Goal: Task Accomplishment & Management: Complete application form

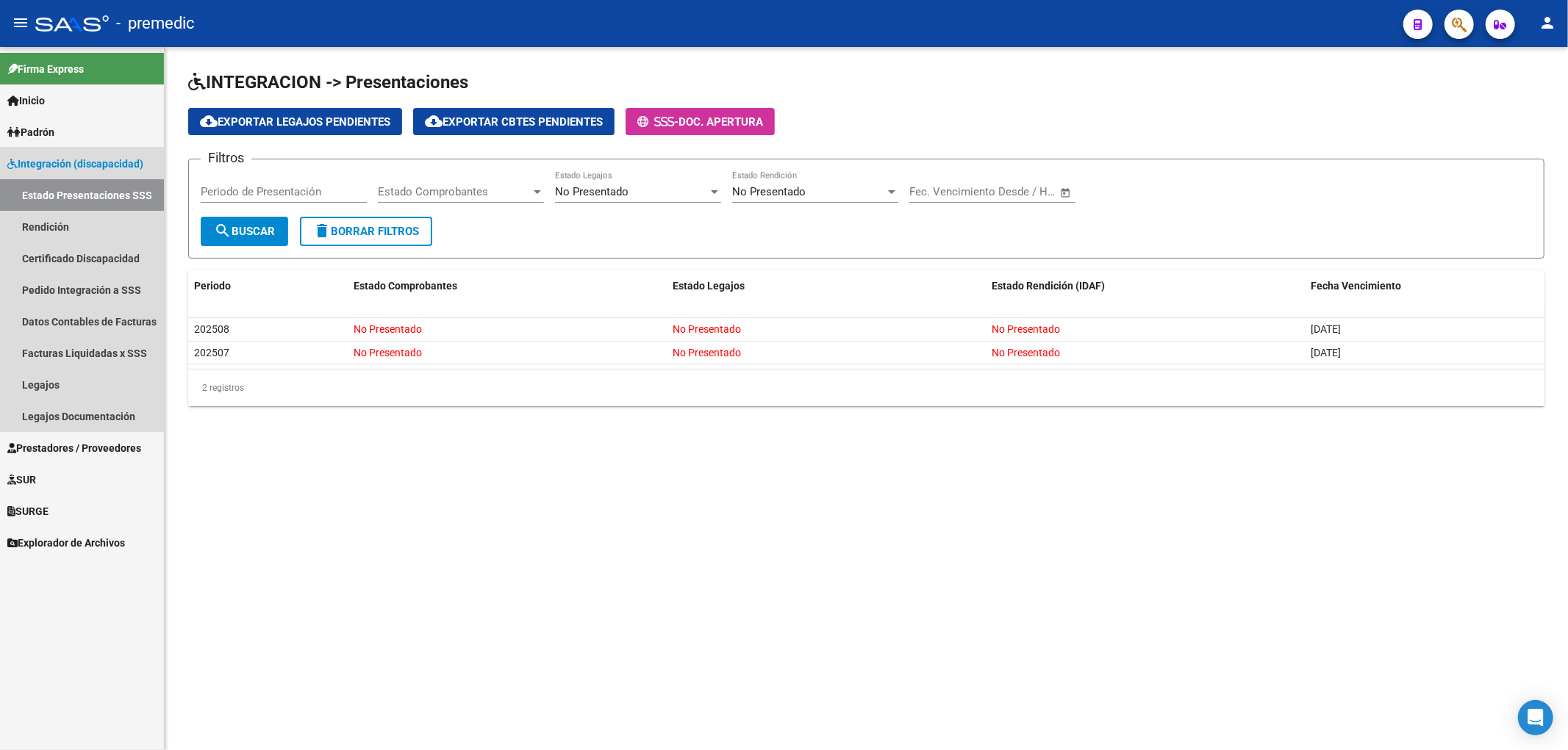
click at [56, 177] on link "Integración (discapacidad)" at bounding box center [82, 164] width 164 height 31
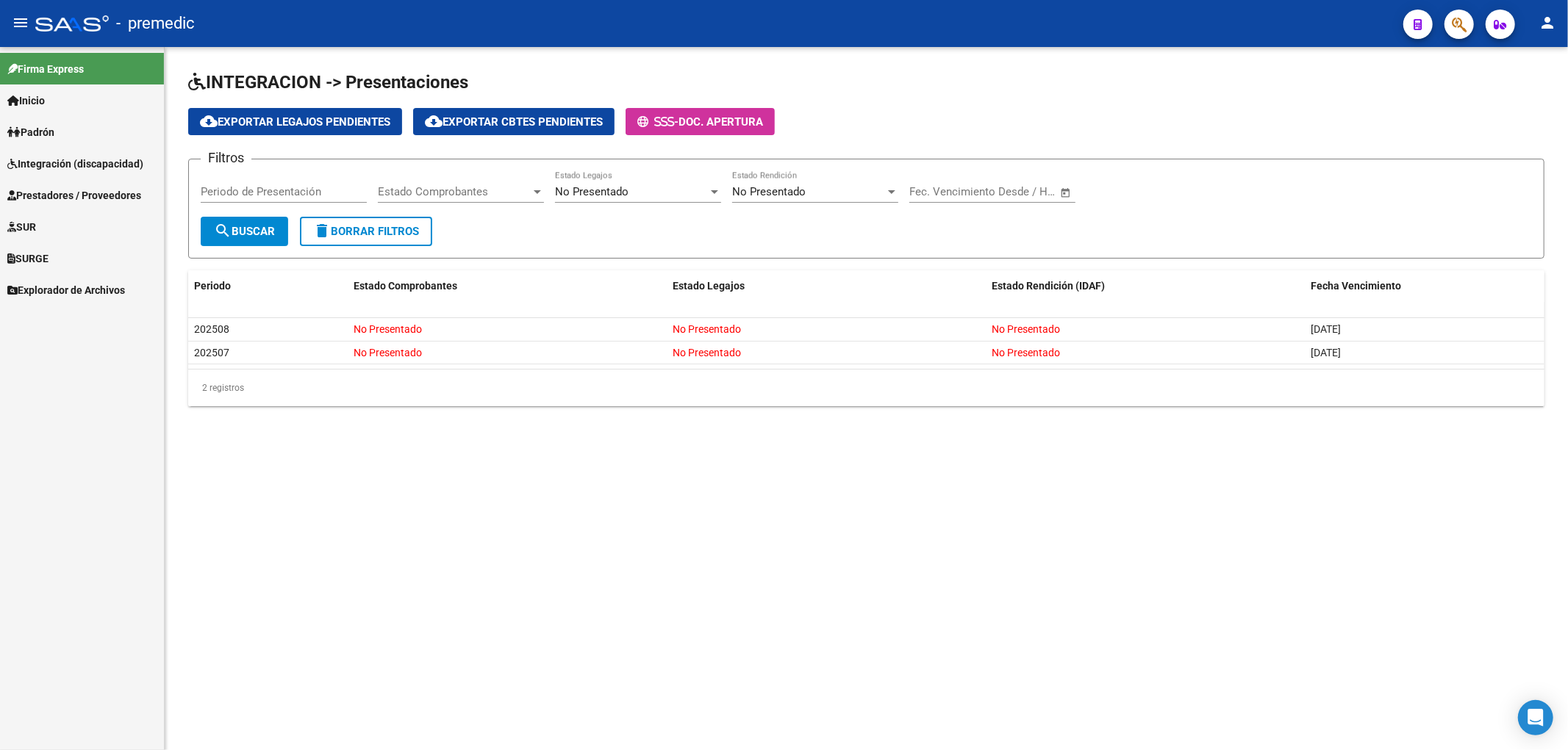
click at [56, 191] on span "Prestadores / Proveedores" at bounding box center [74, 196] width 134 height 17
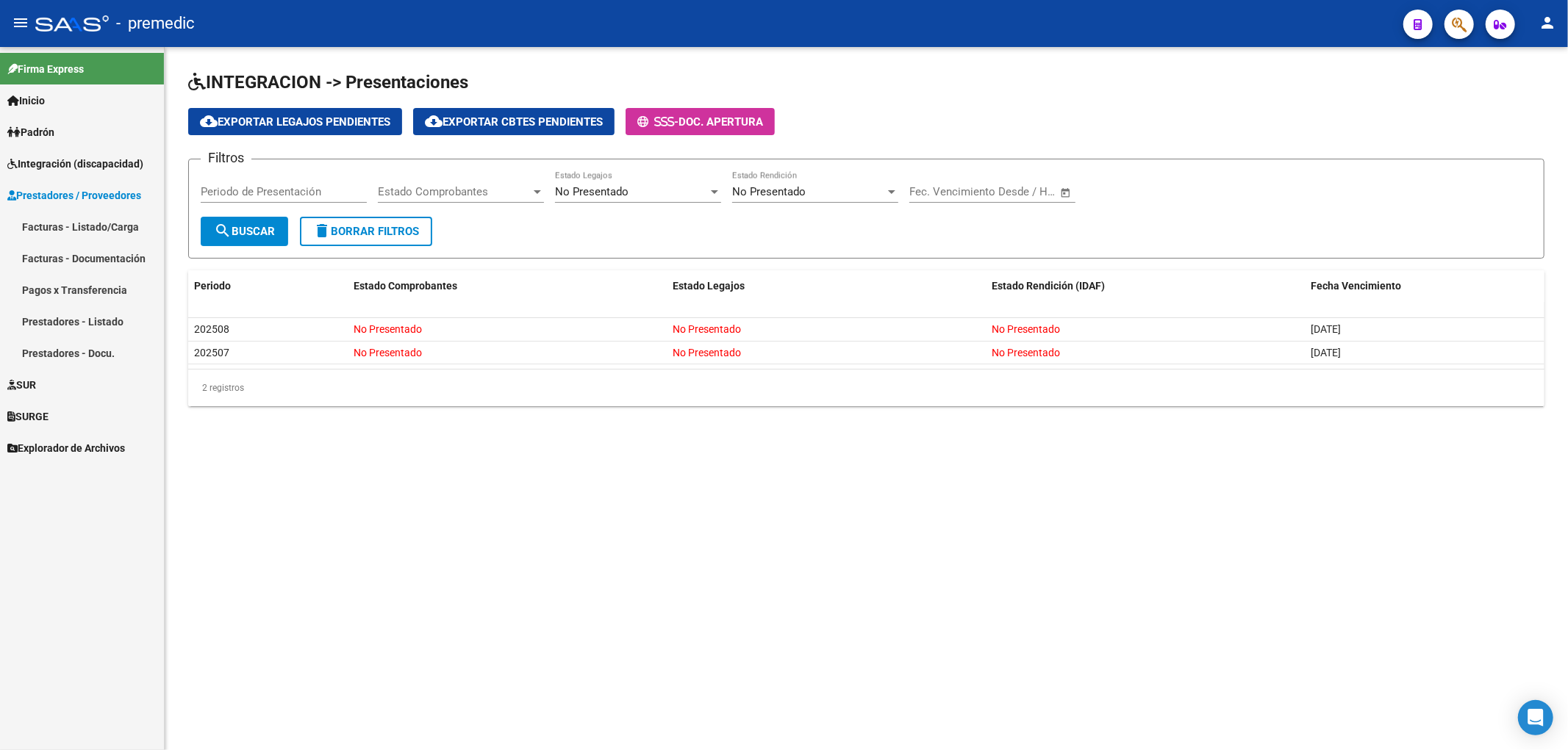
click at [93, 226] on link "Facturas - Listado/Carga" at bounding box center [82, 227] width 164 height 31
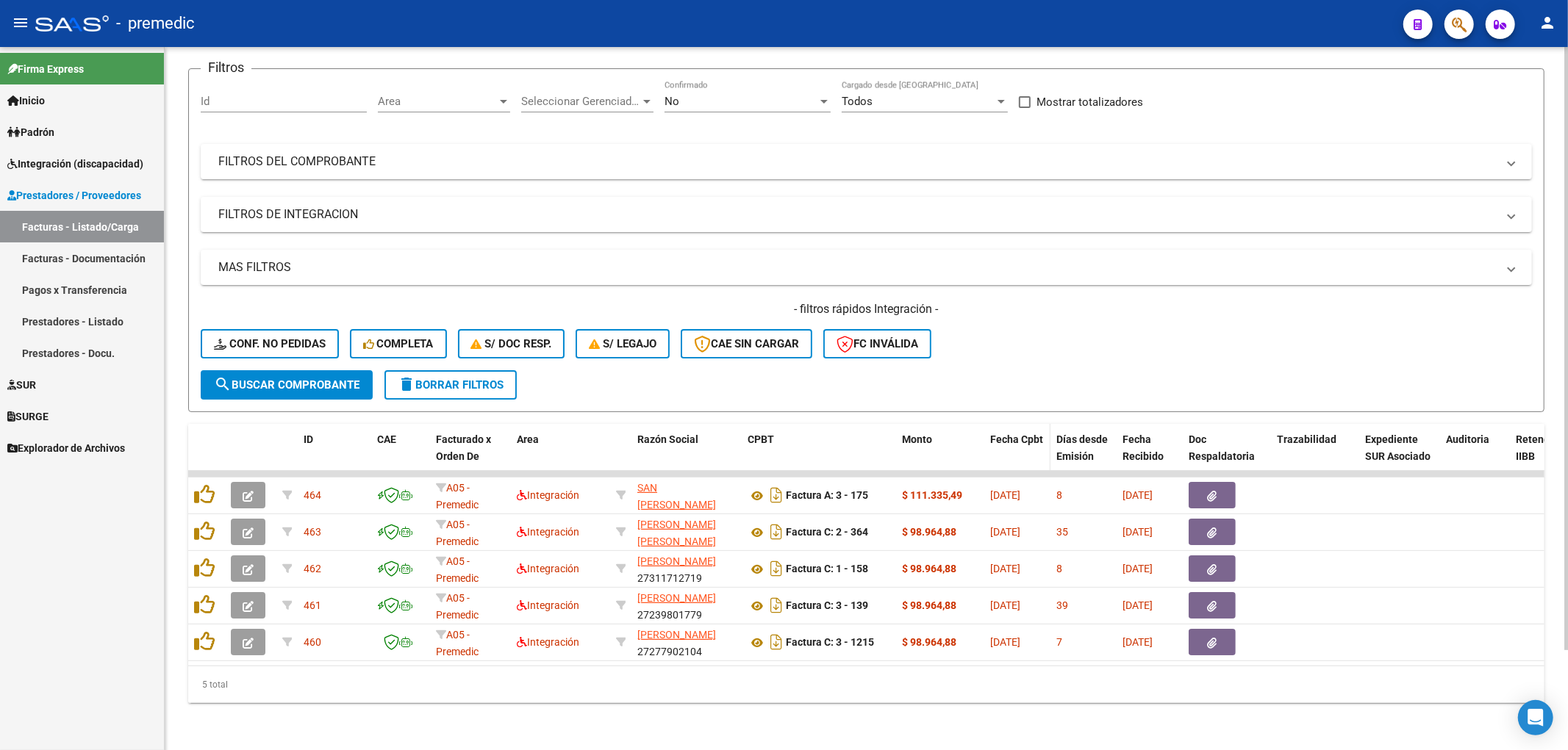
scroll to position [116, 0]
click at [47, 229] on link "Facturas - Listado/Carga" at bounding box center [82, 227] width 164 height 31
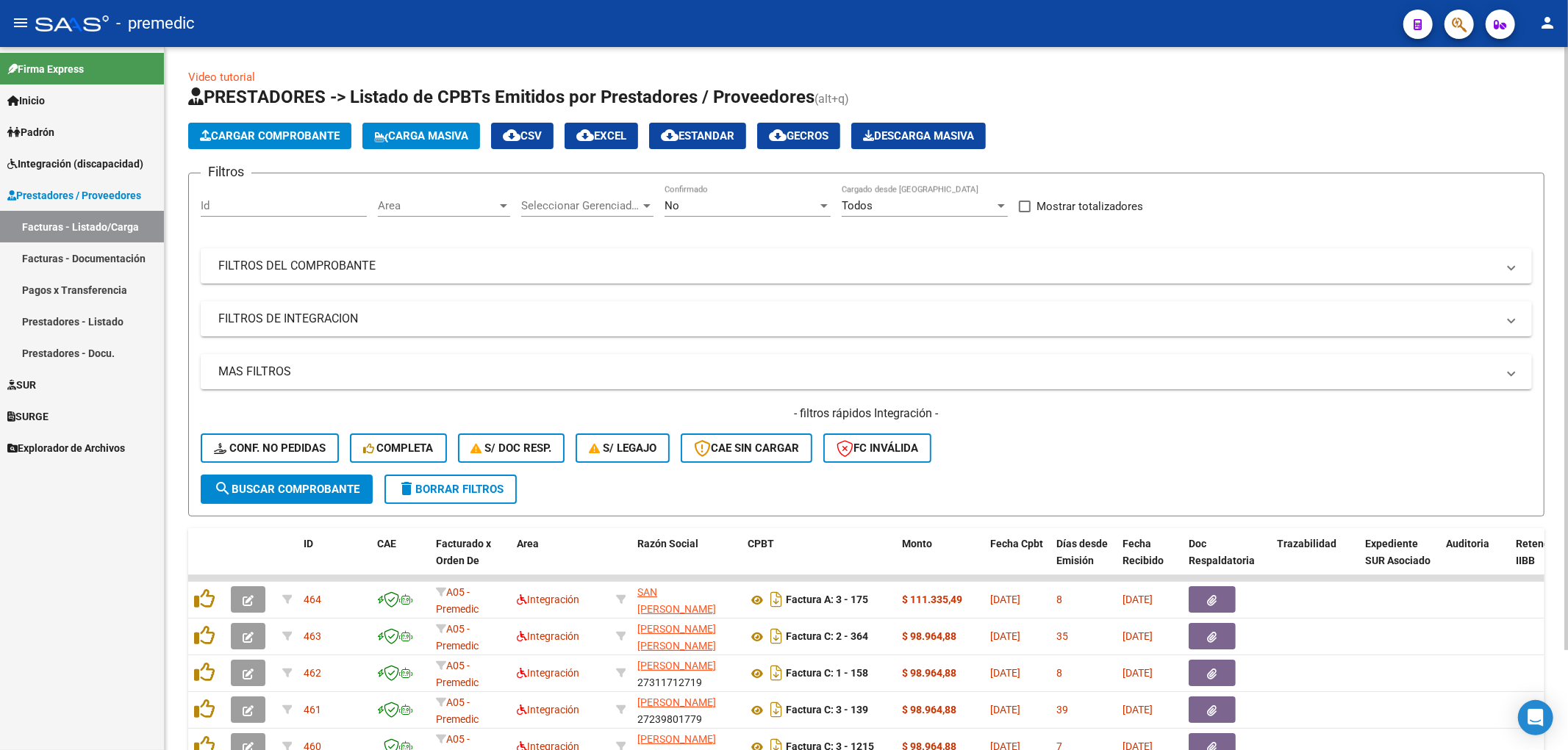
scroll to position [0, 0]
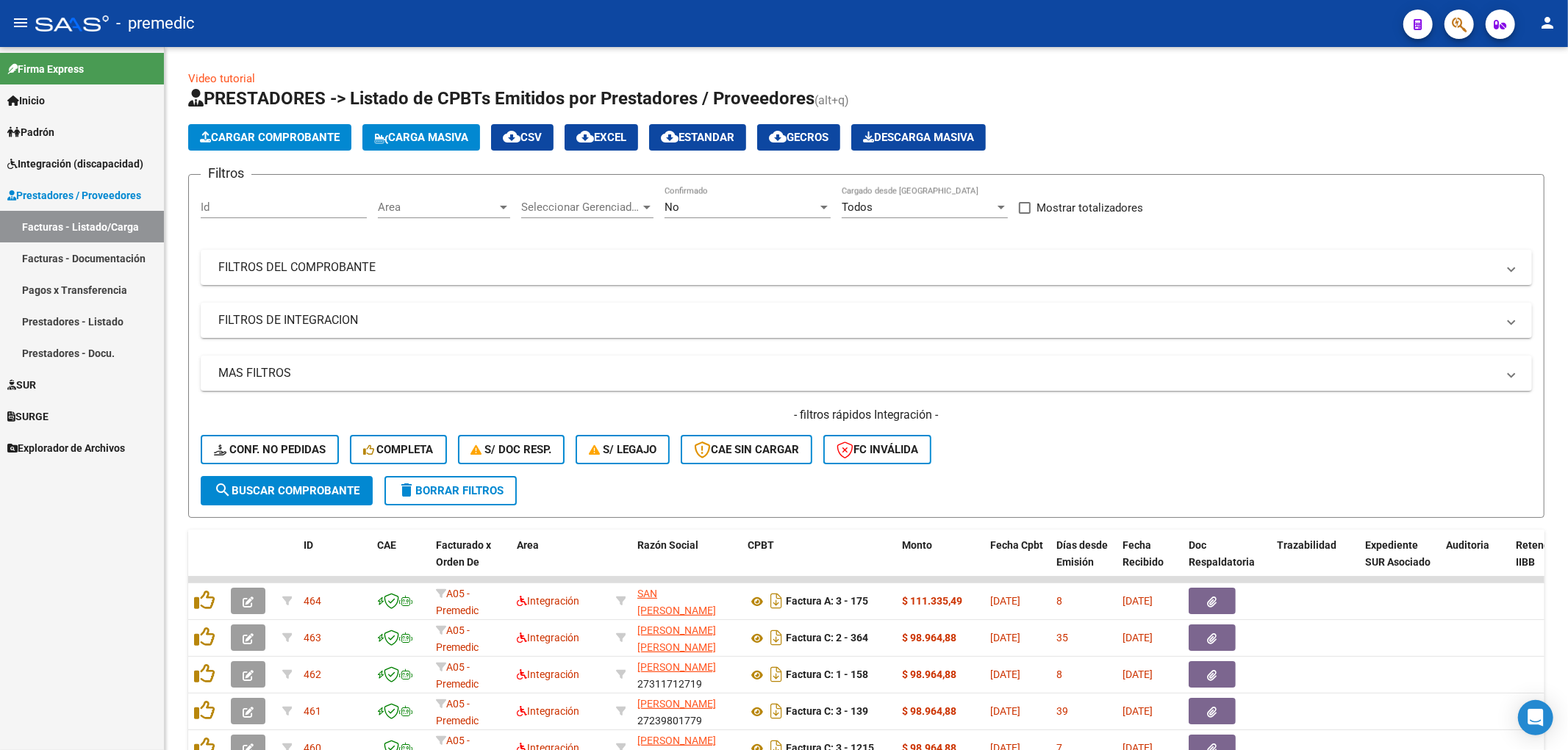
click at [47, 182] on link "Prestadores / Proveedores" at bounding box center [82, 195] width 164 height 31
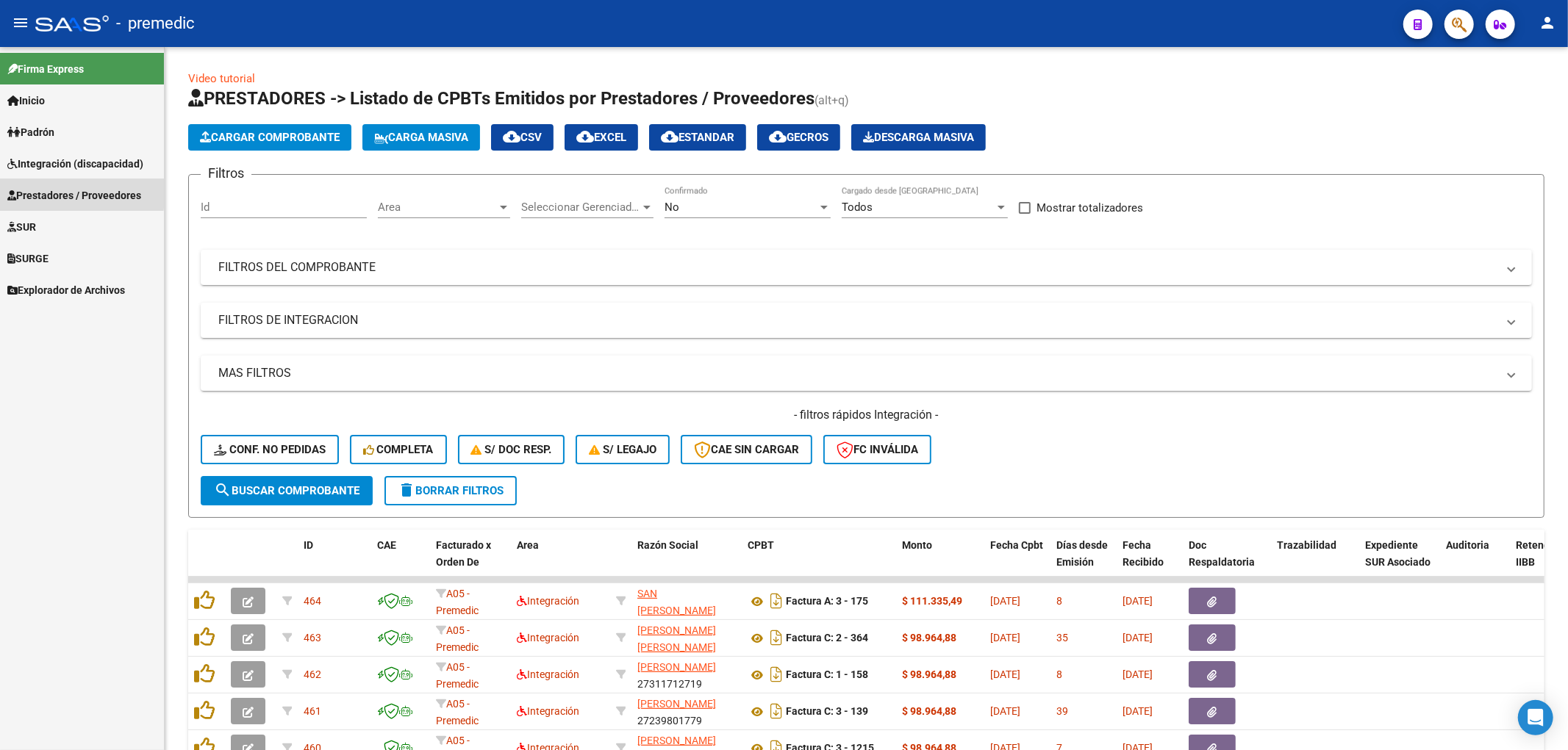
click at [71, 193] on span "Prestadores / Proveedores" at bounding box center [74, 196] width 134 height 17
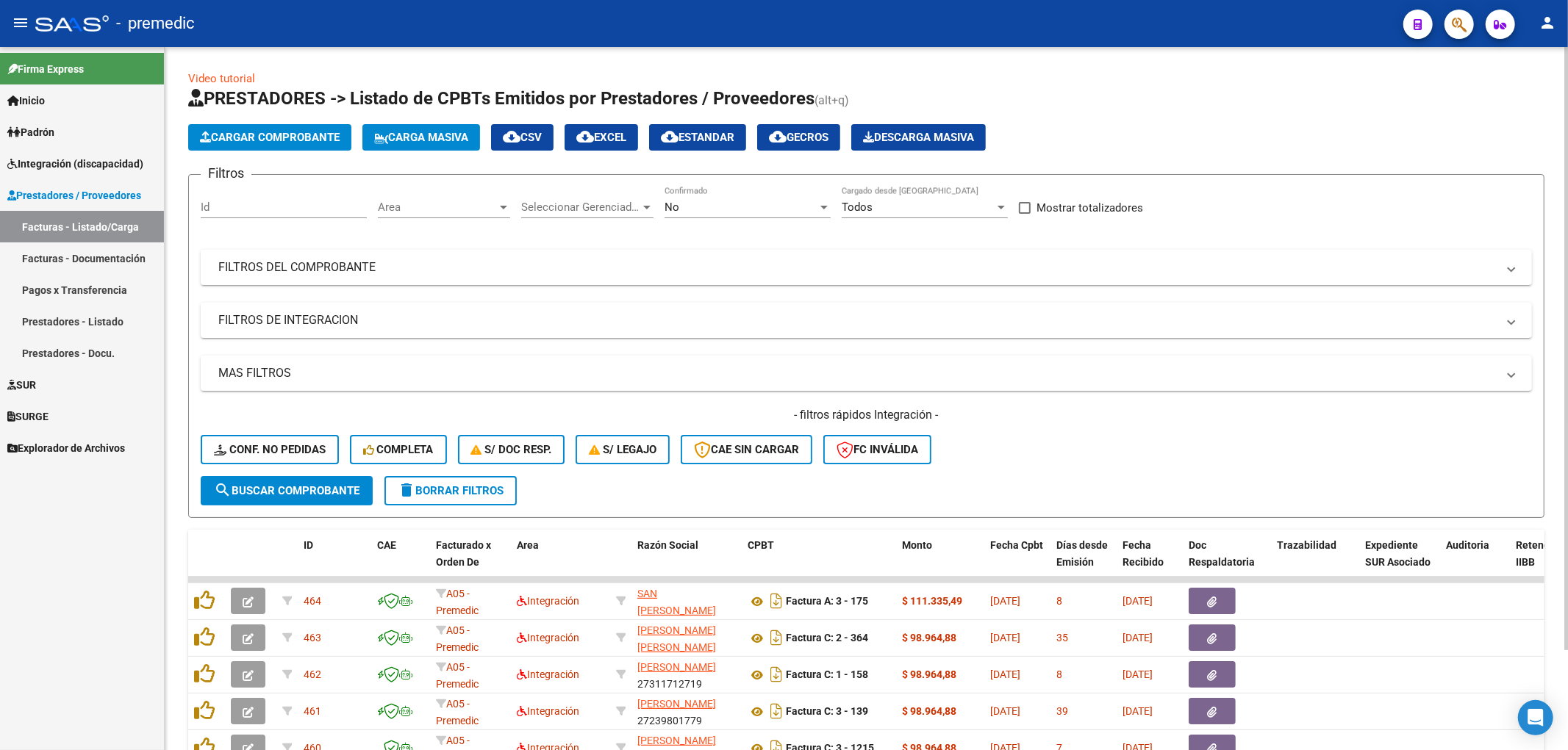
click at [294, 134] on span "Cargar Comprobante" at bounding box center [270, 137] width 140 height 13
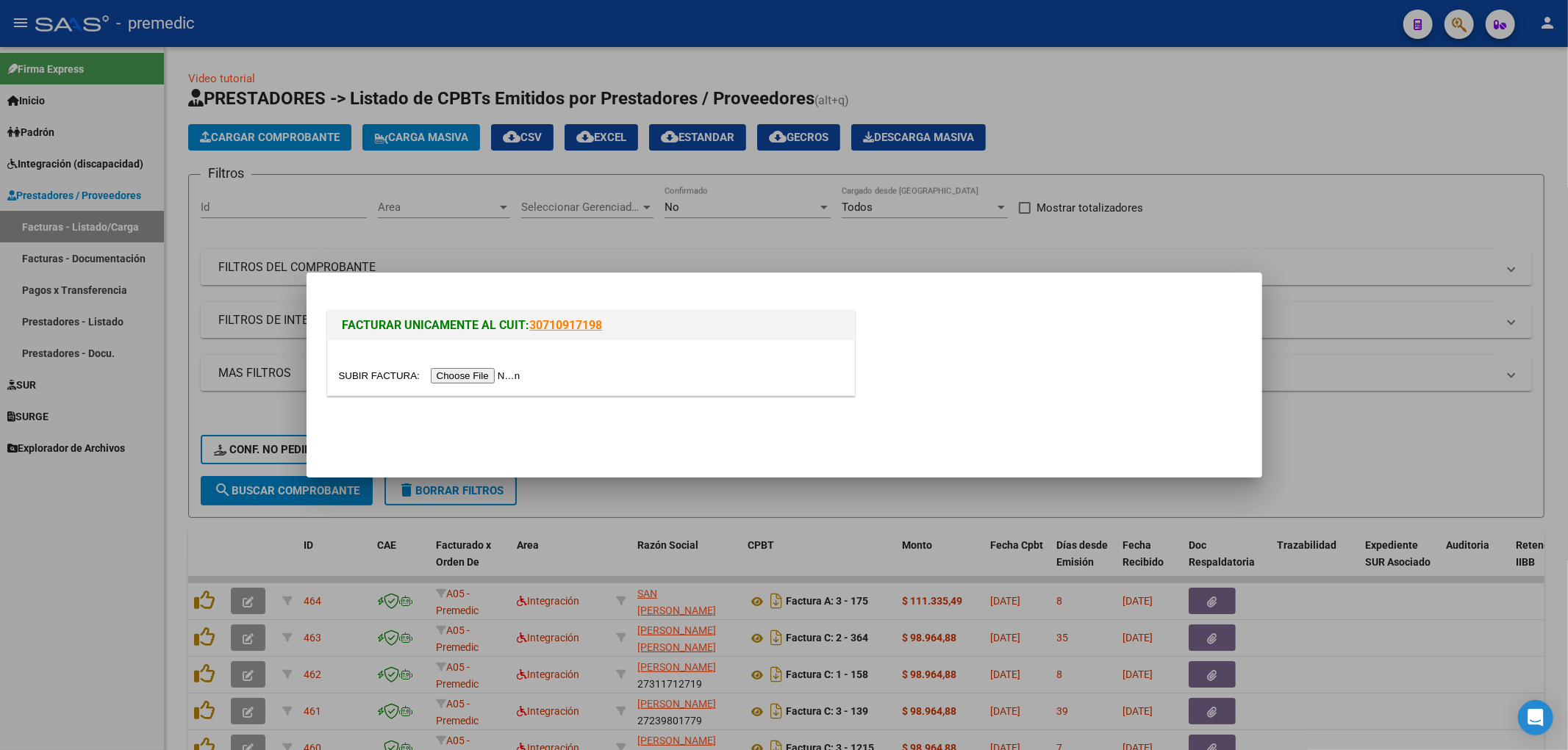
click at [505, 375] on input "file" at bounding box center [432, 375] width 186 height 16
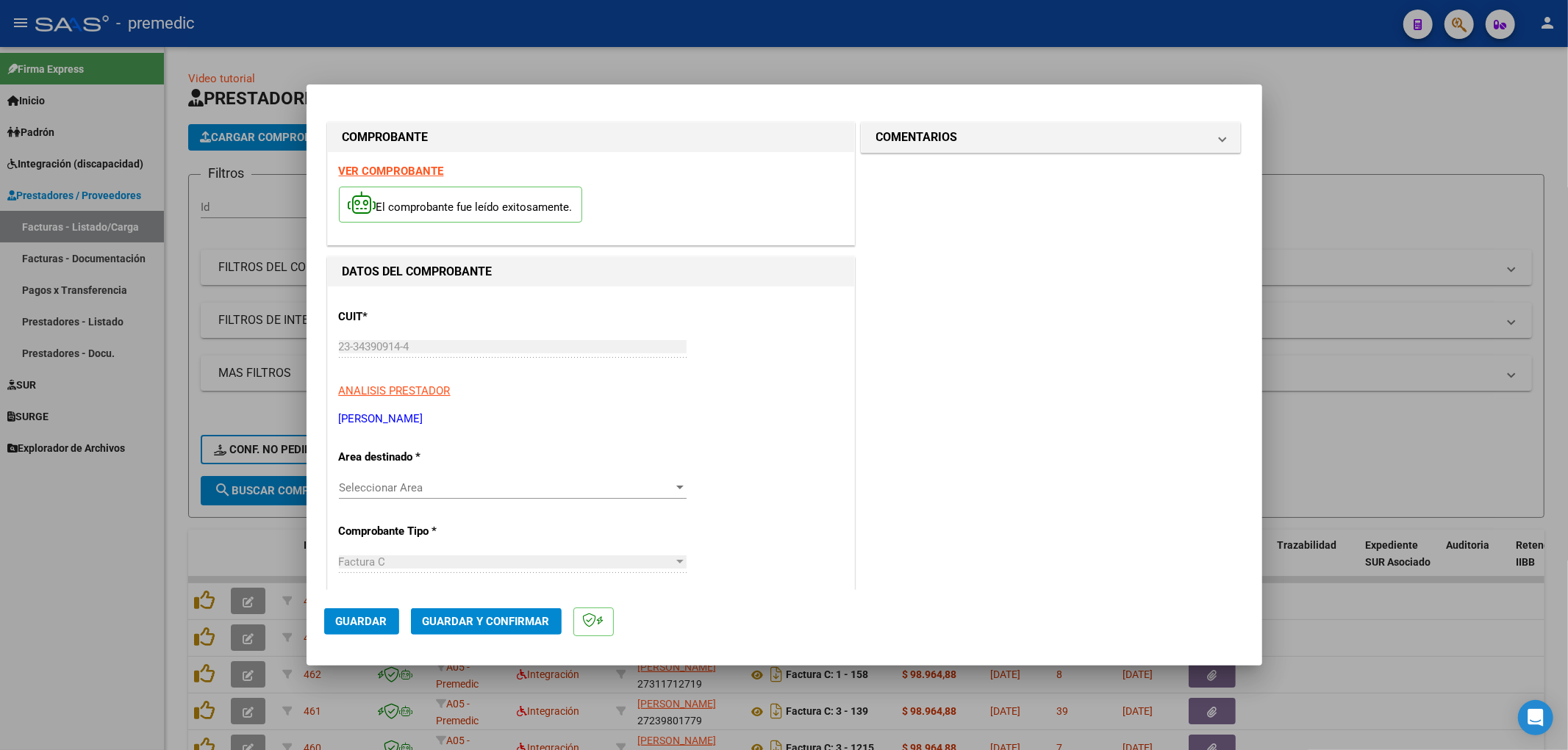
scroll to position [82, 0]
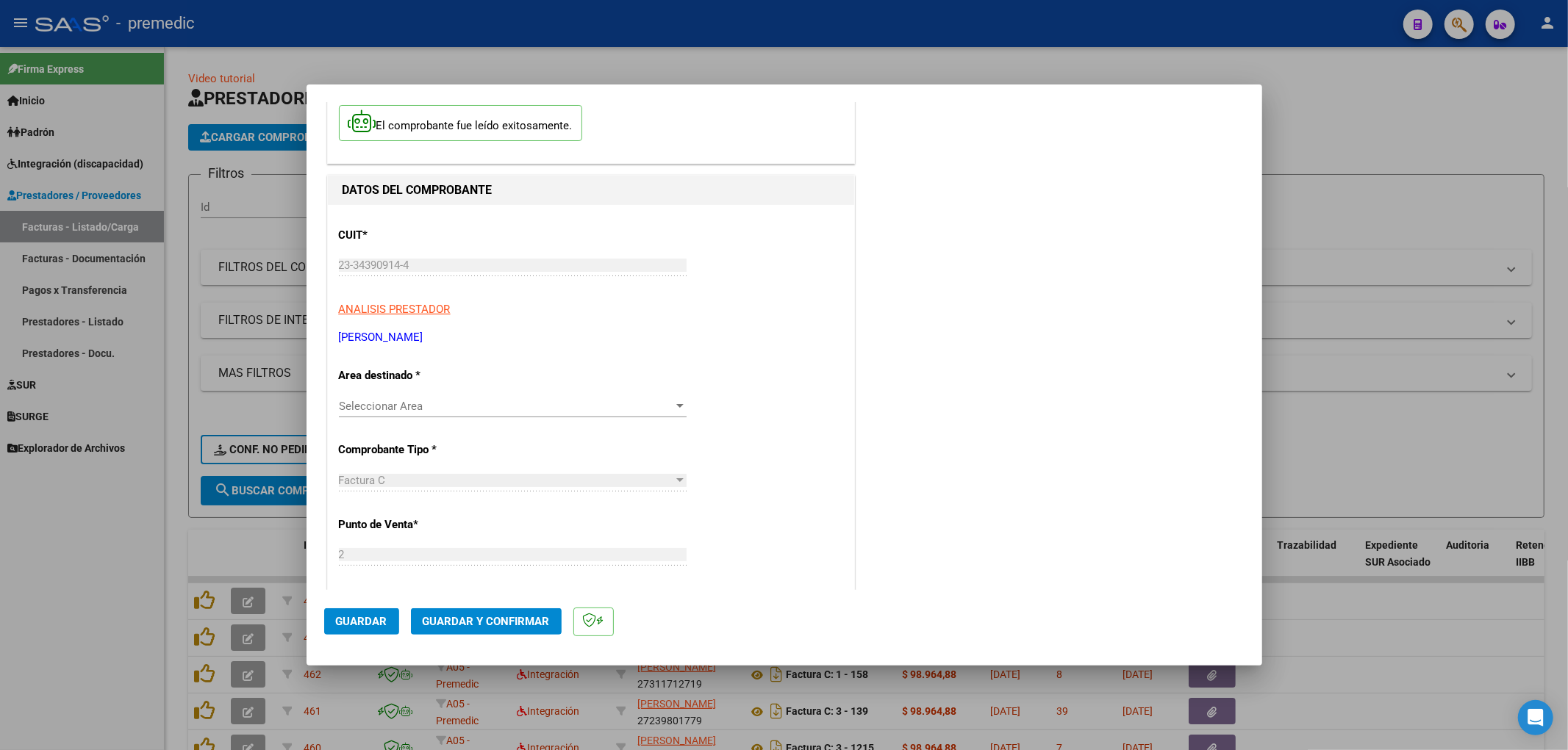
click at [533, 419] on div "Seleccionar Area Seleccionar Area" at bounding box center [513, 413] width 347 height 36
click at [518, 403] on span "Seleccionar Area" at bounding box center [506, 407] width 334 height 13
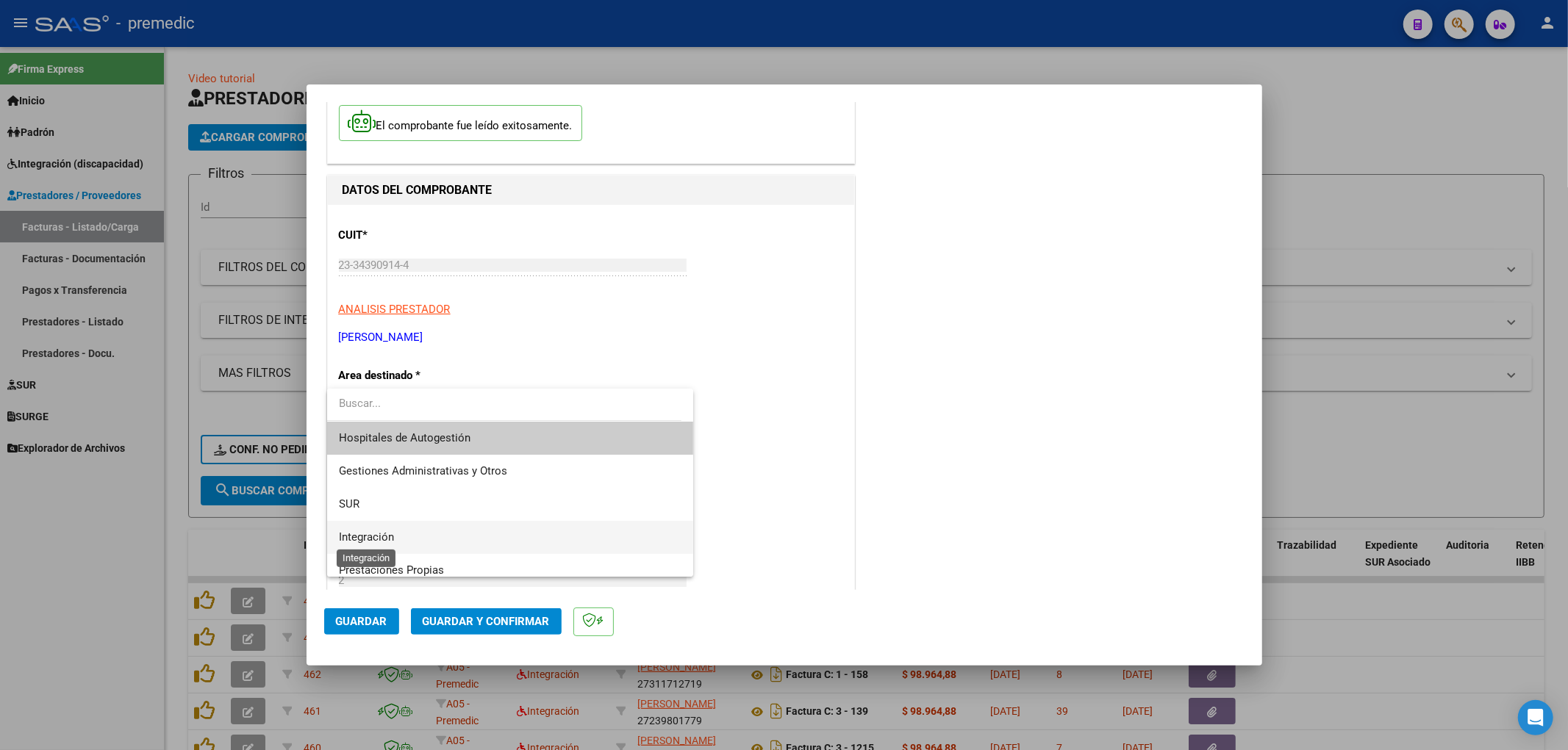
click at [378, 540] on span "Integración" at bounding box center [366, 537] width 55 height 13
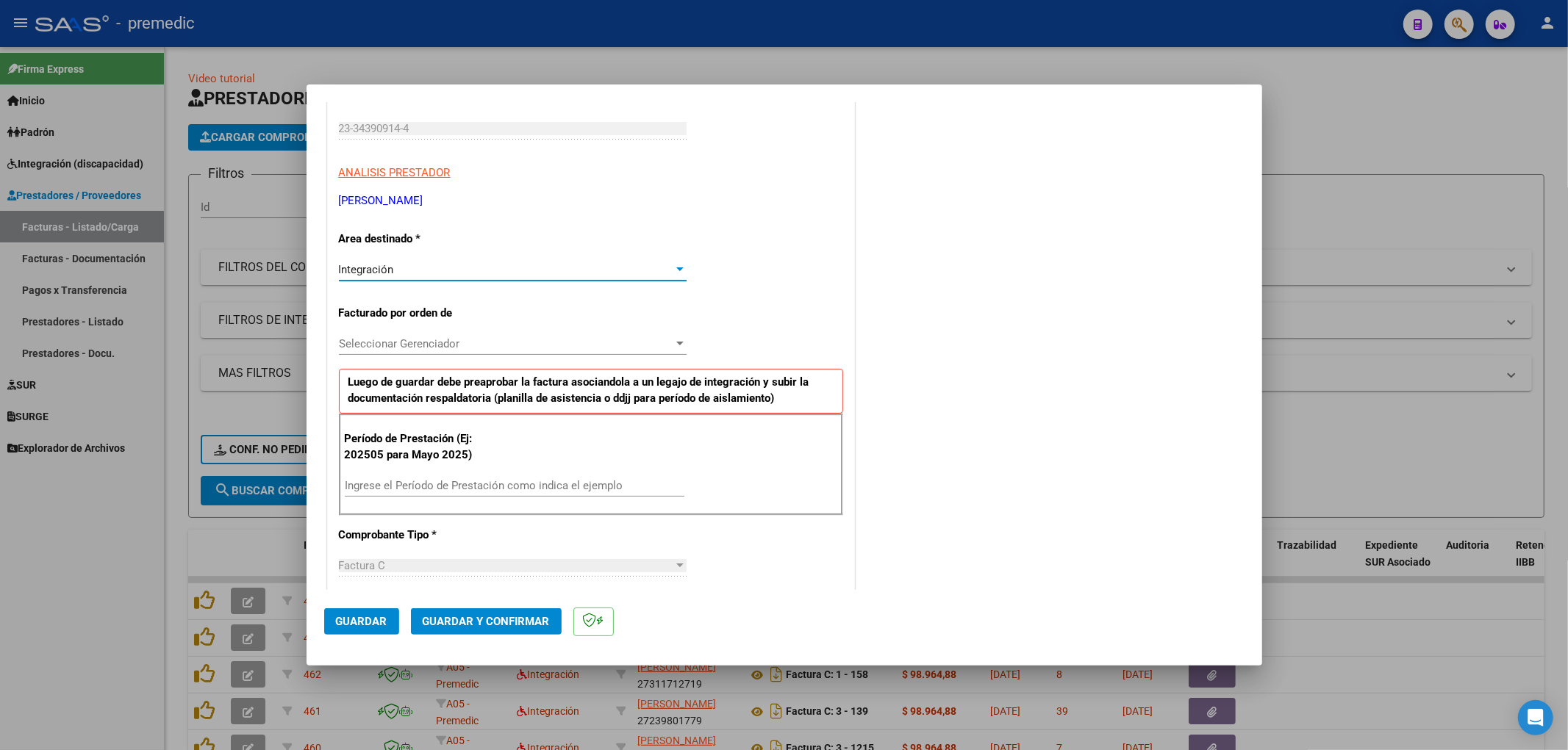
scroll to position [245, 0]
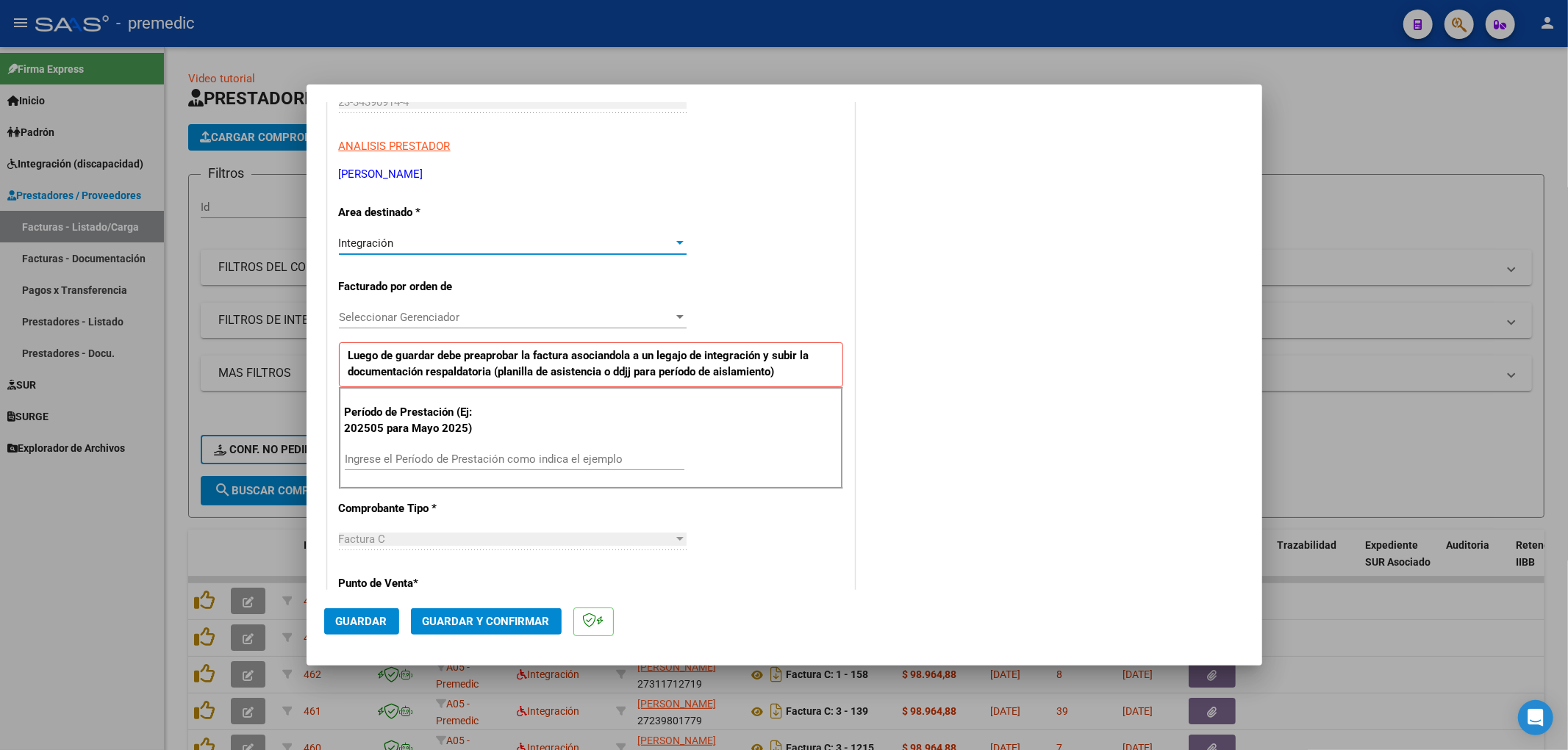
click at [443, 312] on span "Seleccionar Gerenciador" at bounding box center [506, 318] width 334 height 13
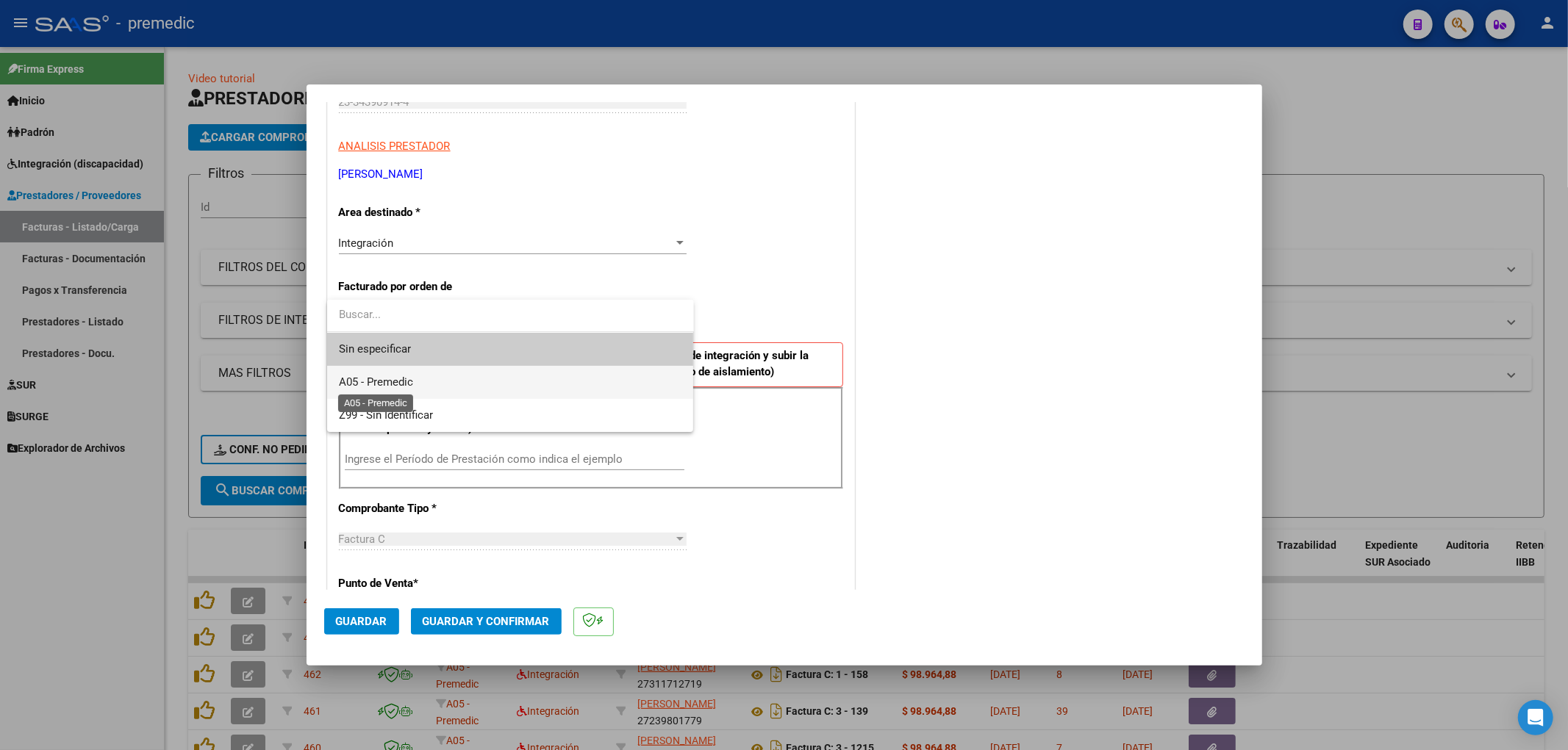
click at [395, 377] on span "A05 - Premedic" at bounding box center [376, 382] width 74 height 13
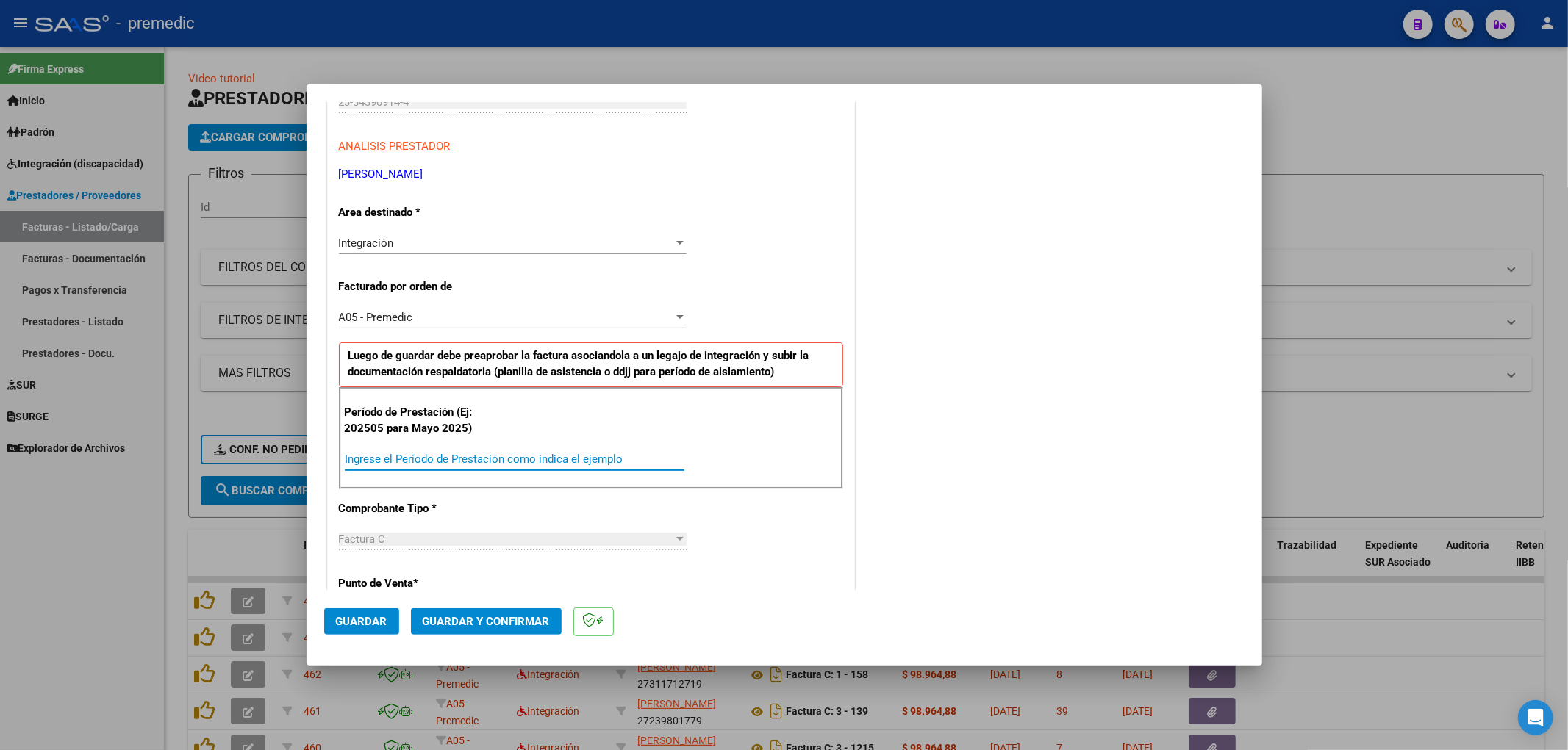
click at [446, 463] on input "Ingrese el Período de Prestación como indica el ejemplo" at bounding box center [514, 459] width 340 height 13
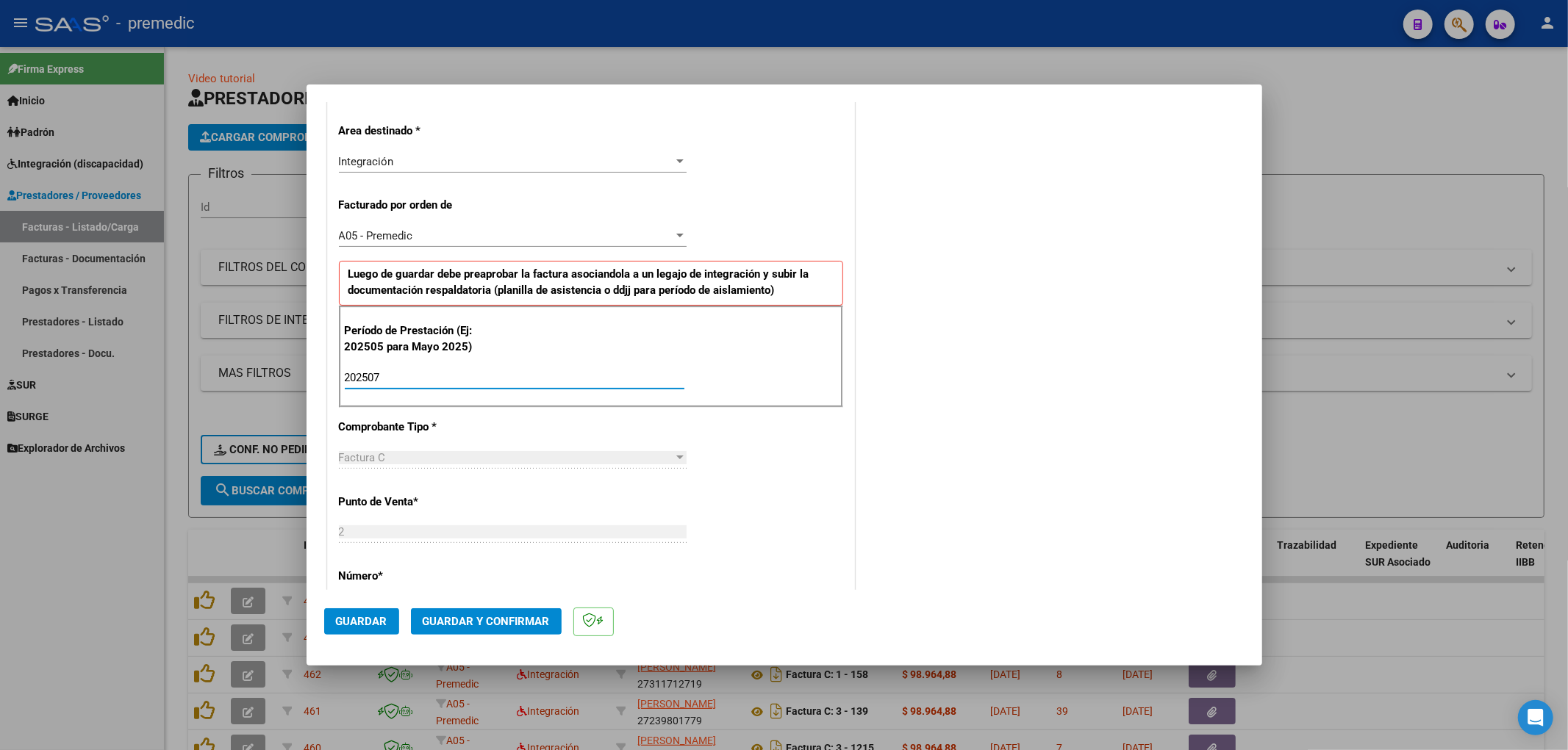
type input "202507"
click at [862, 523] on div "COMENTARIOS Comentarios De la Obra Social: Comentarios de la Obra Social (no vi…" at bounding box center [1051, 510] width 387 height 1436
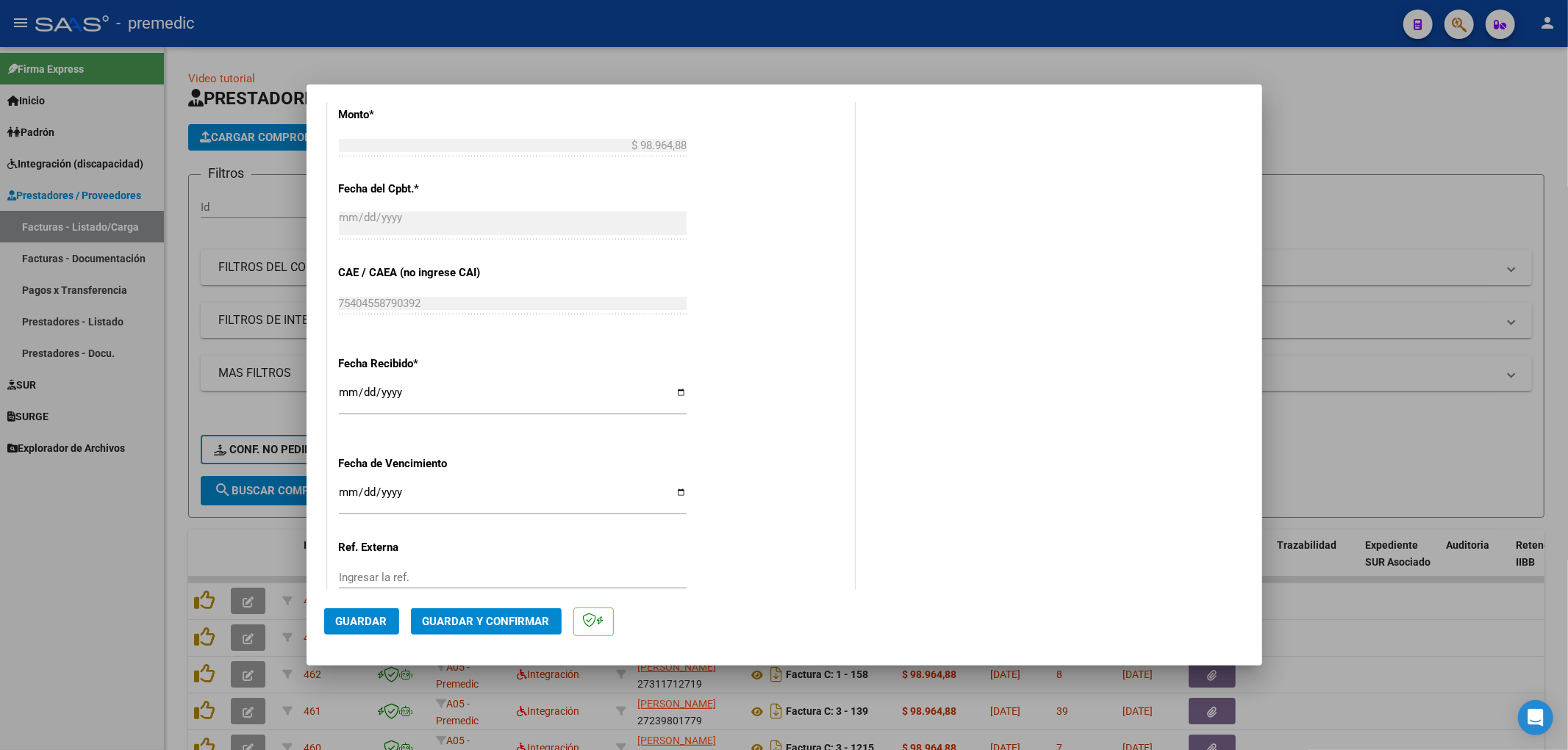
scroll to position [898, 0]
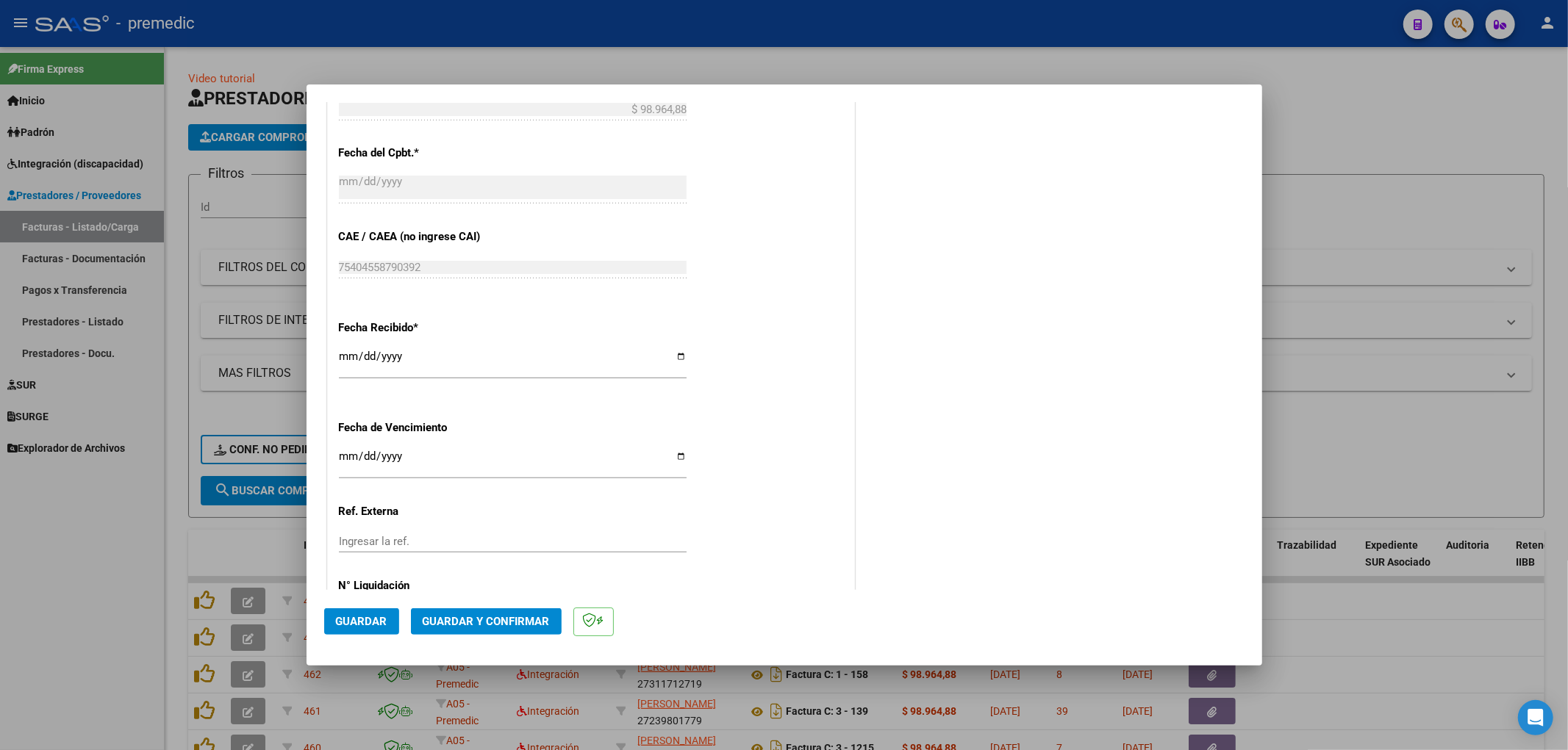
click at [351, 467] on input "Ingresar la fecha" at bounding box center [513, 462] width 347 height 23
type input "[DATE]"
click at [849, 469] on div "DATOS DEL COMPROBANTE CUIT * 23-34390914-4 Ingresar CUIT ANALISIS PRESTADOR PIN…" at bounding box center [590, 6] width 533 height 1295
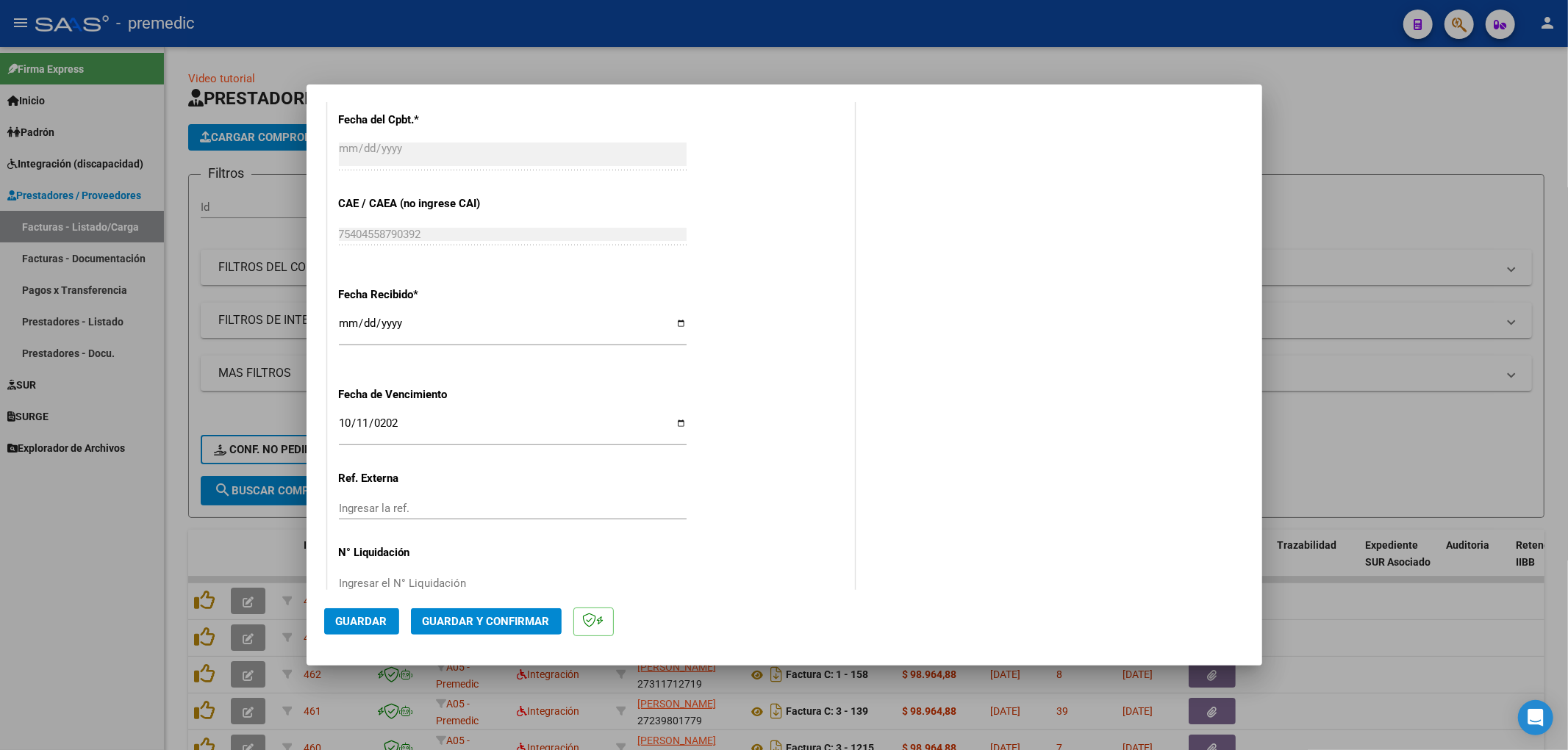
scroll to position [963, 0]
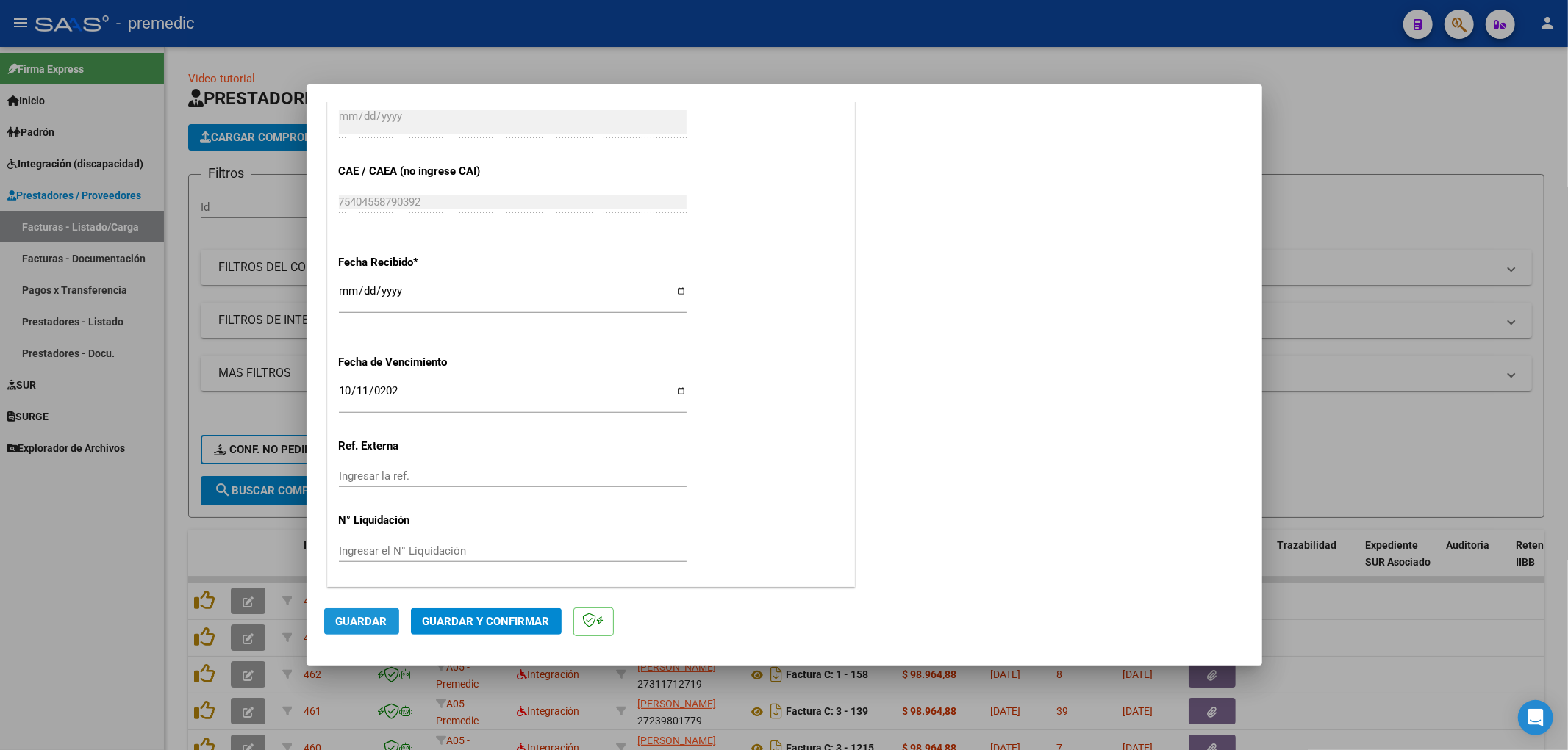
click at [361, 623] on span "Guardar" at bounding box center [361, 622] width 51 height 13
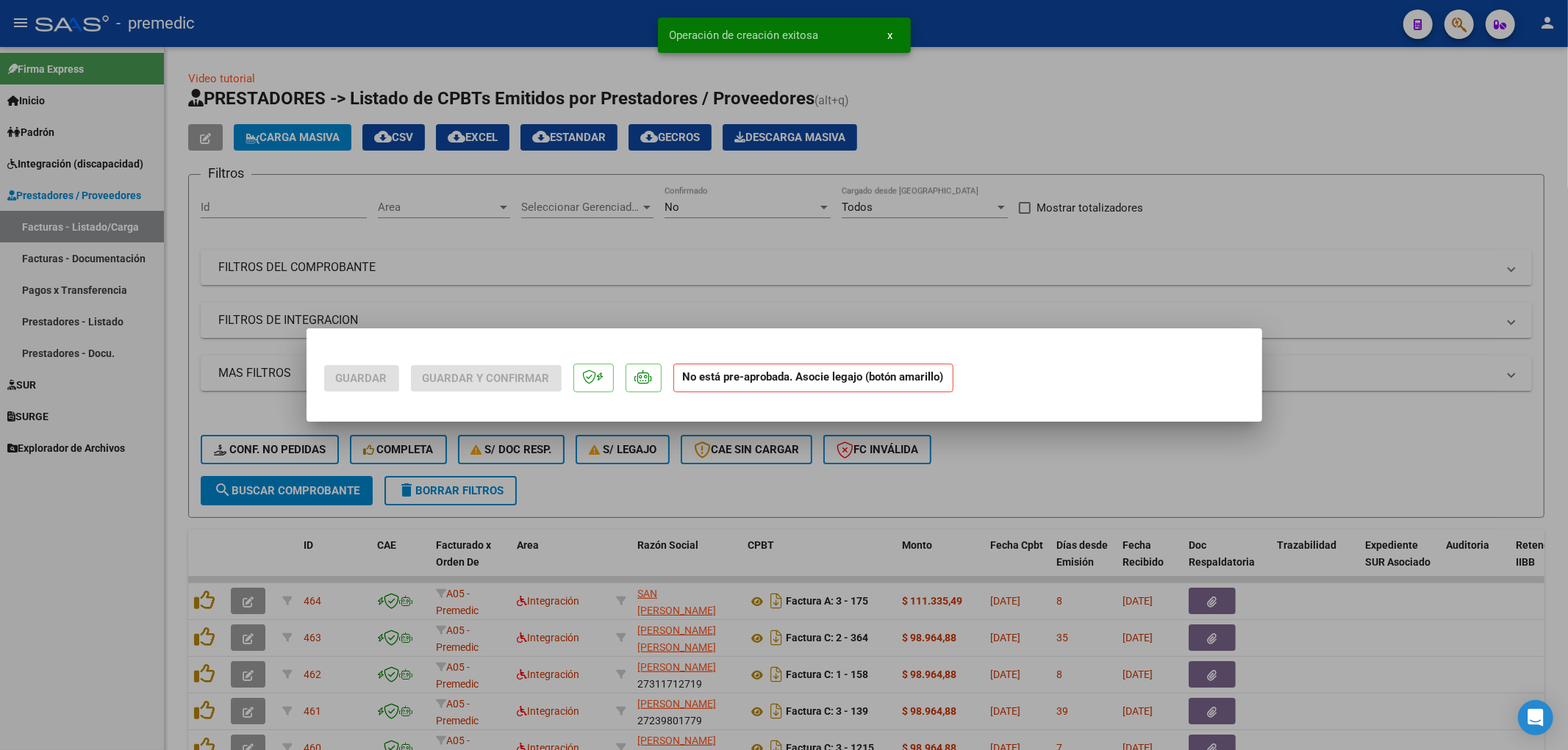
scroll to position [0, 0]
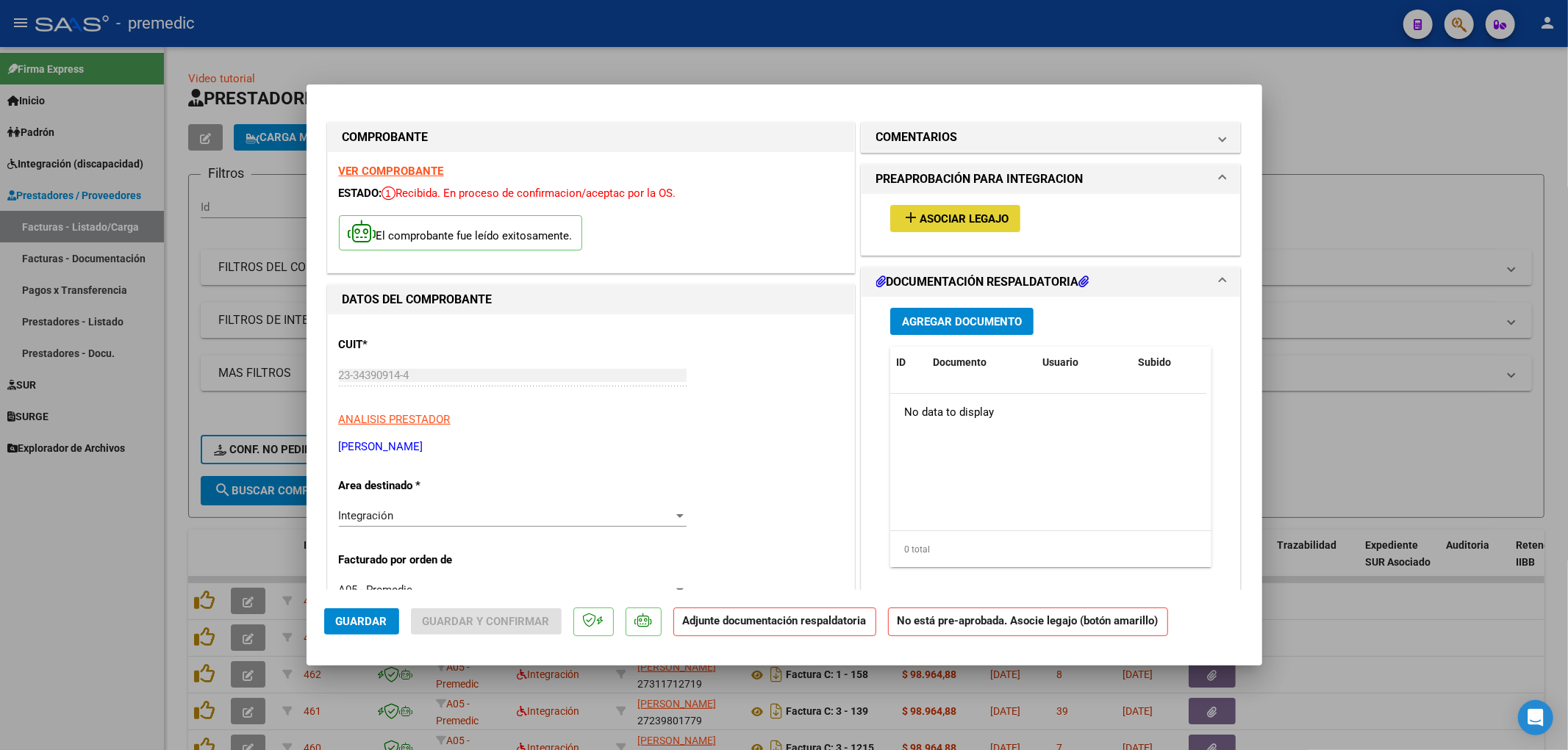
click at [951, 226] on button "add Asociar Legajo" at bounding box center [954, 218] width 130 height 27
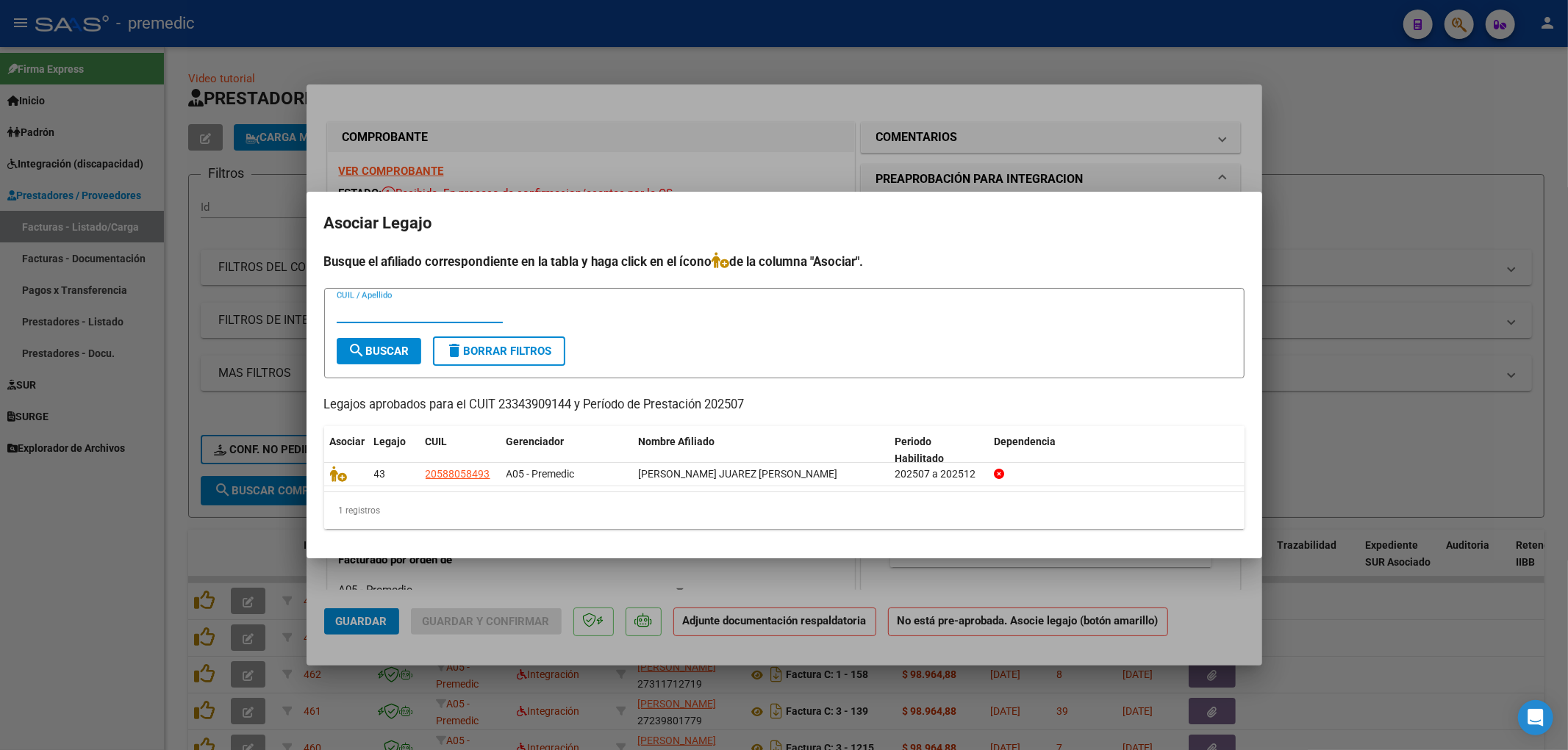
click at [824, 145] on div at bounding box center [784, 375] width 1568 height 750
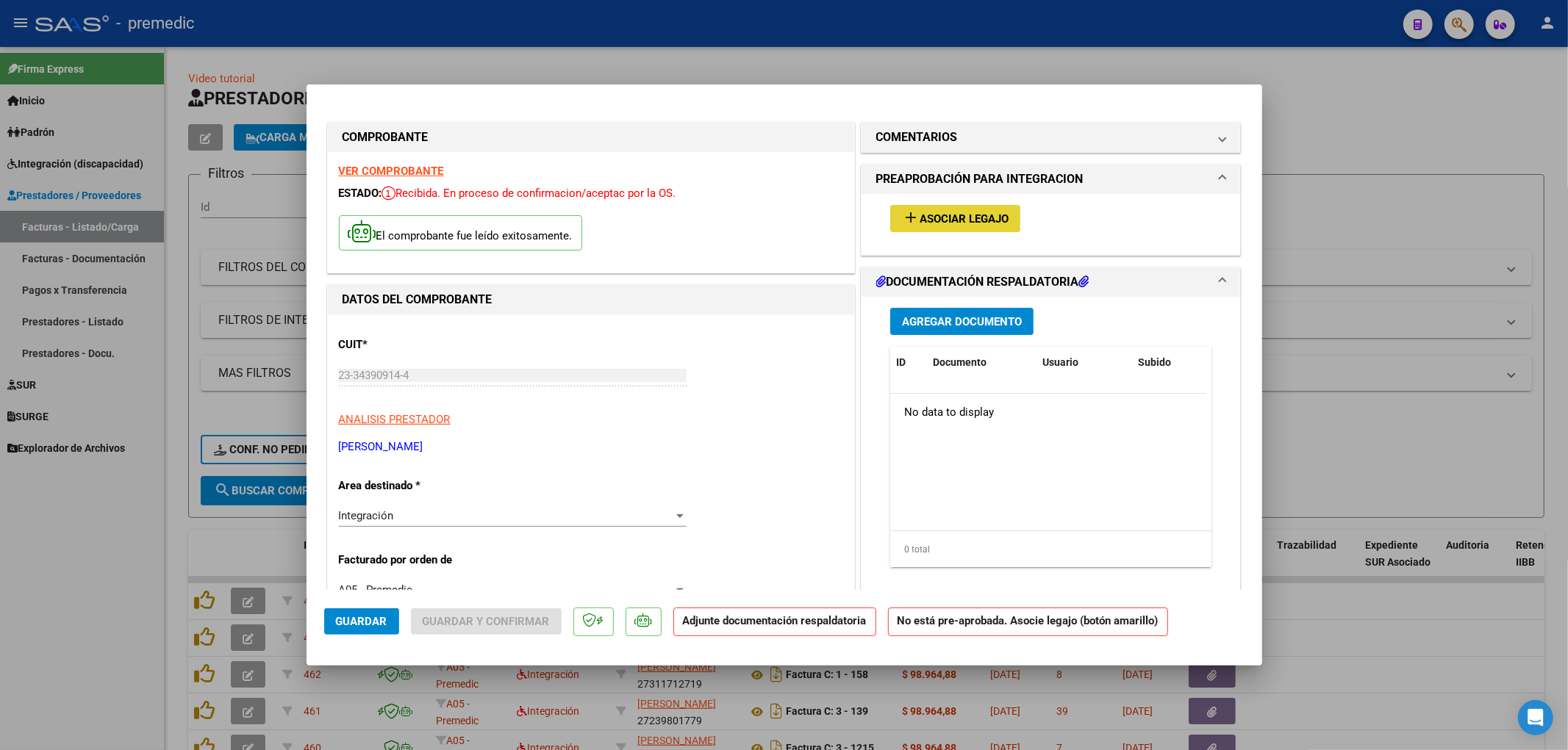
click at [945, 222] on span "Asociar Legajo" at bounding box center [964, 219] width 89 height 13
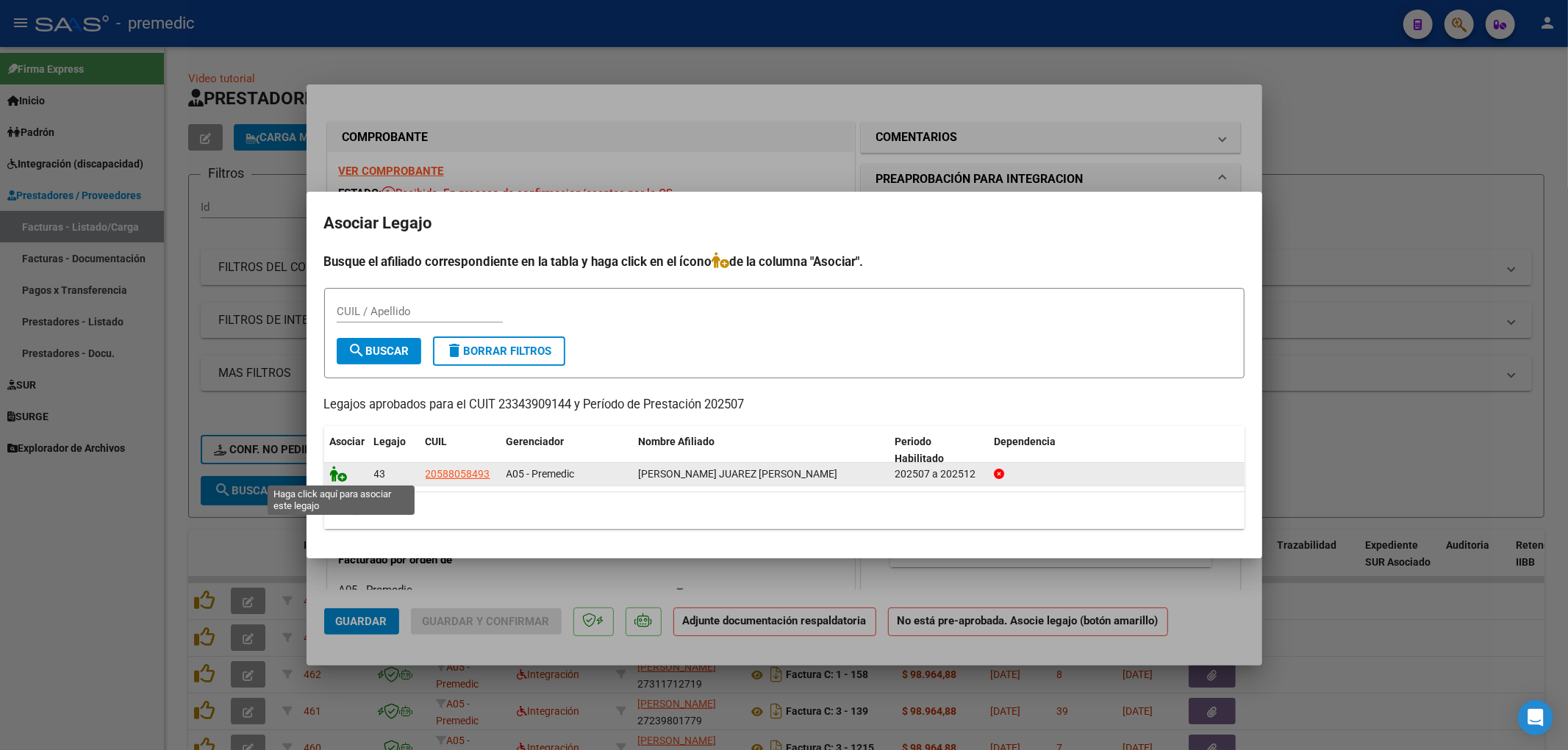
click at [341, 475] on icon at bounding box center [338, 474] width 17 height 17
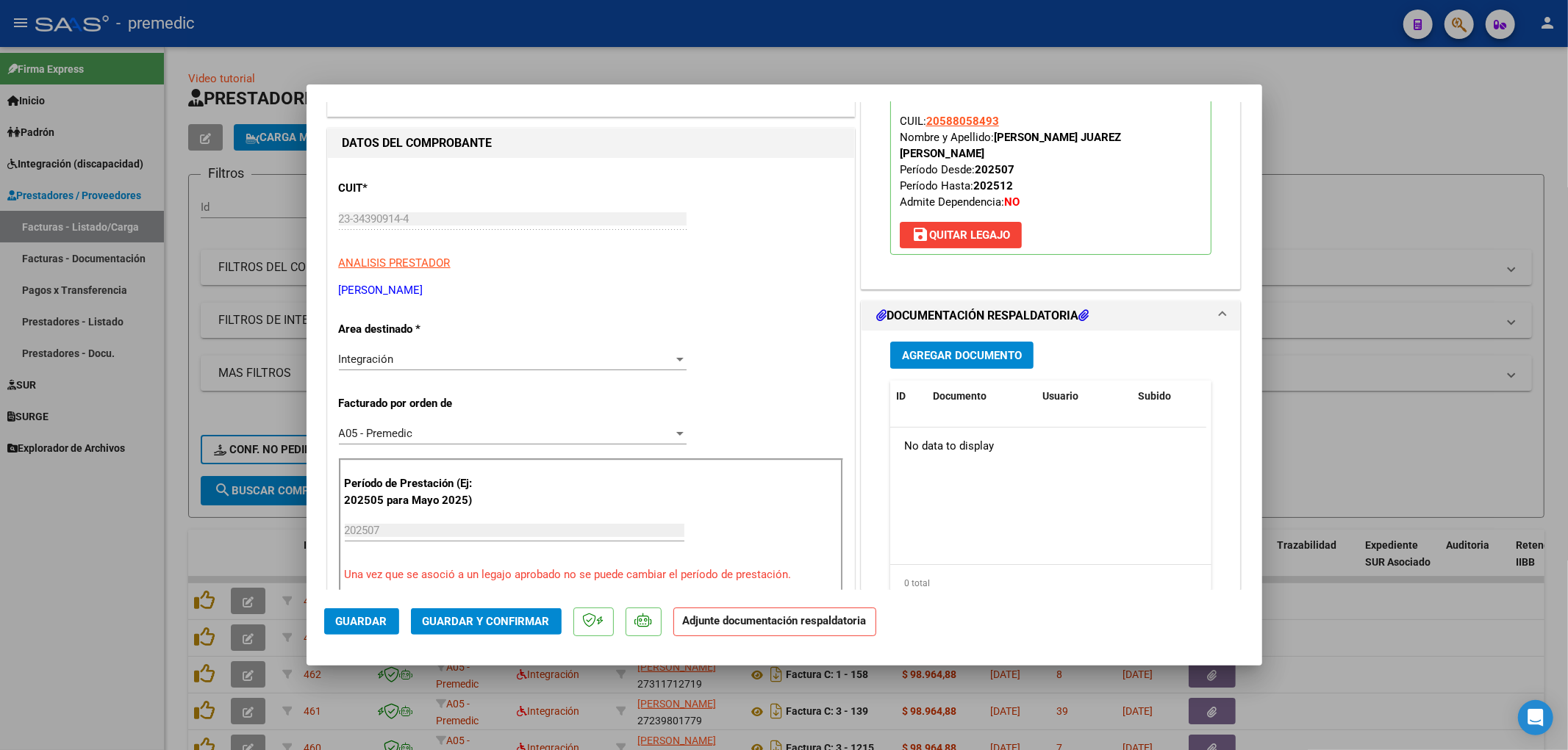
scroll to position [163, 0]
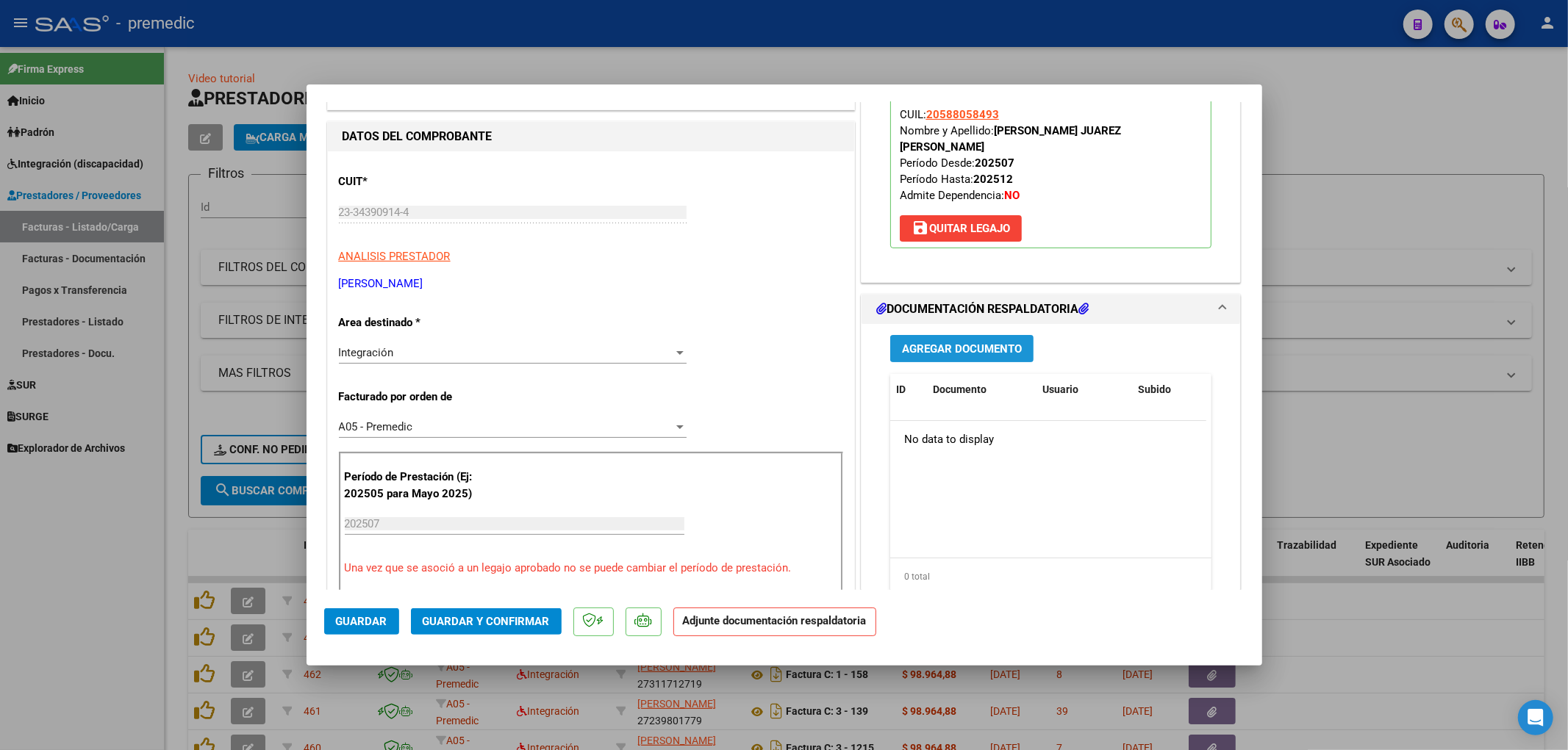
click at [973, 341] on button "Agregar Documento" at bounding box center [961, 348] width 143 height 27
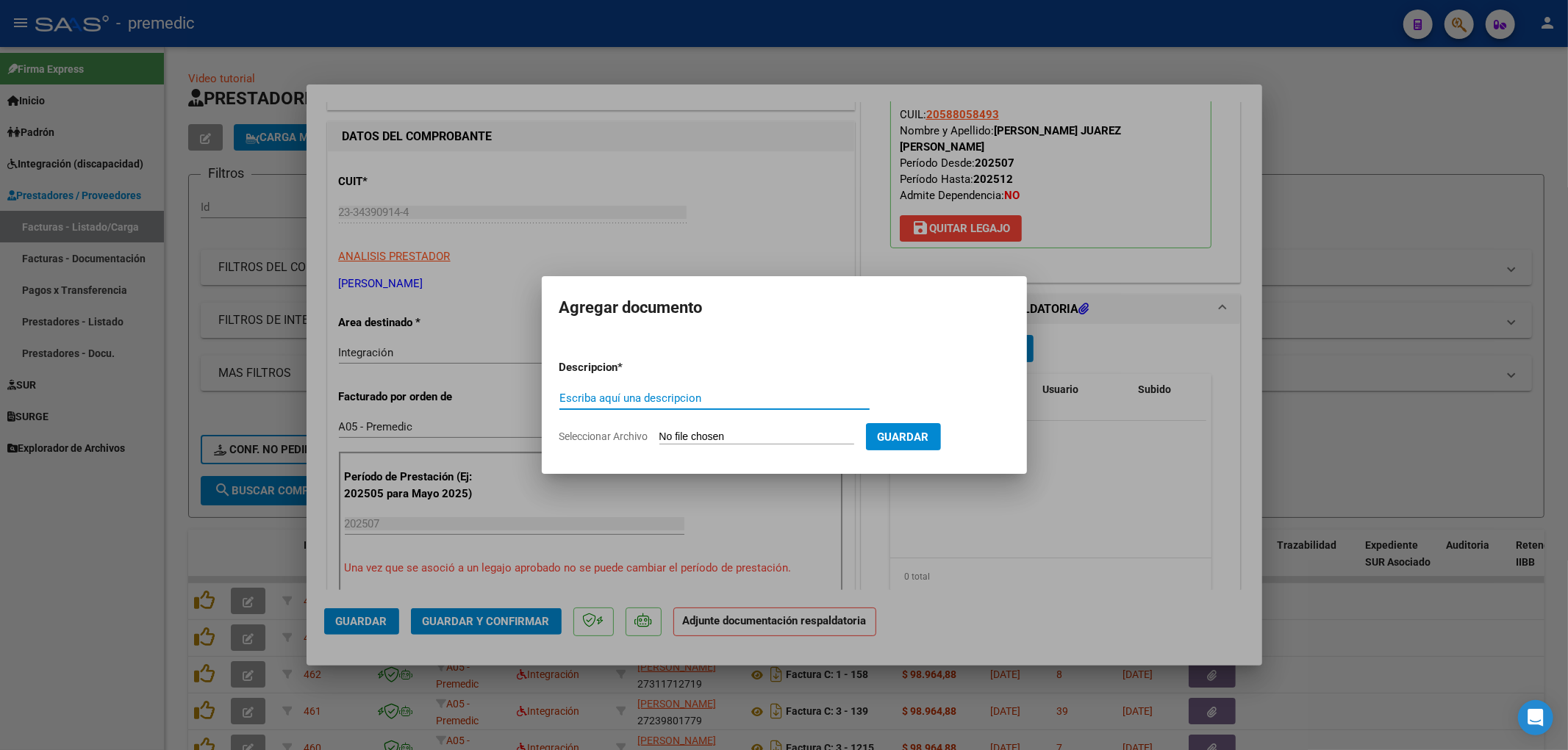
click at [704, 441] on input "Seleccionar Archivo" at bounding box center [757, 437] width 195 height 14
type input "C:\fakepath\[PERSON_NAME] asistencia julio.pdf"
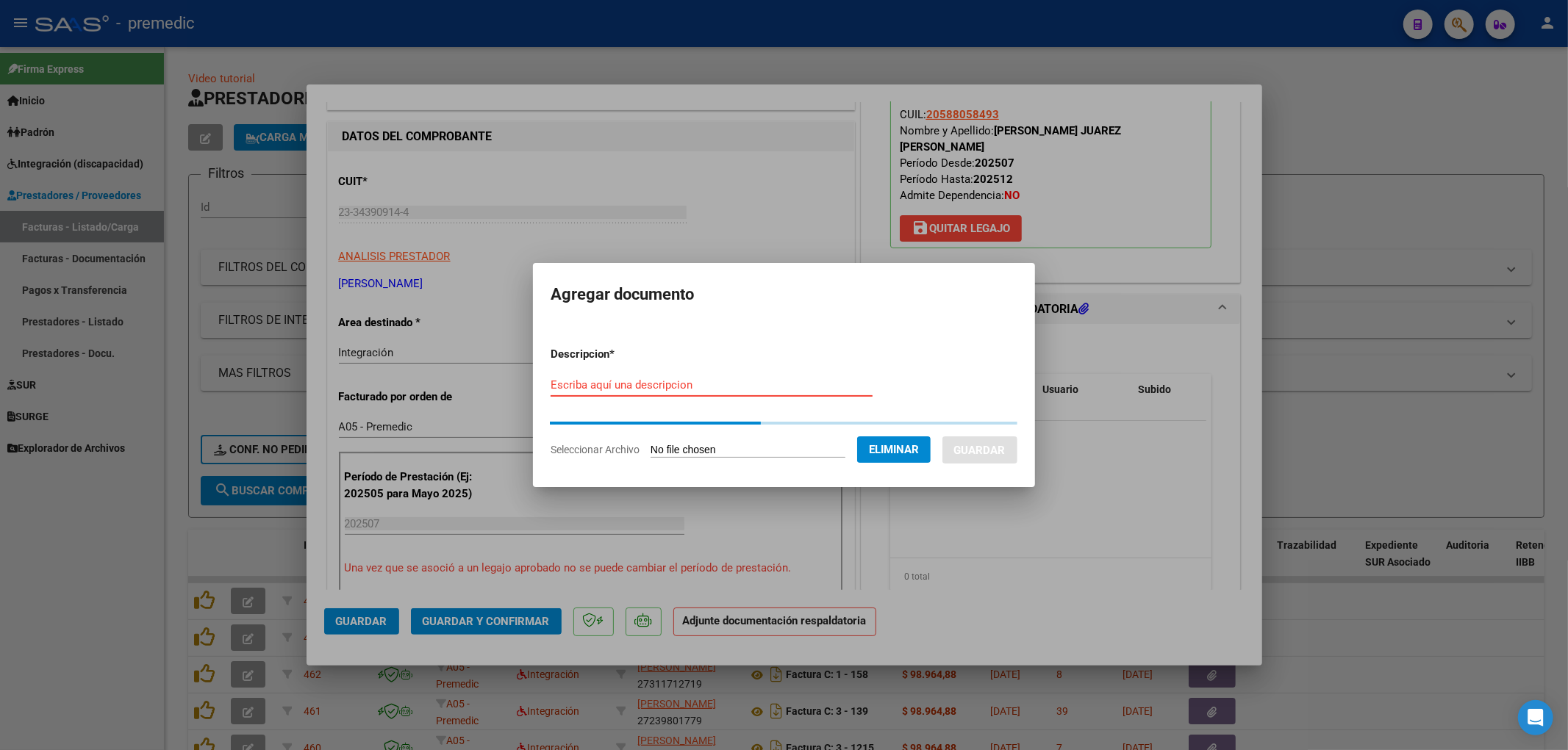
click at [615, 384] on input "Escriba aquí una descripcion" at bounding box center [711, 385] width 322 height 13
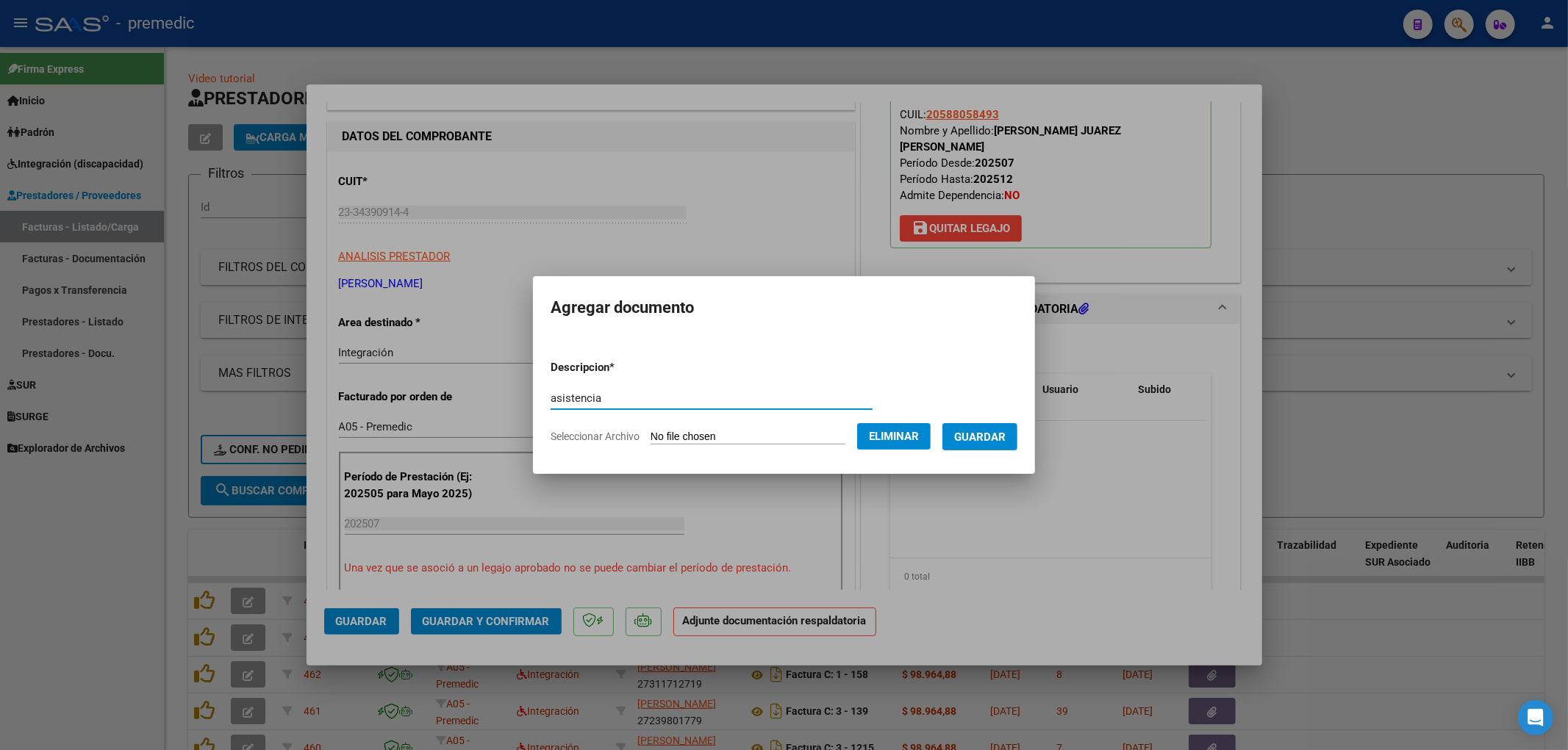
type input "asistencia"
click at [973, 441] on span "Guardar" at bounding box center [980, 437] width 51 height 13
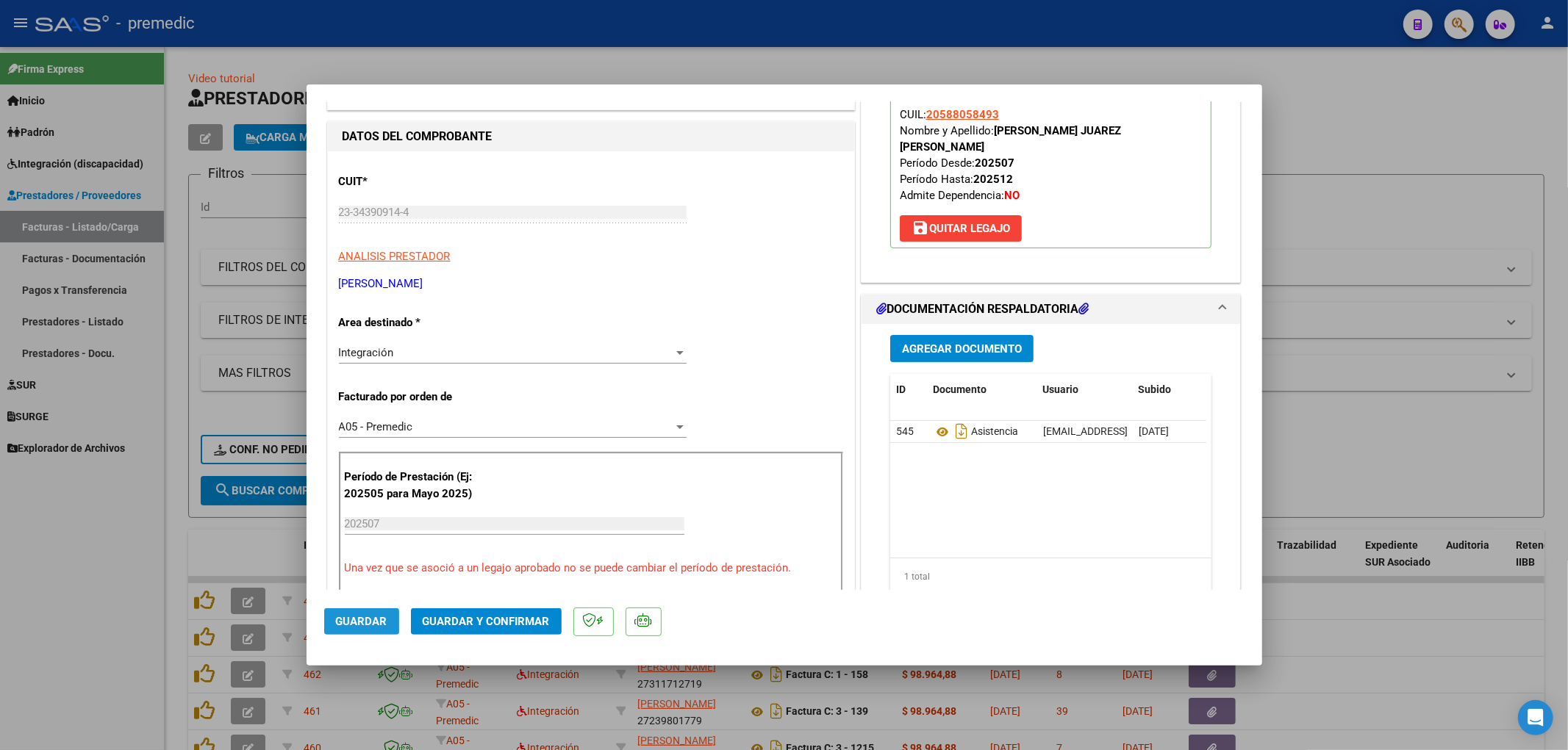
click at [361, 618] on span "Guardar" at bounding box center [361, 622] width 51 height 13
click at [1390, 472] on div at bounding box center [784, 375] width 1568 height 750
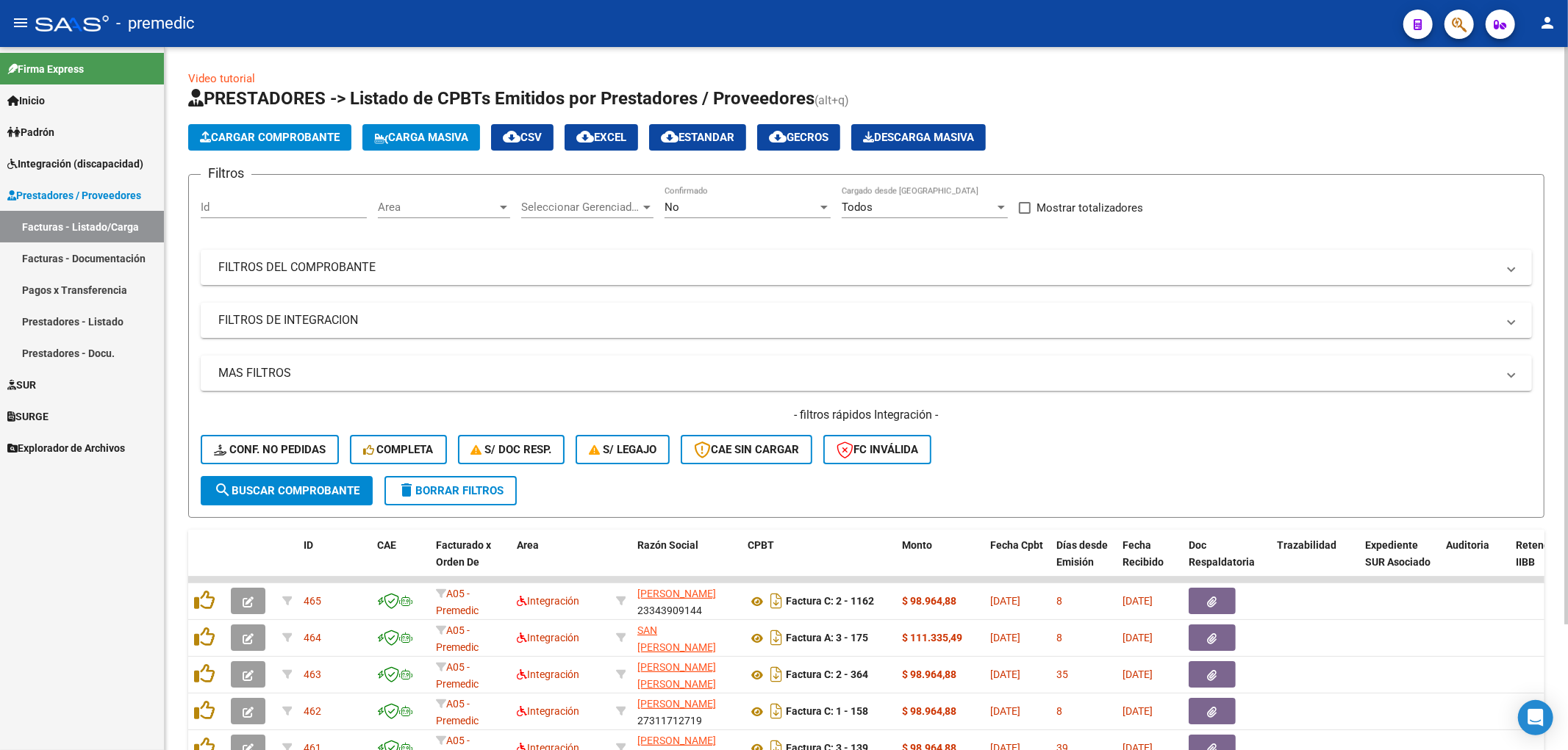
click at [269, 135] on span "Cargar Comprobante" at bounding box center [270, 137] width 140 height 13
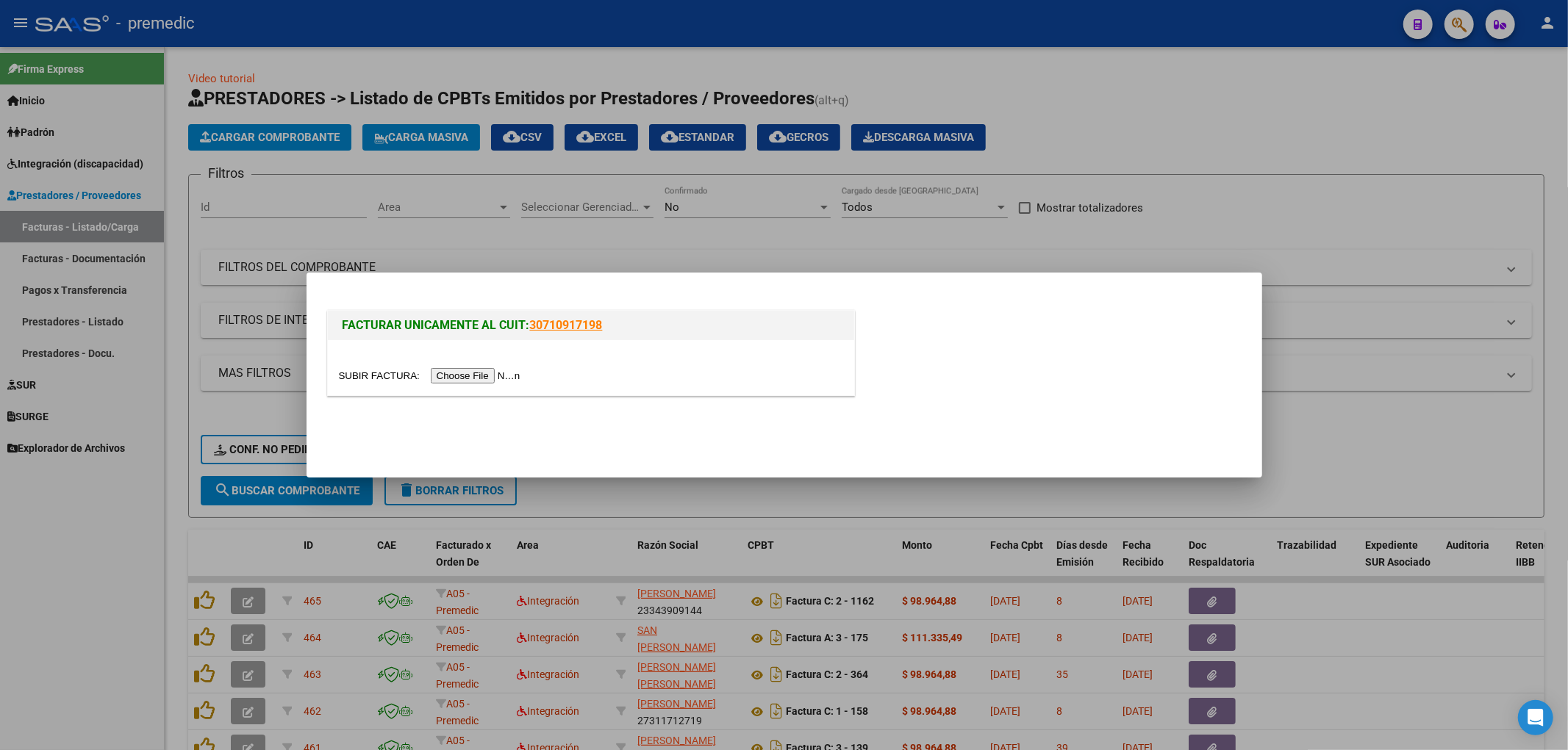
click at [491, 376] on input "file" at bounding box center [432, 375] width 186 height 16
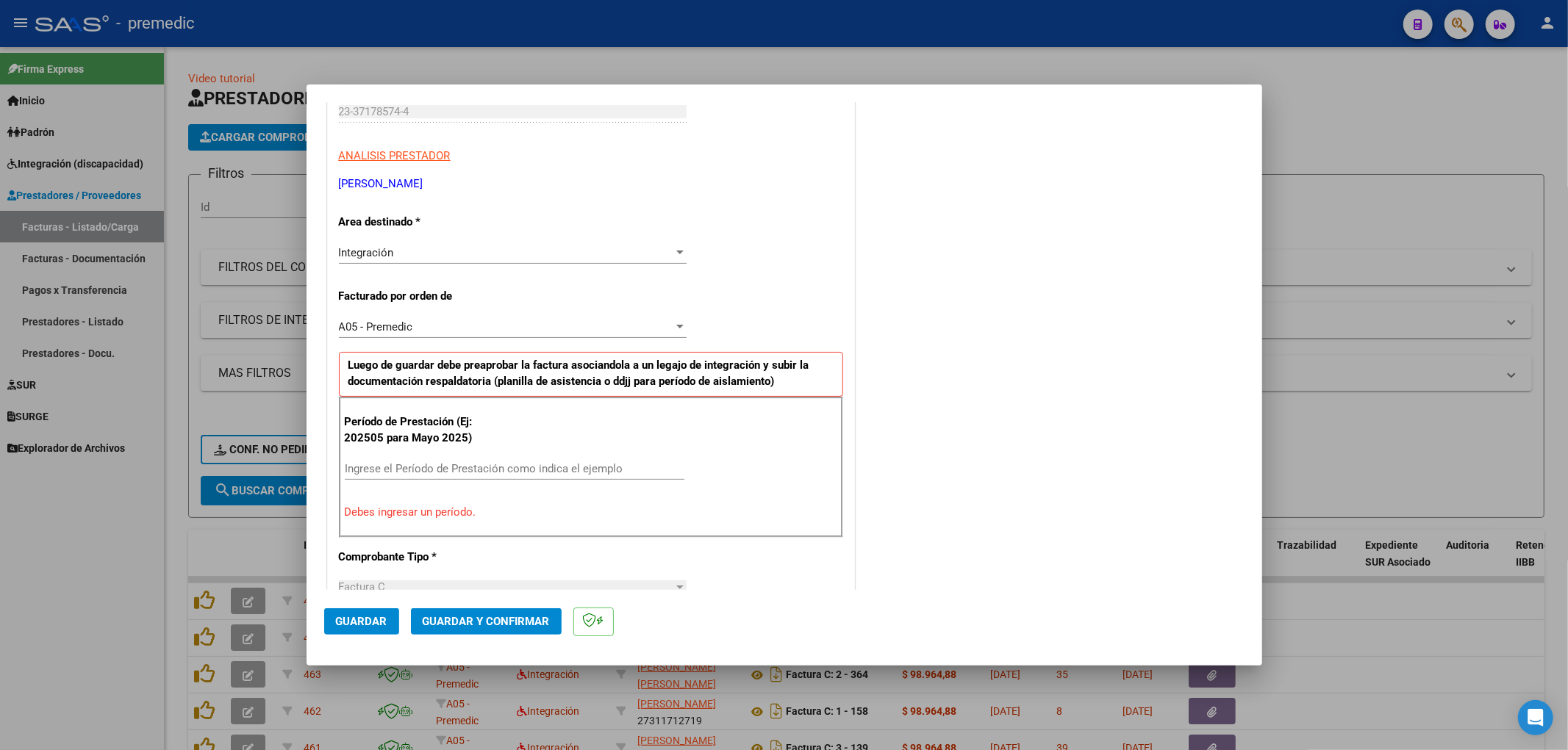
scroll to position [260, 0]
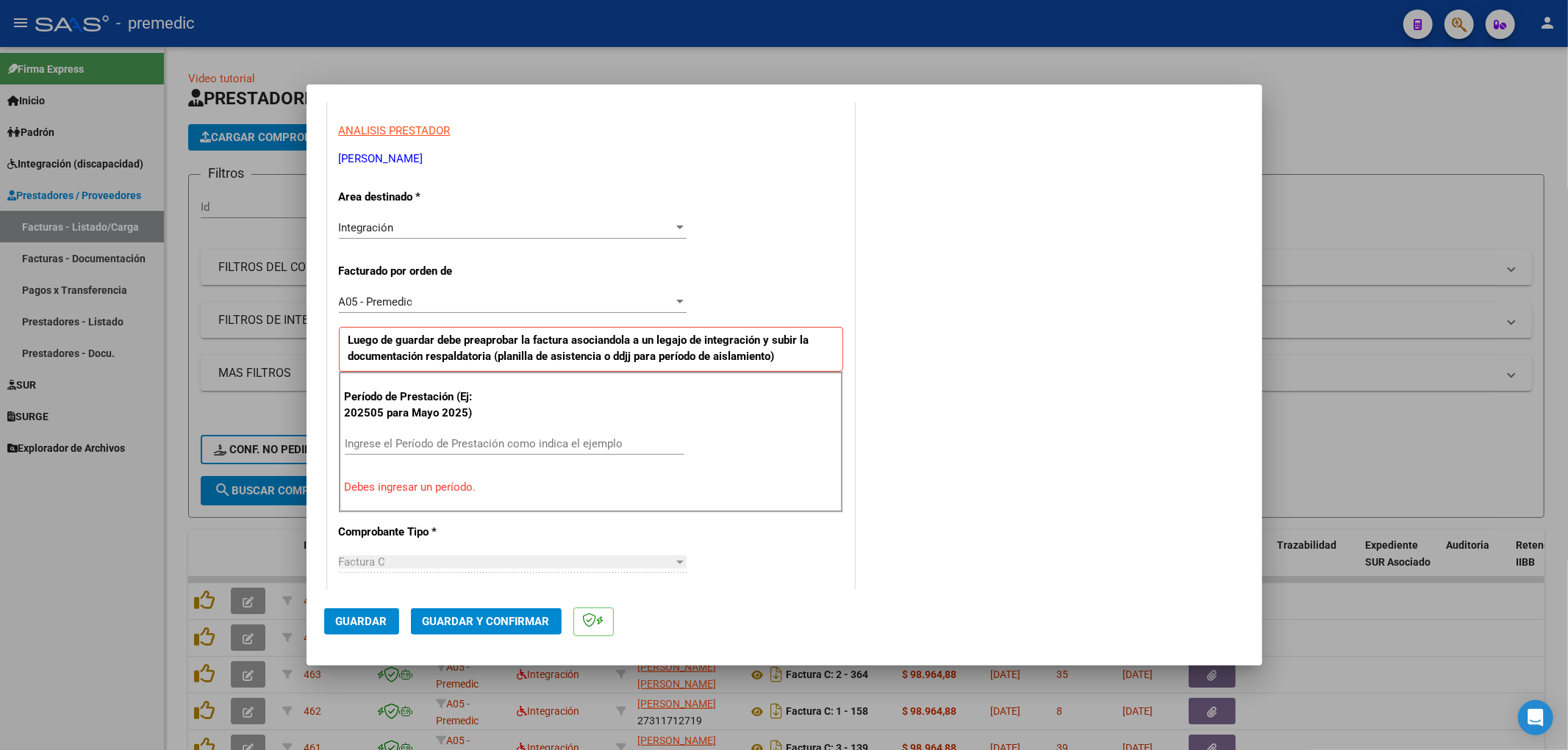
click at [483, 437] on input "Ingrese el Período de Prestación como indica el ejemplo" at bounding box center [514, 444] width 340 height 13
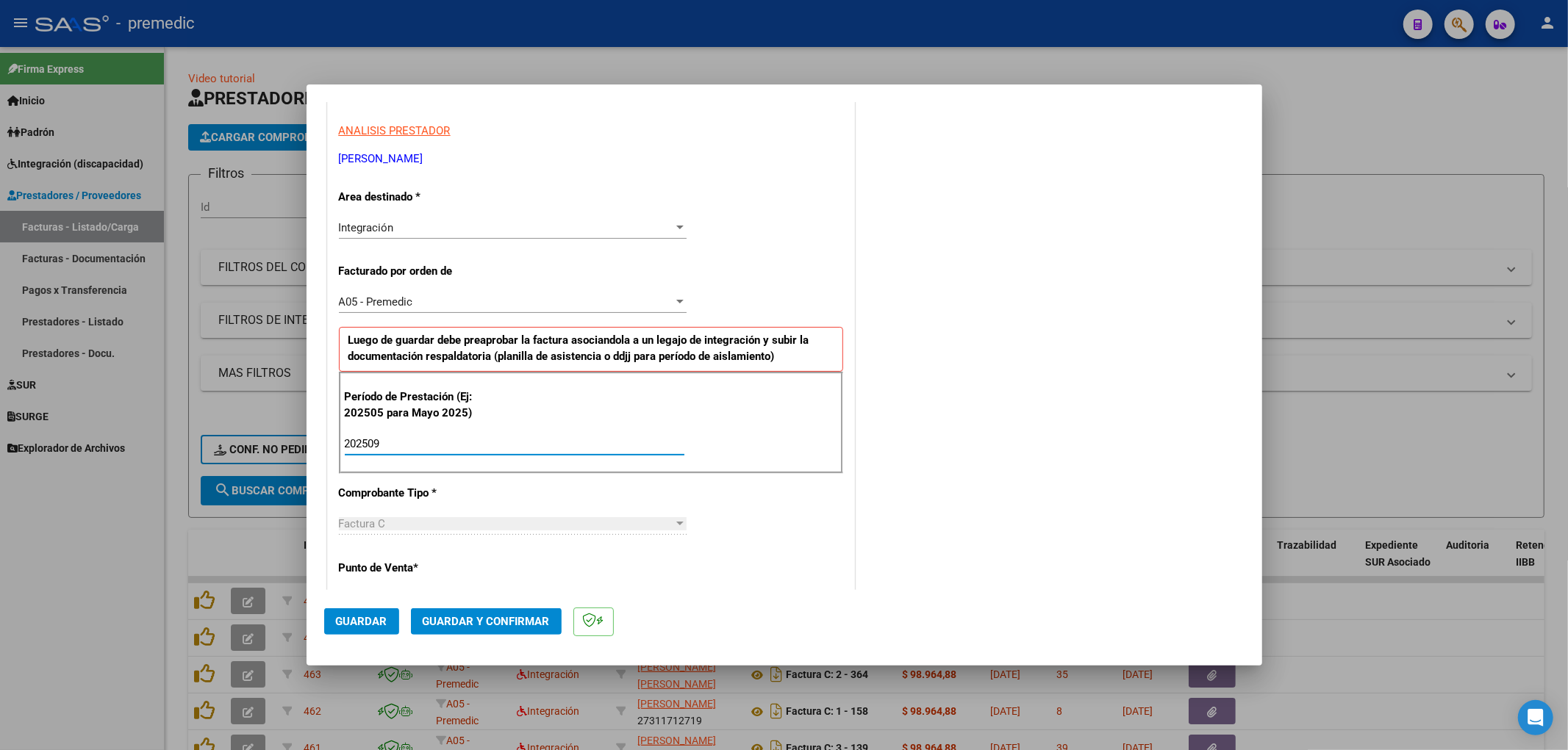
type input "202509"
click at [987, 356] on div "COMENTARIOS Comentarios De la Obra Social: Comentarios de la Obra Social (no vi…" at bounding box center [1051, 576] width 387 height 1436
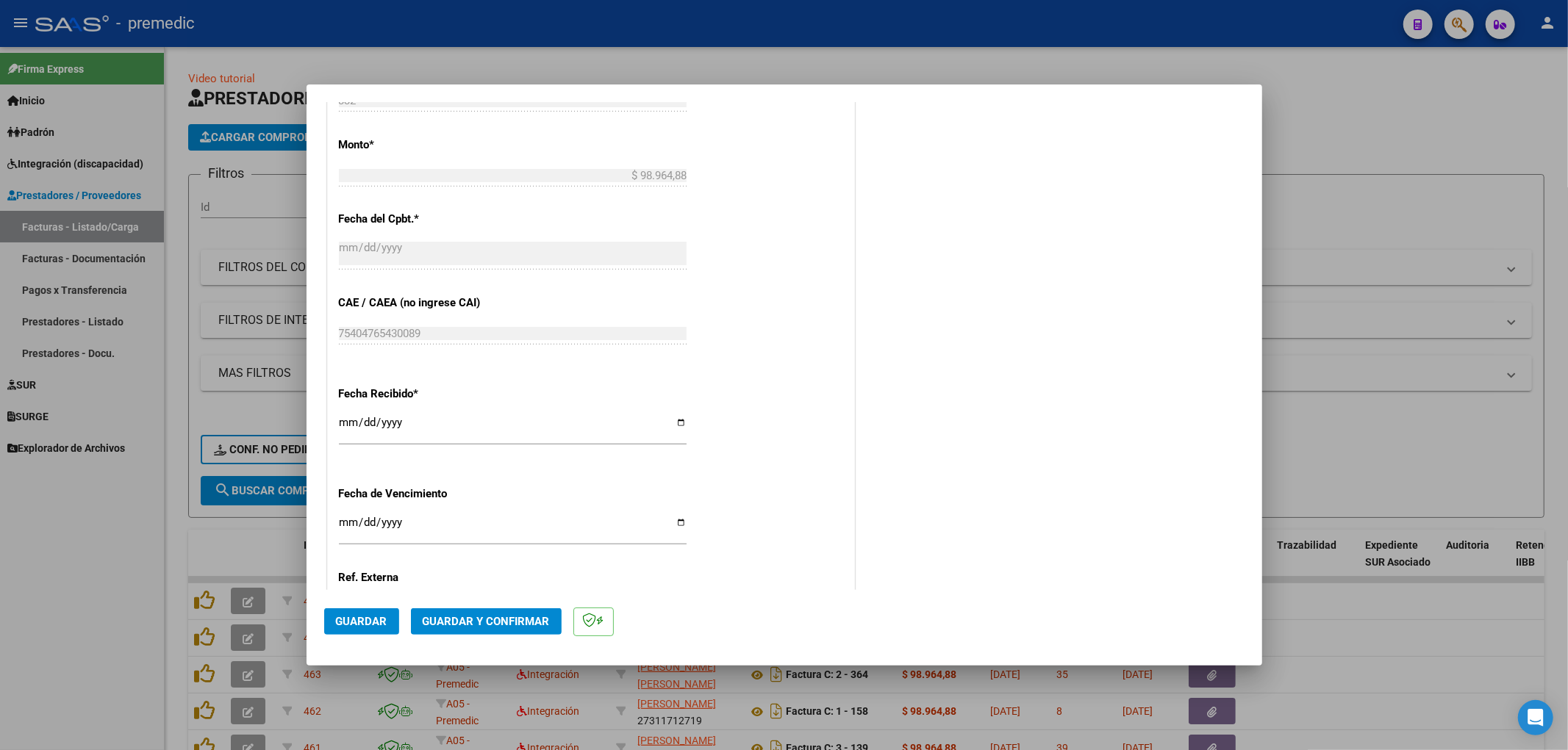
scroll to position [914, 0]
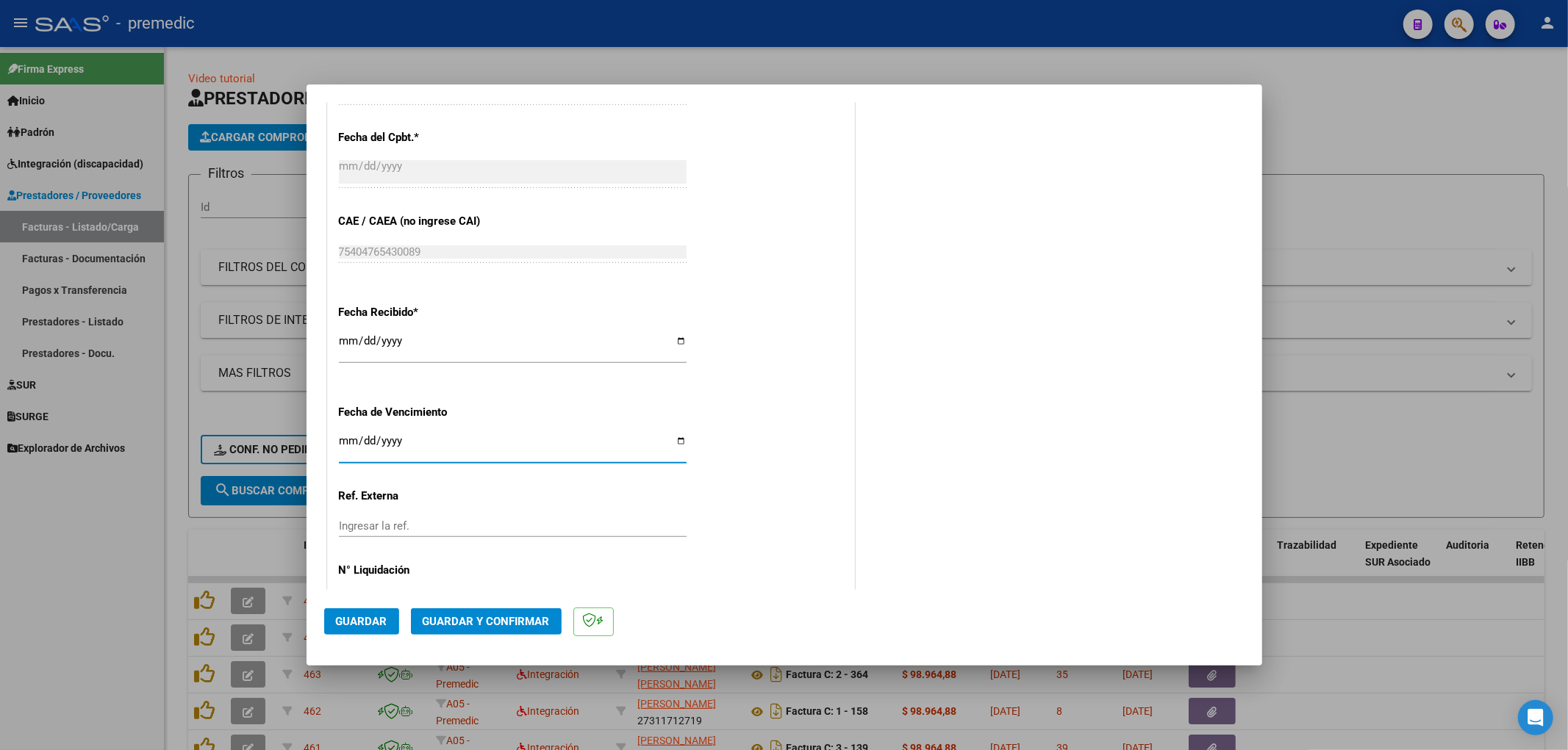
click at [341, 445] on input "Ingresar la fecha" at bounding box center [513, 447] width 347 height 23
type input "[DATE]"
click at [762, 387] on div "CUIT * 23-37178574-4 Ingresar CUIT ANALISIS PRESTADOR [PERSON_NAME] [PERSON_NAM…" at bounding box center [590, 5] width 526 height 1264
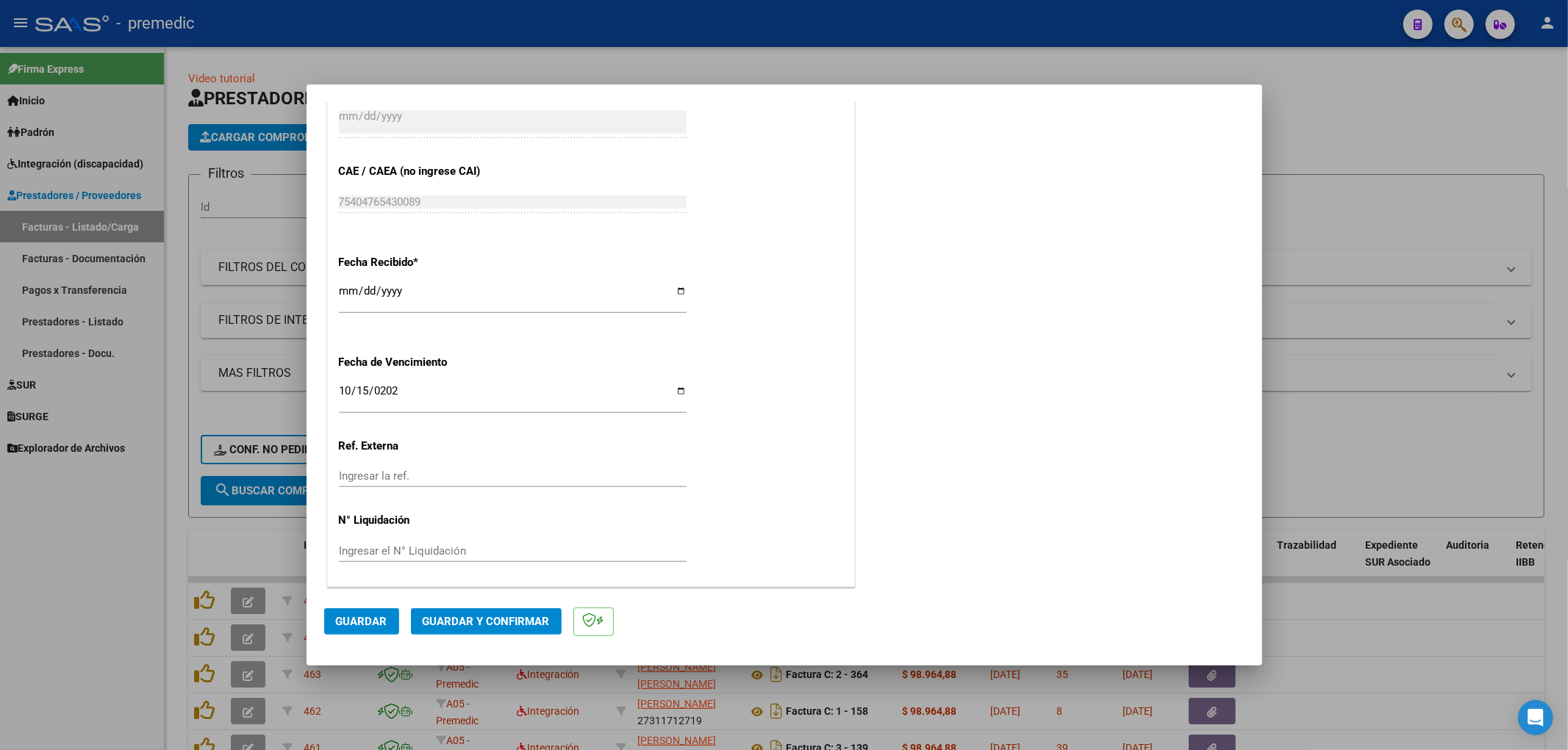
click at [350, 614] on button "Guardar" at bounding box center [361, 622] width 75 height 26
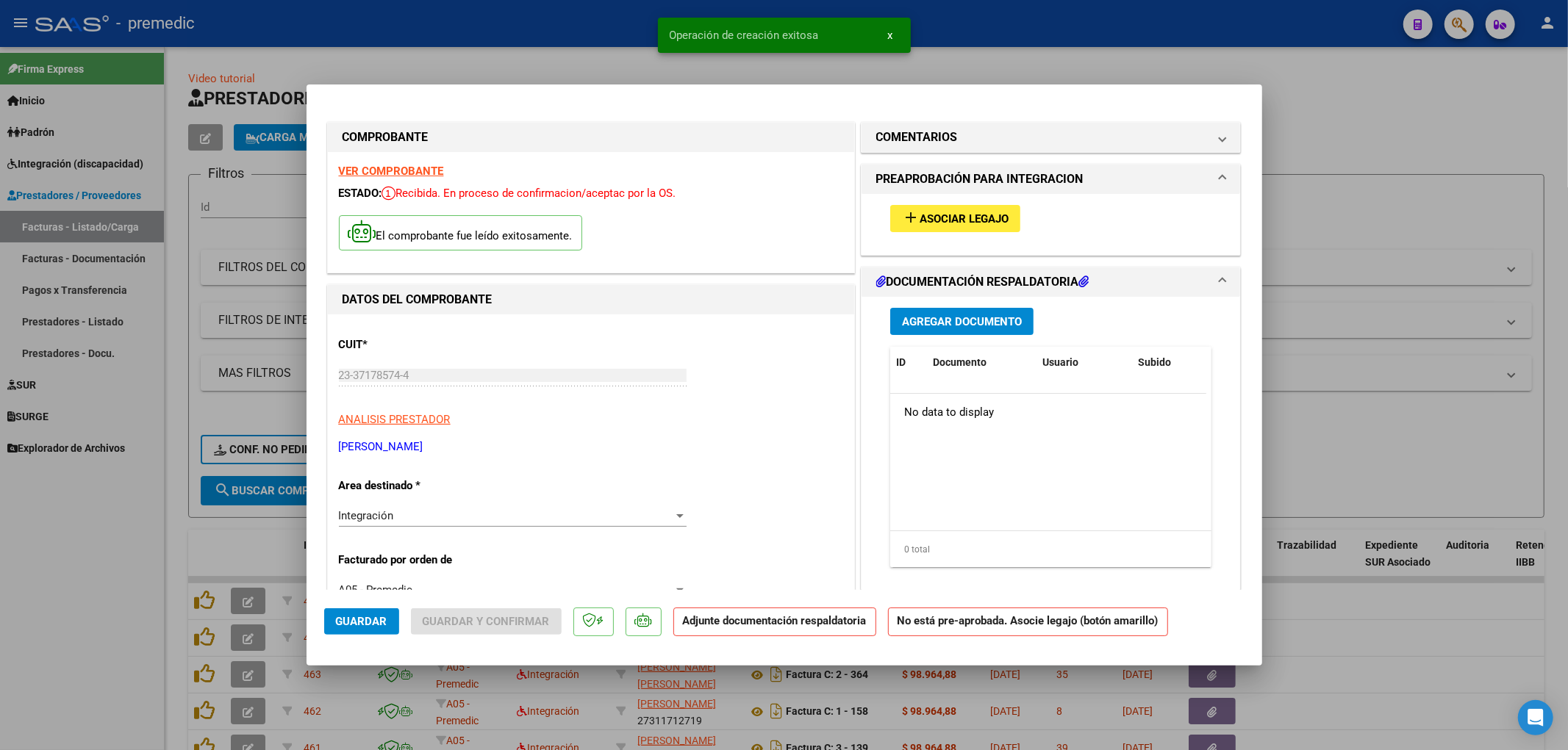
click at [964, 228] on button "add Asociar Legajo" at bounding box center [954, 218] width 130 height 27
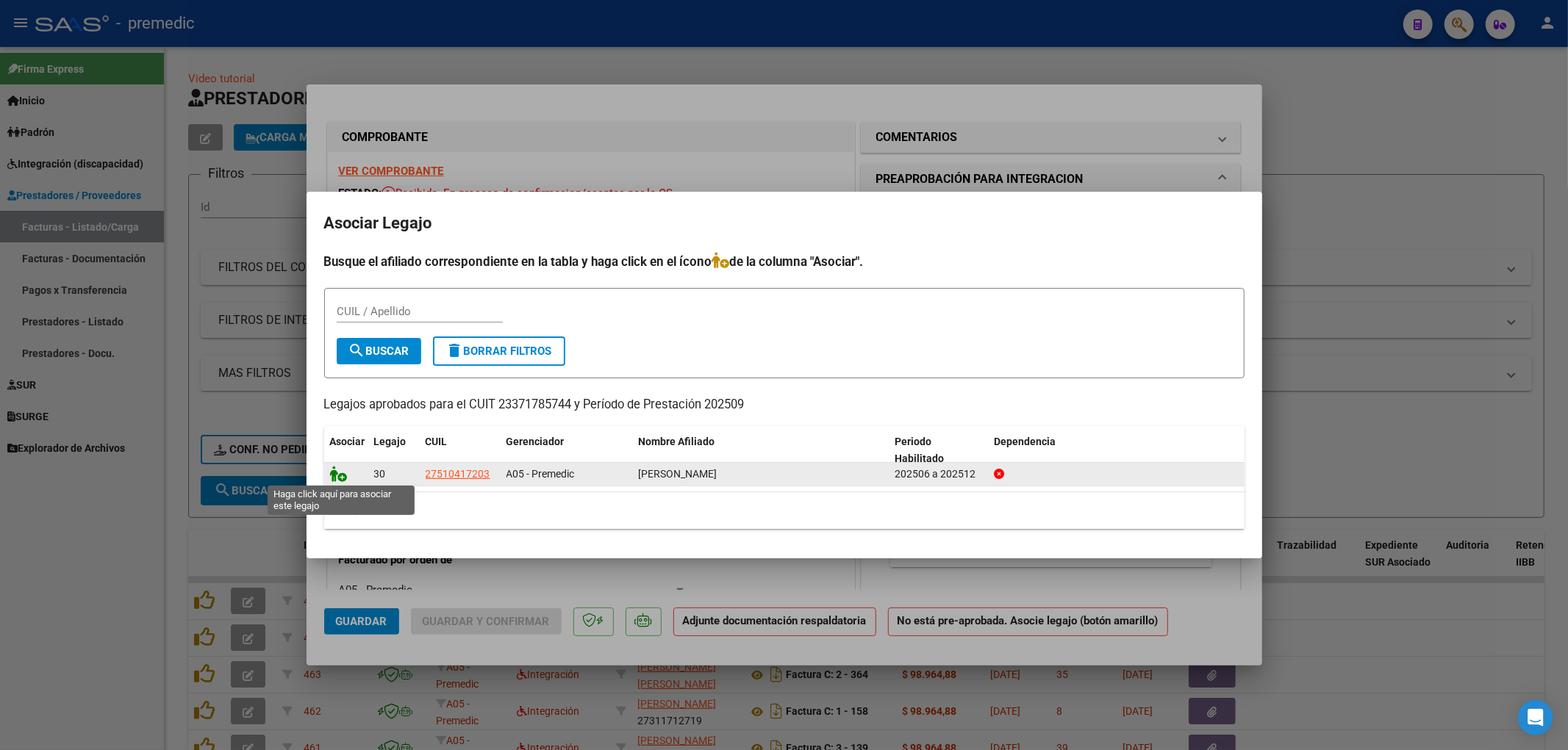
click at [338, 473] on icon at bounding box center [338, 474] width 17 height 17
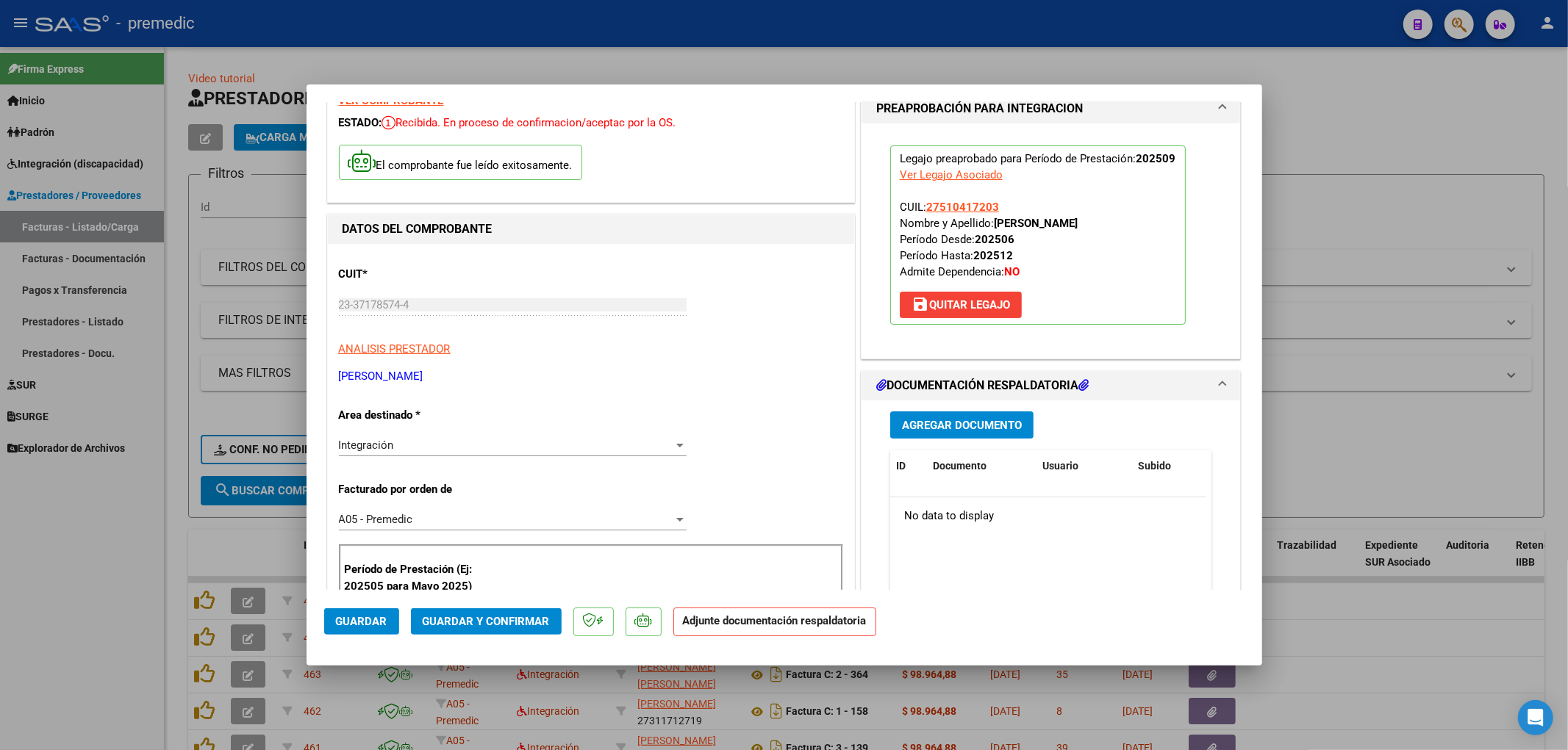
scroll to position [163, 0]
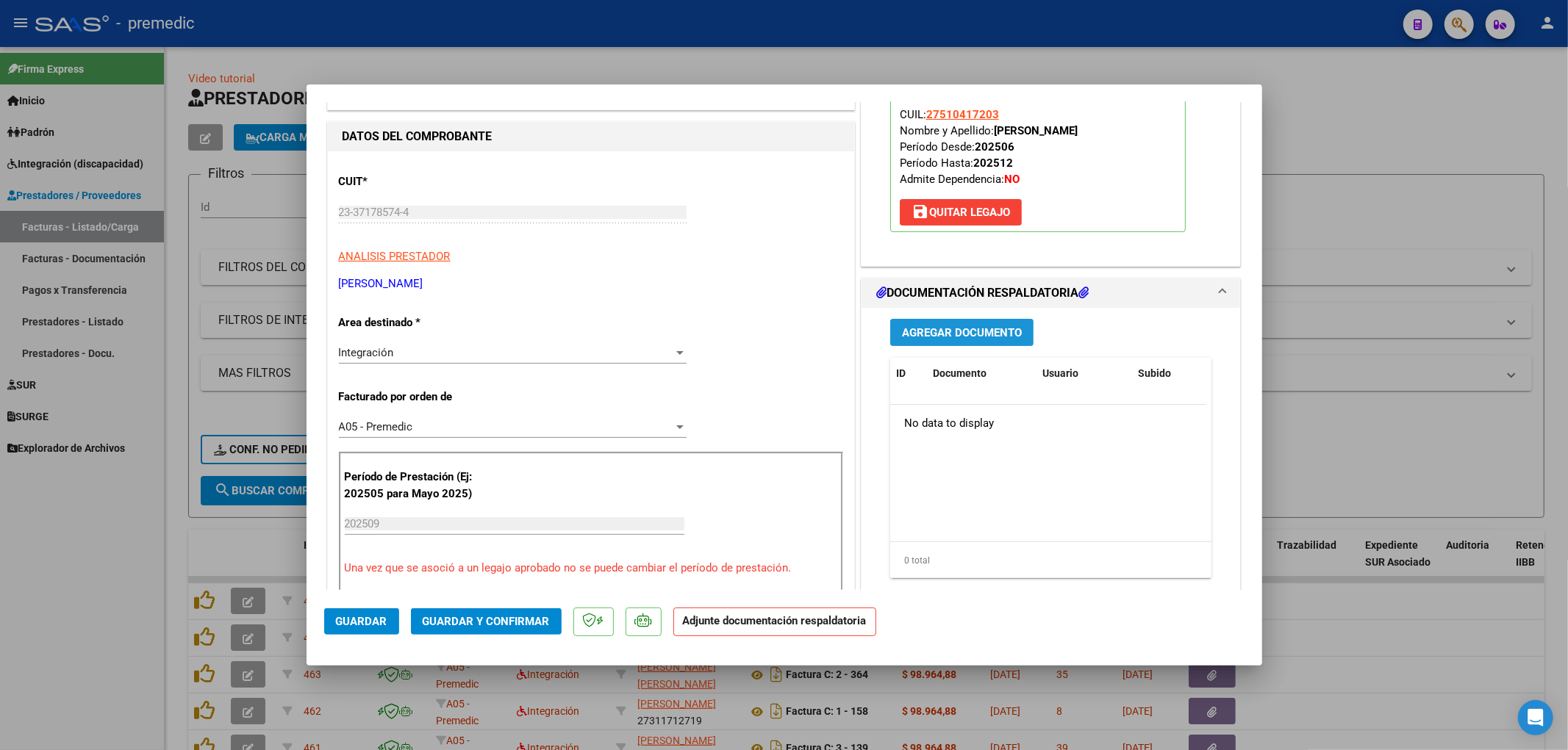
click at [961, 340] on span "Agregar Documento" at bounding box center [962, 333] width 120 height 13
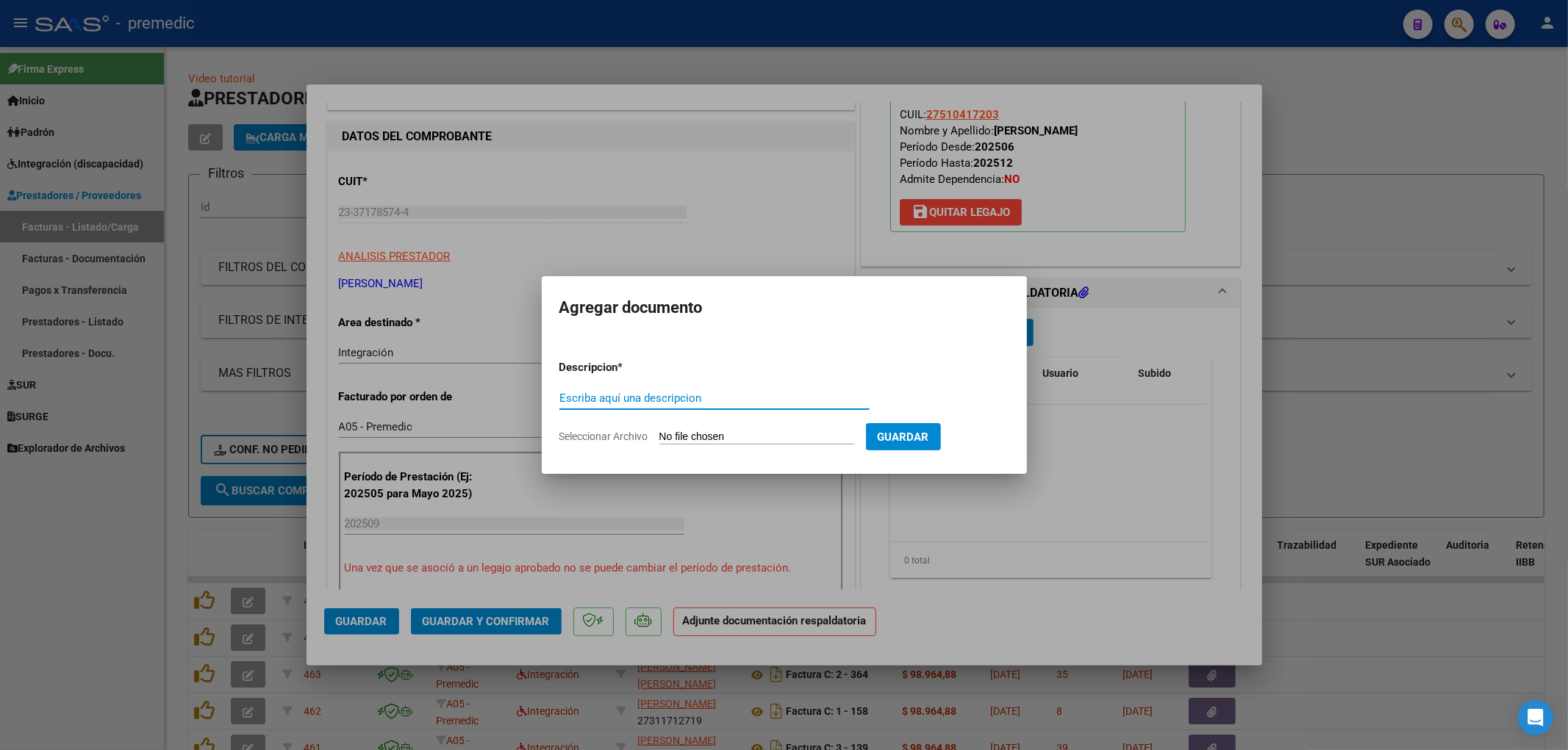
click at [733, 432] on input "Seleccionar Archivo" at bounding box center [757, 437] width 195 height 14
type input "C:\fakepath\PA23371785744_011_00002_00000332.pdf"
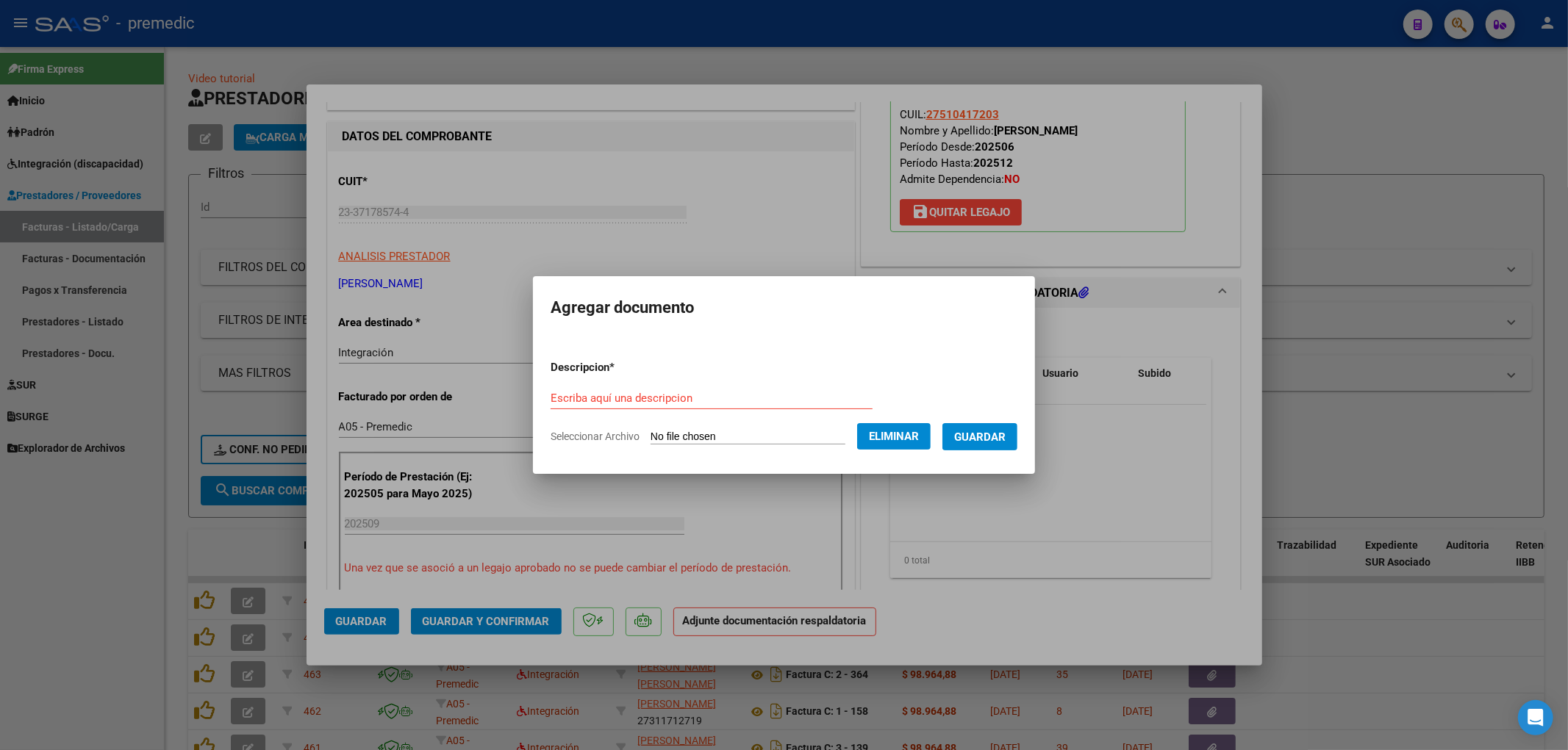
click at [618, 393] on input "Escriba aquí una descripcion" at bounding box center [711, 399] width 322 height 13
type input "asistencia"
click at [993, 437] on span "Guardar" at bounding box center [980, 437] width 51 height 13
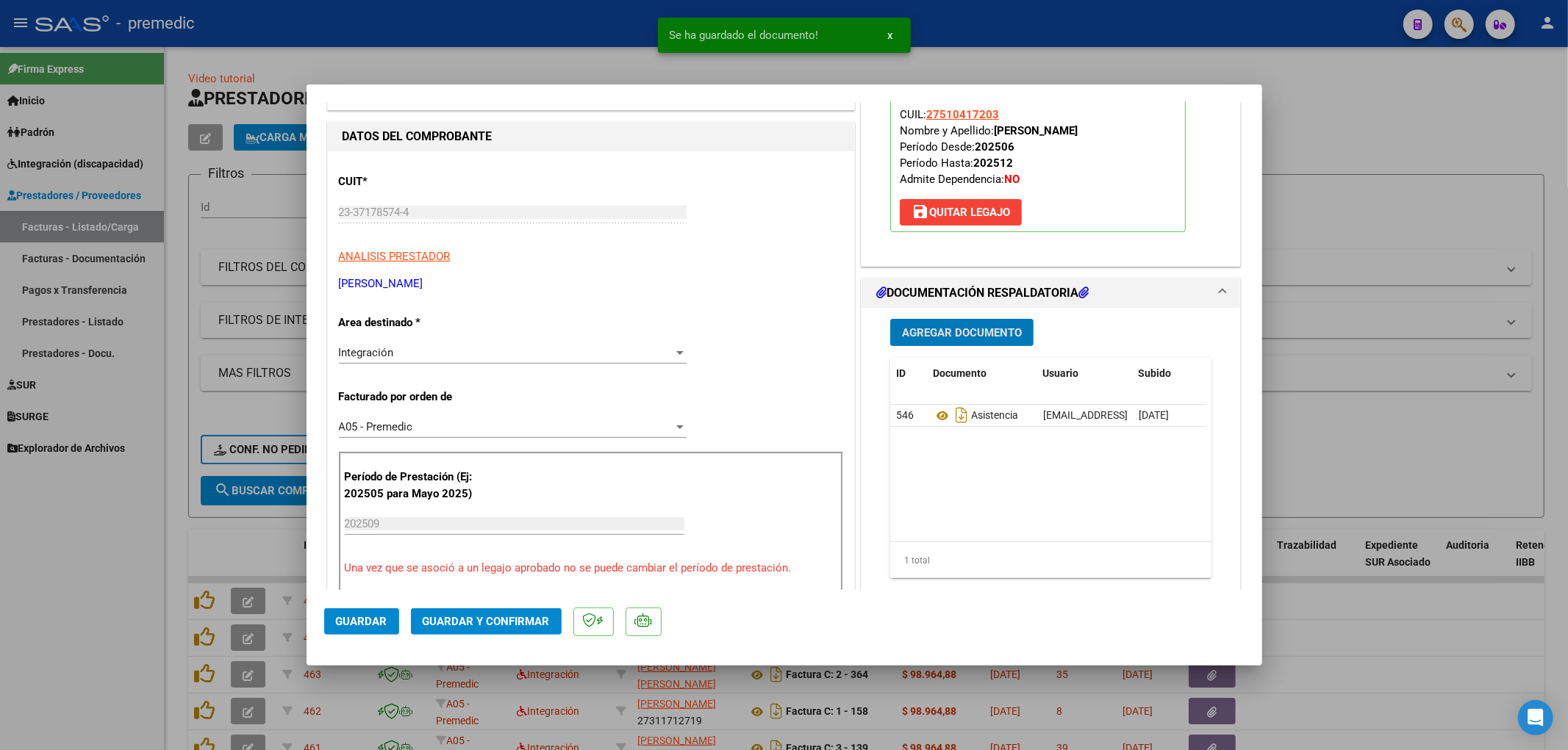
click at [1046, 463] on datatable-body "546 Asistencia [EMAIL_ADDRESS][DOMAIN_NAME] - [PERSON_NAME] [DATE]" at bounding box center [1048, 473] width 316 height 136
click at [935, 419] on icon at bounding box center [942, 415] width 19 height 17
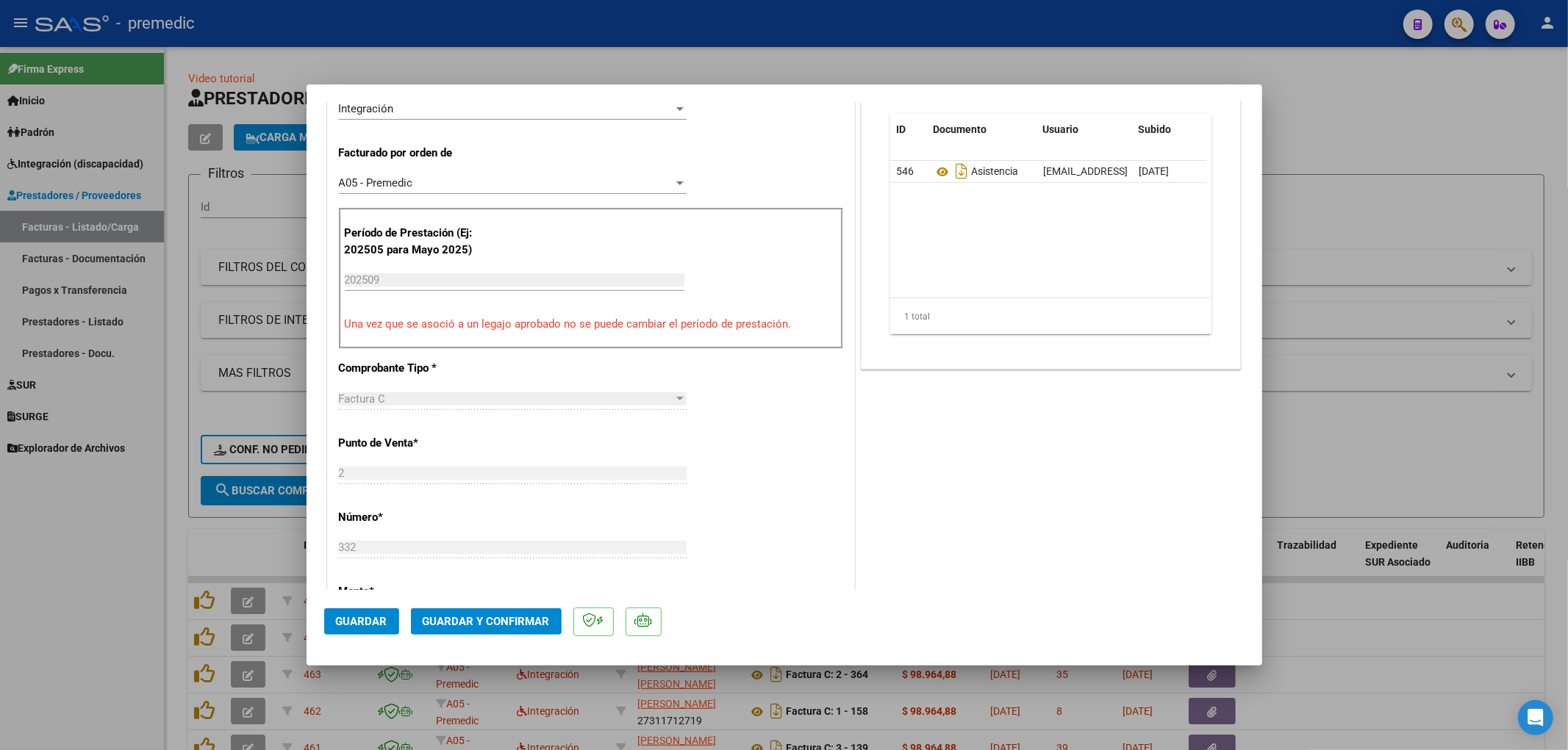
scroll to position [408, 0]
click at [368, 613] on button "Guardar" at bounding box center [361, 622] width 75 height 26
click at [1369, 453] on div at bounding box center [784, 375] width 1568 height 750
type input "$ 0,00"
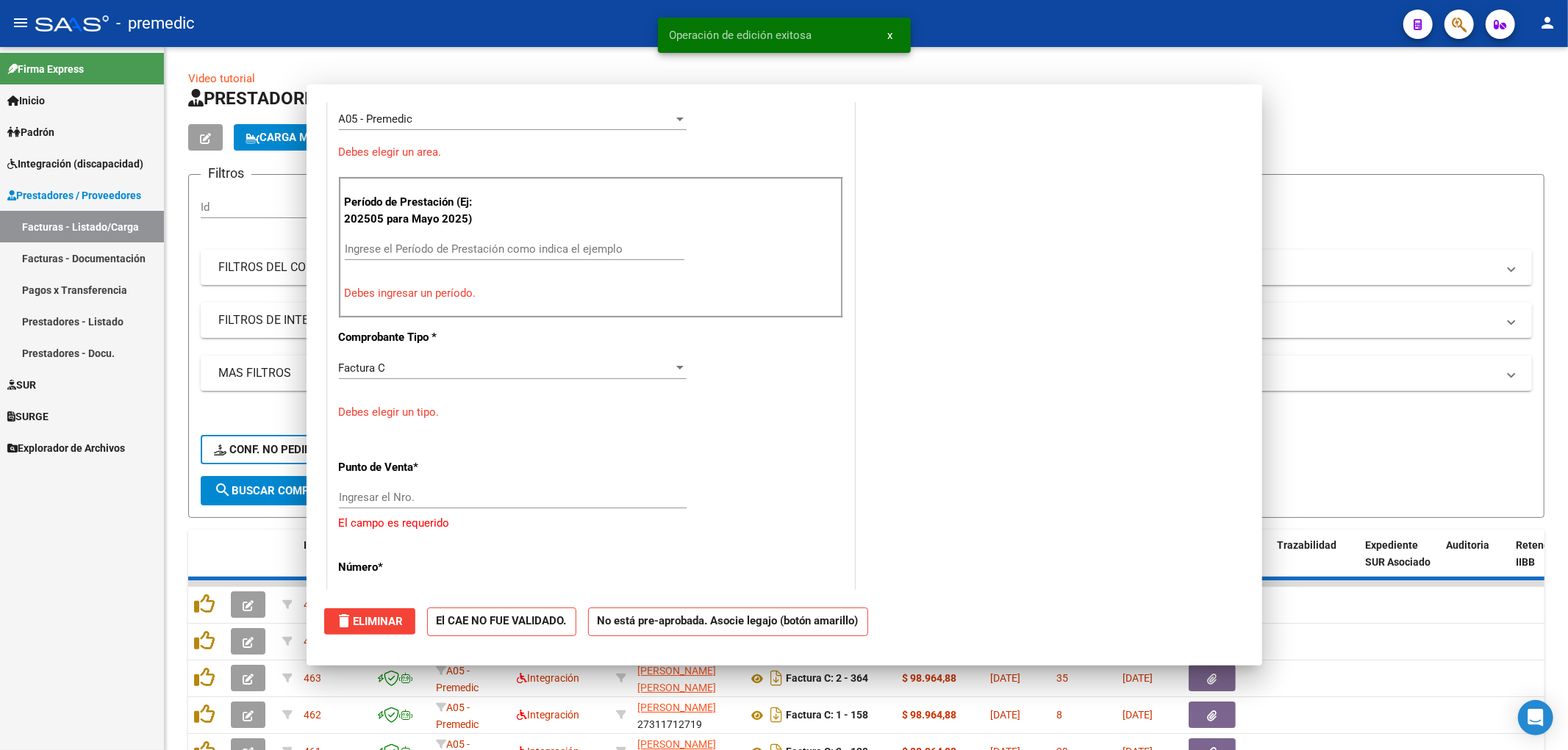
scroll to position [346, 0]
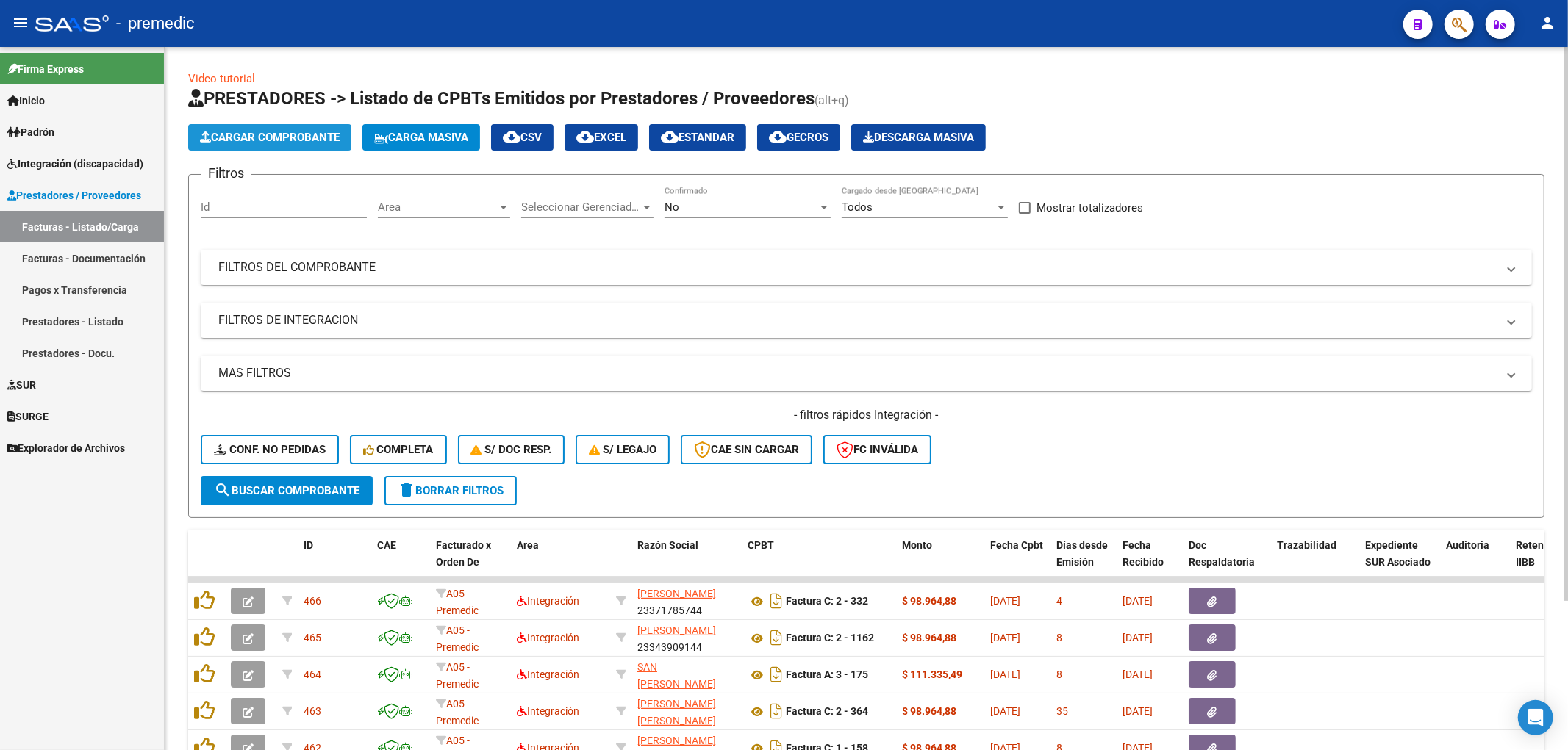
click at [282, 136] on span "Cargar Comprobante" at bounding box center [270, 137] width 140 height 13
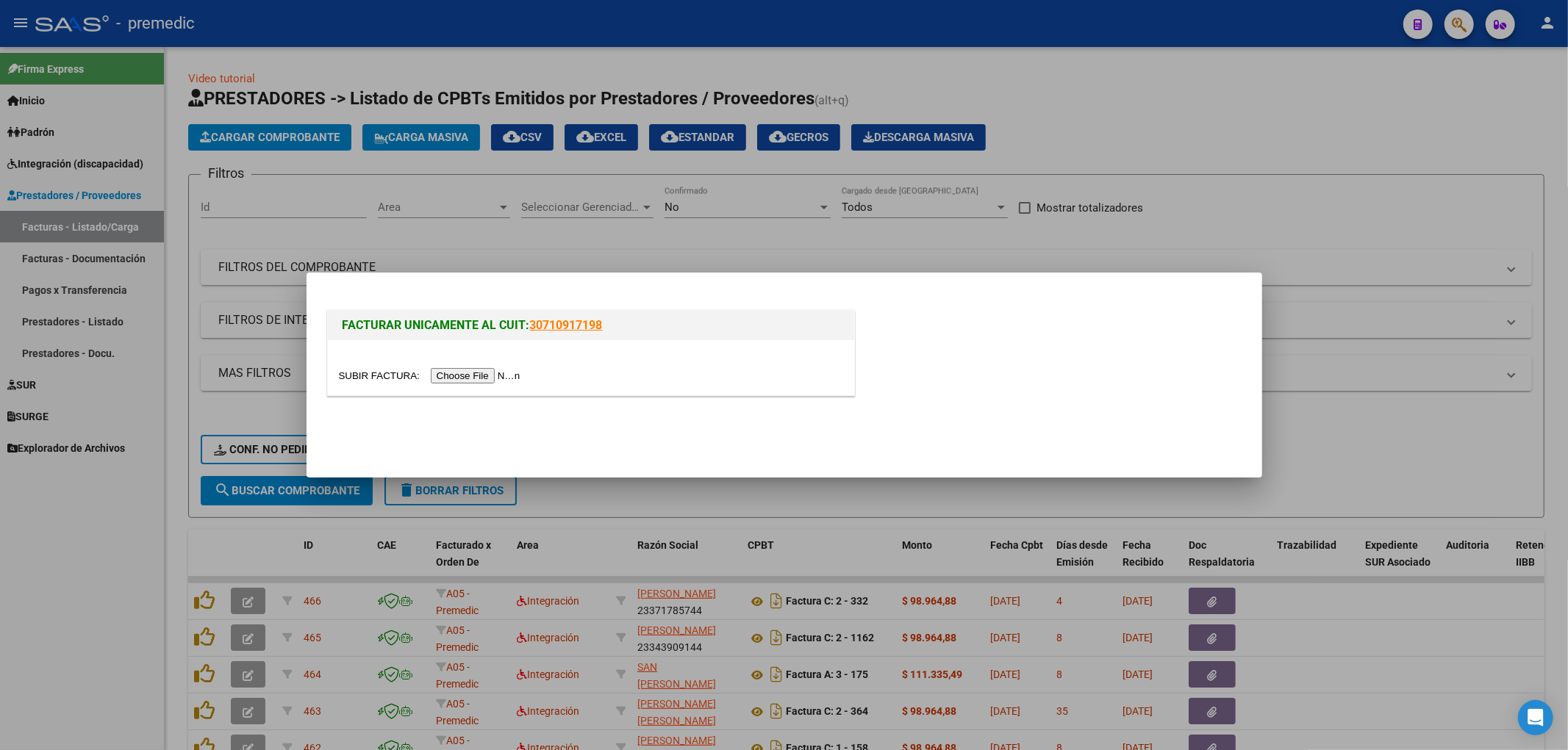
click at [497, 367] on div at bounding box center [591, 375] width 504 height 17
click at [500, 377] on input "file" at bounding box center [432, 375] width 186 height 16
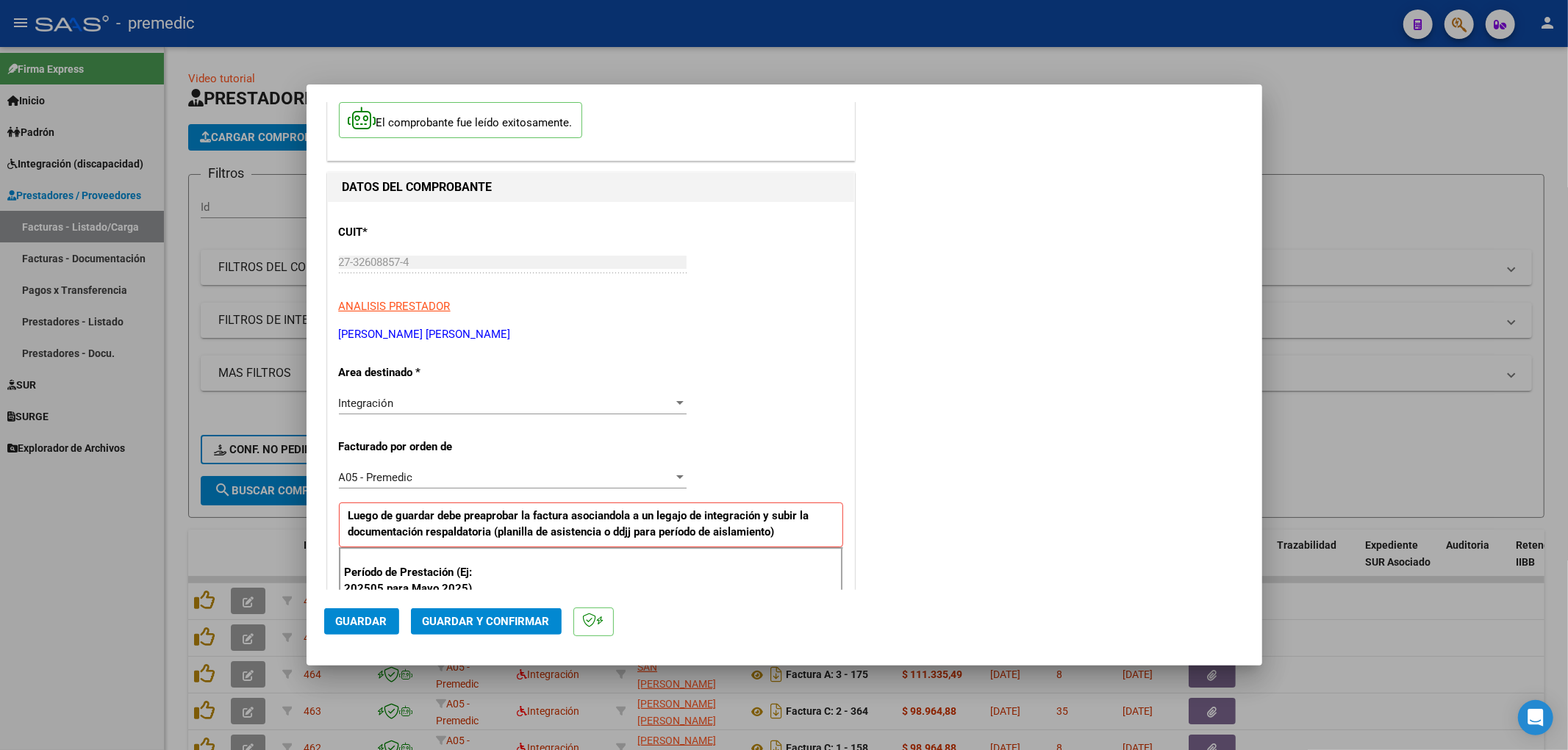
scroll to position [179, 0]
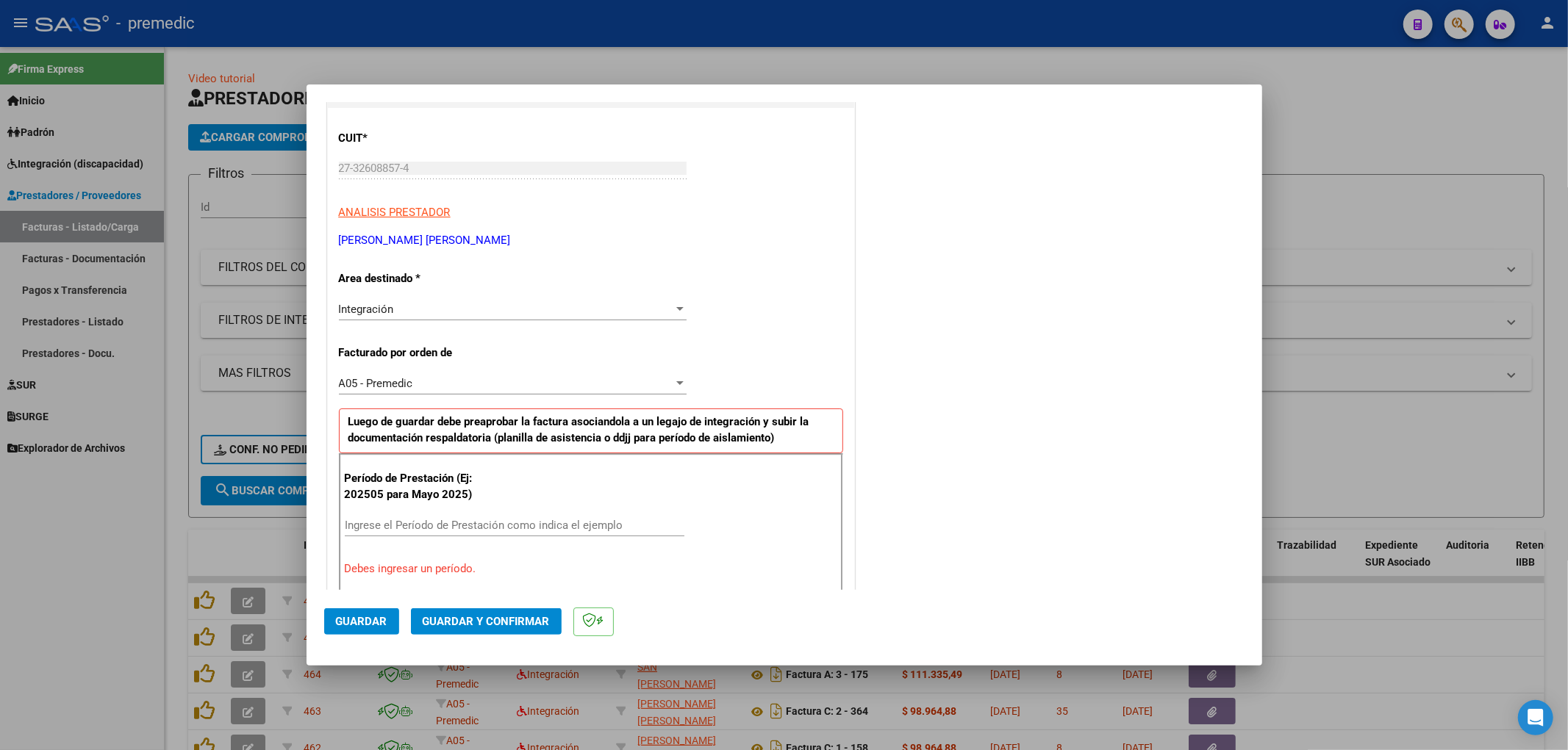
click at [443, 524] on input "Ingrese el Período de Prestación como indica el ejemplo" at bounding box center [514, 525] width 340 height 13
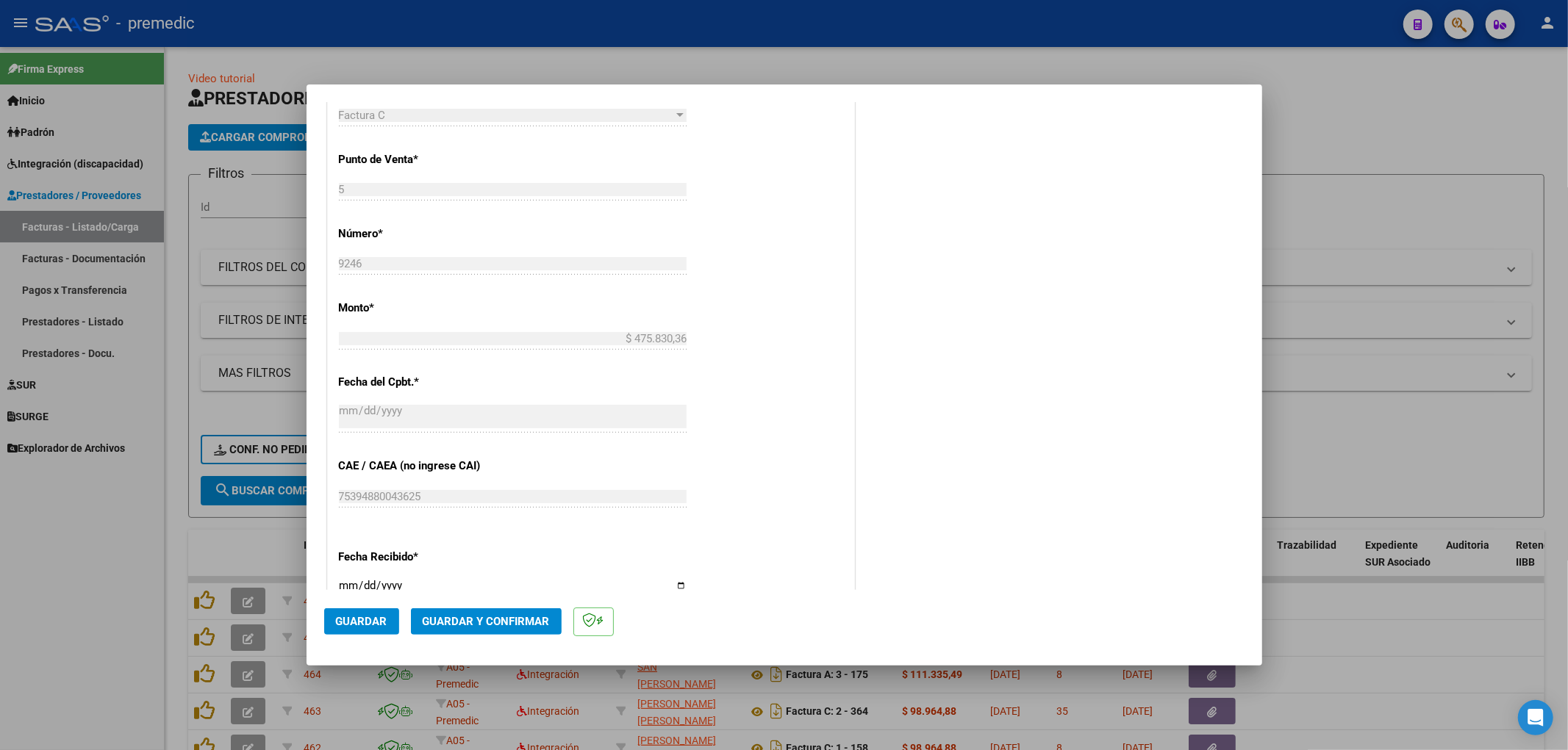
scroll to position [832, 0]
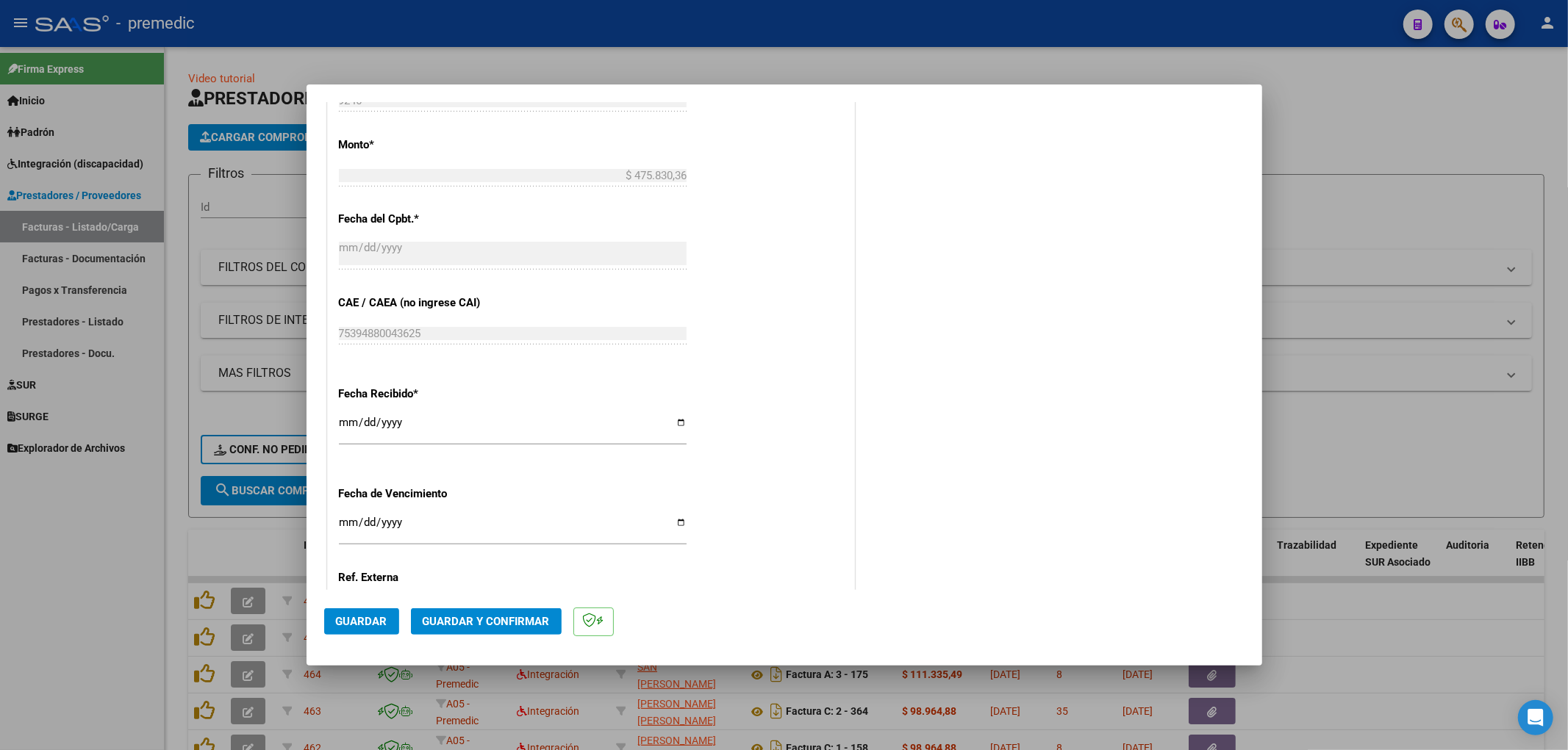
type input "202509"
click at [339, 523] on input "Ingresar la fecha" at bounding box center [513, 528] width 347 height 23
type input "0022-10-11"
type input "[DATE]"
click at [864, 355] on div "COMENTARIOS Comentarios De la Obra Social: Comentarios de la Obra Social (no vi…" at bounding box center [1051, 5] width 387 height 1436
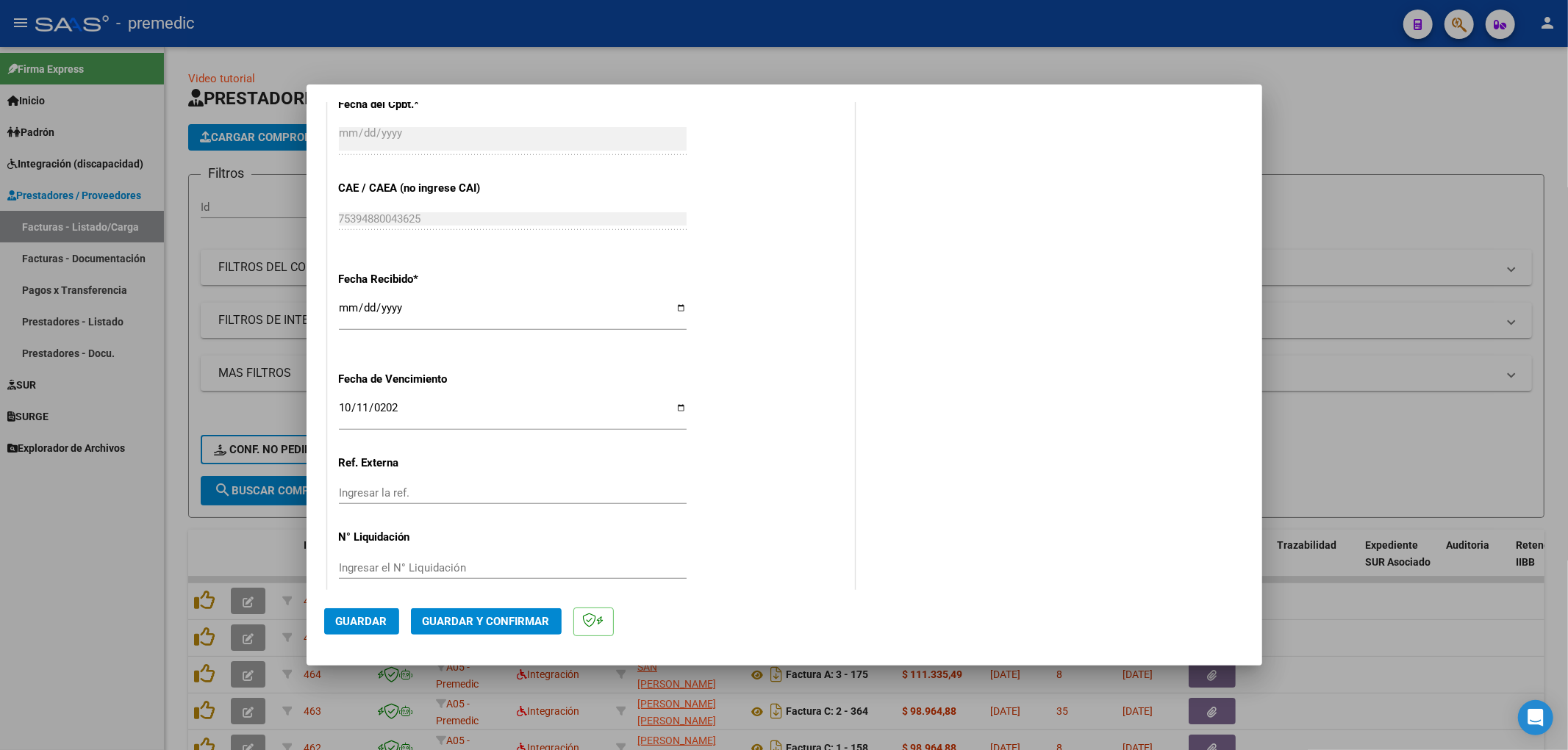
scroll to position [963, 0]
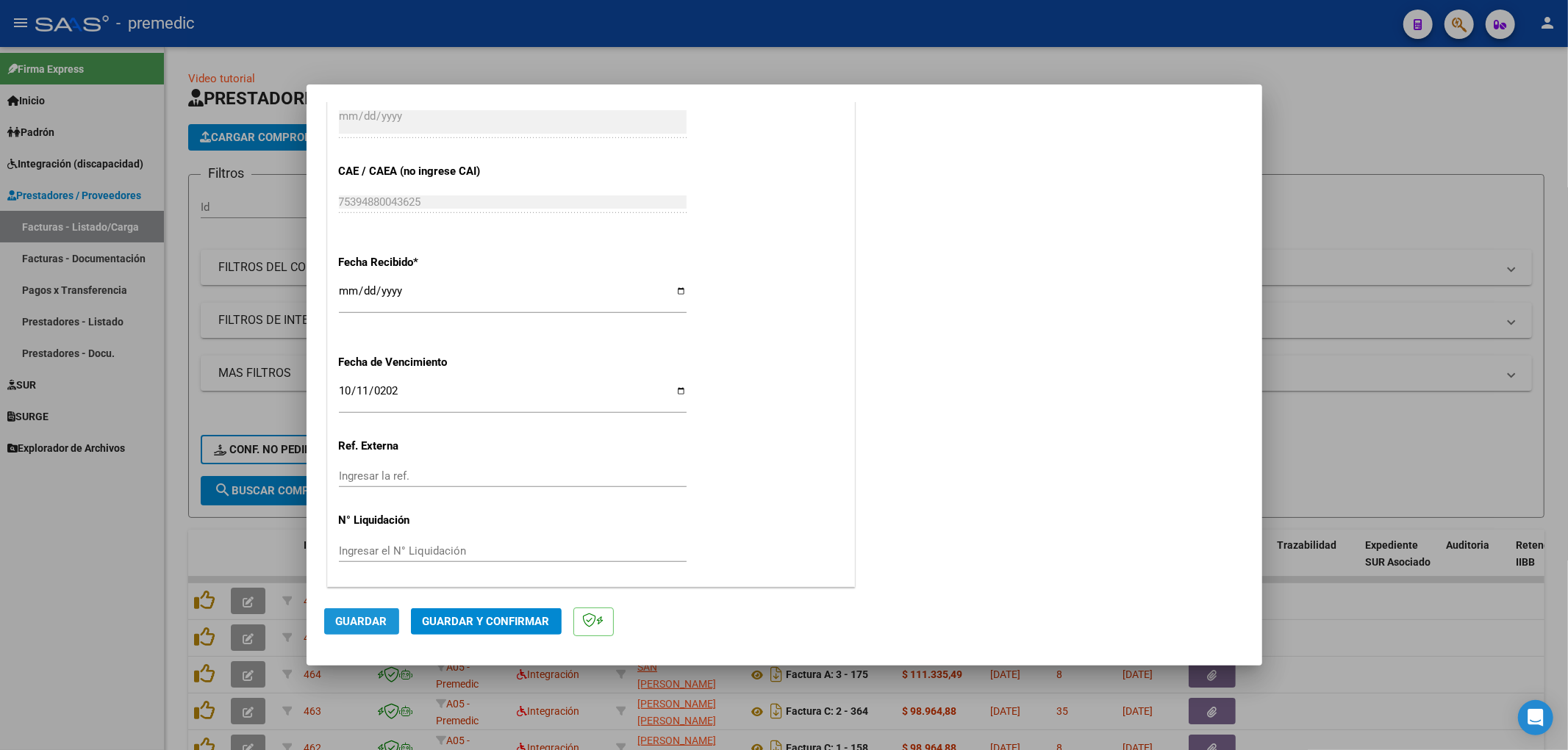
click at [359, 619] on span "Guardar" at bounding box center [361, 622] width 51 height 13
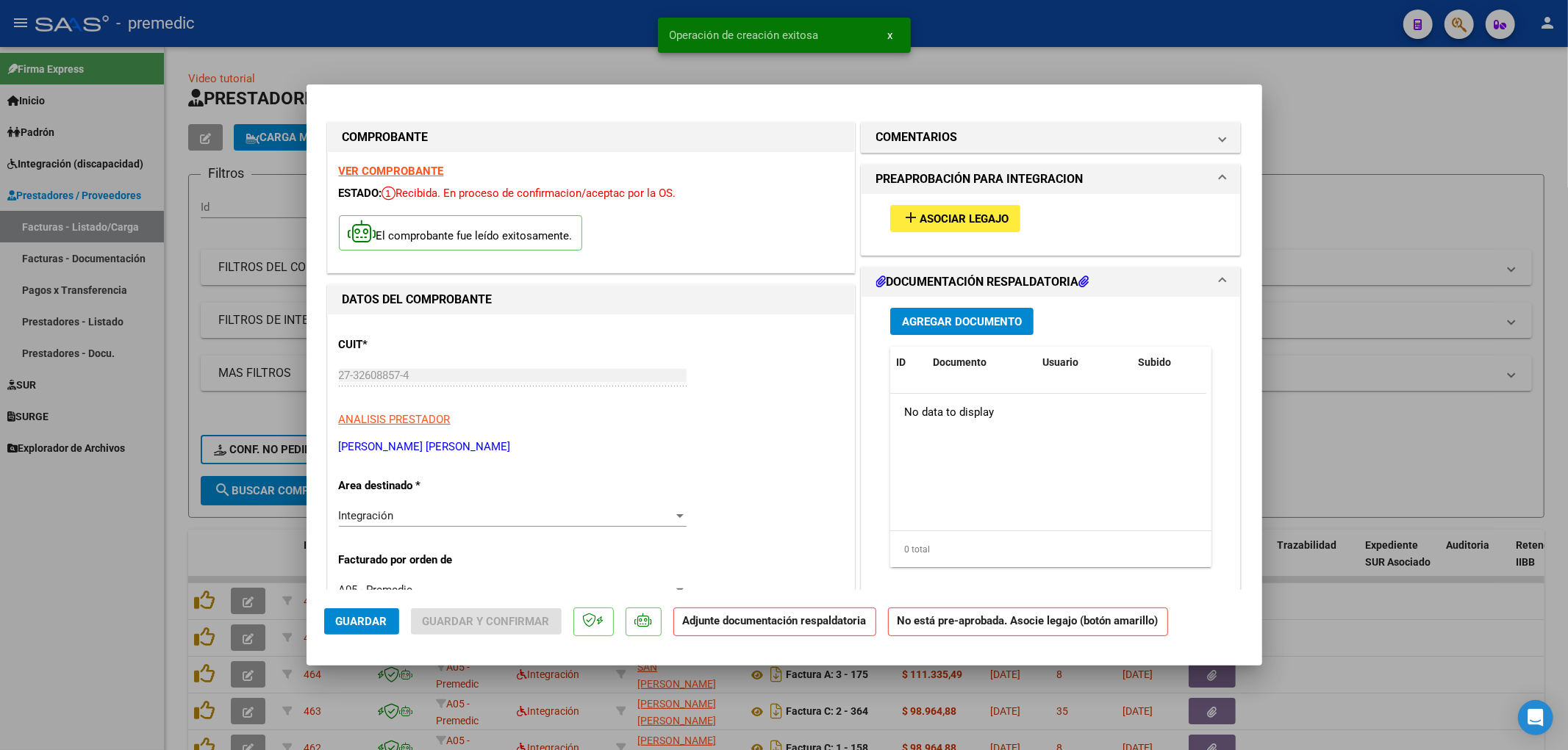
click at [954, 222] on span "Asociar Legajo" at bounding box center [964, 219] width 89 height 13
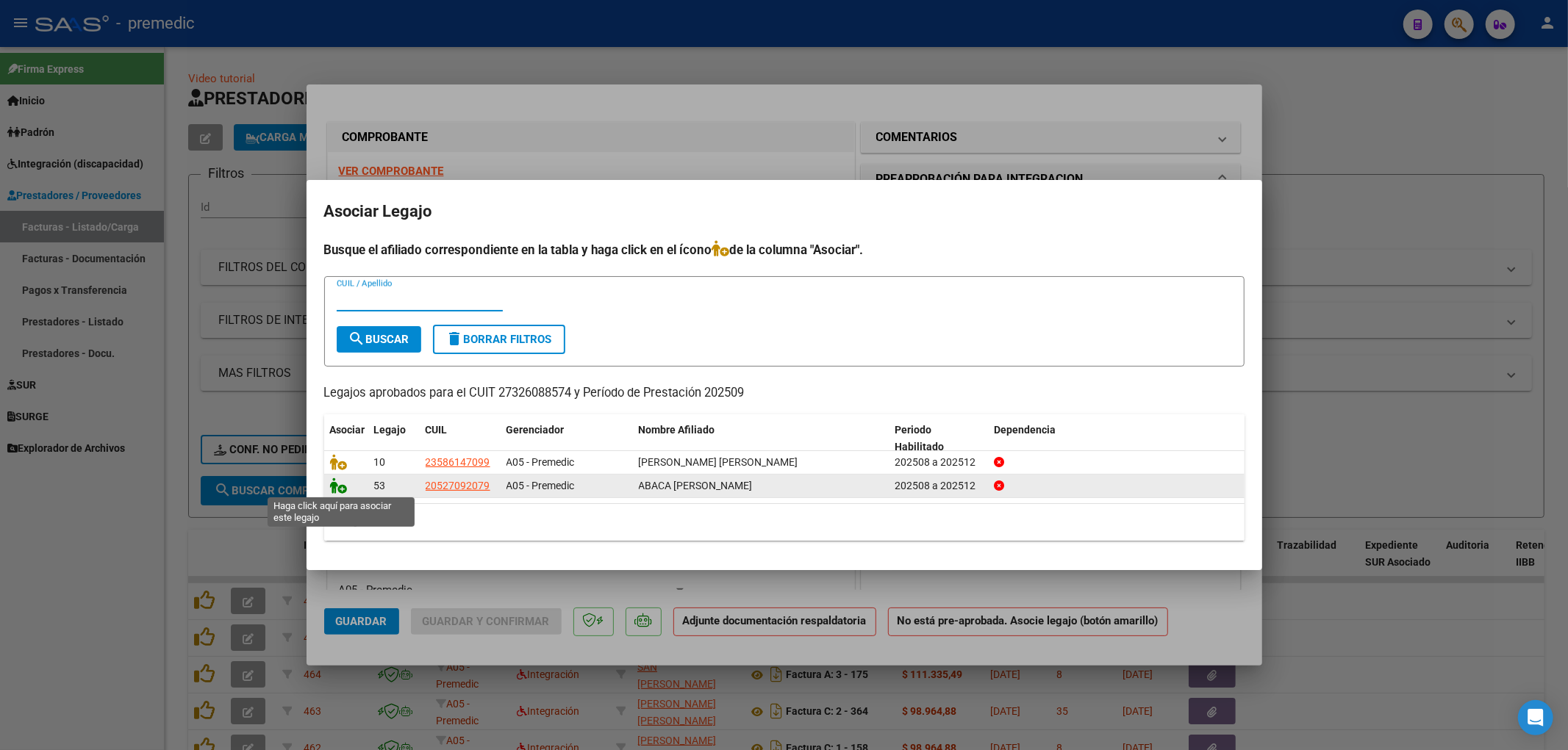
click at [337, 488] on icon at bounding box center [338, 486] width 17 height 17
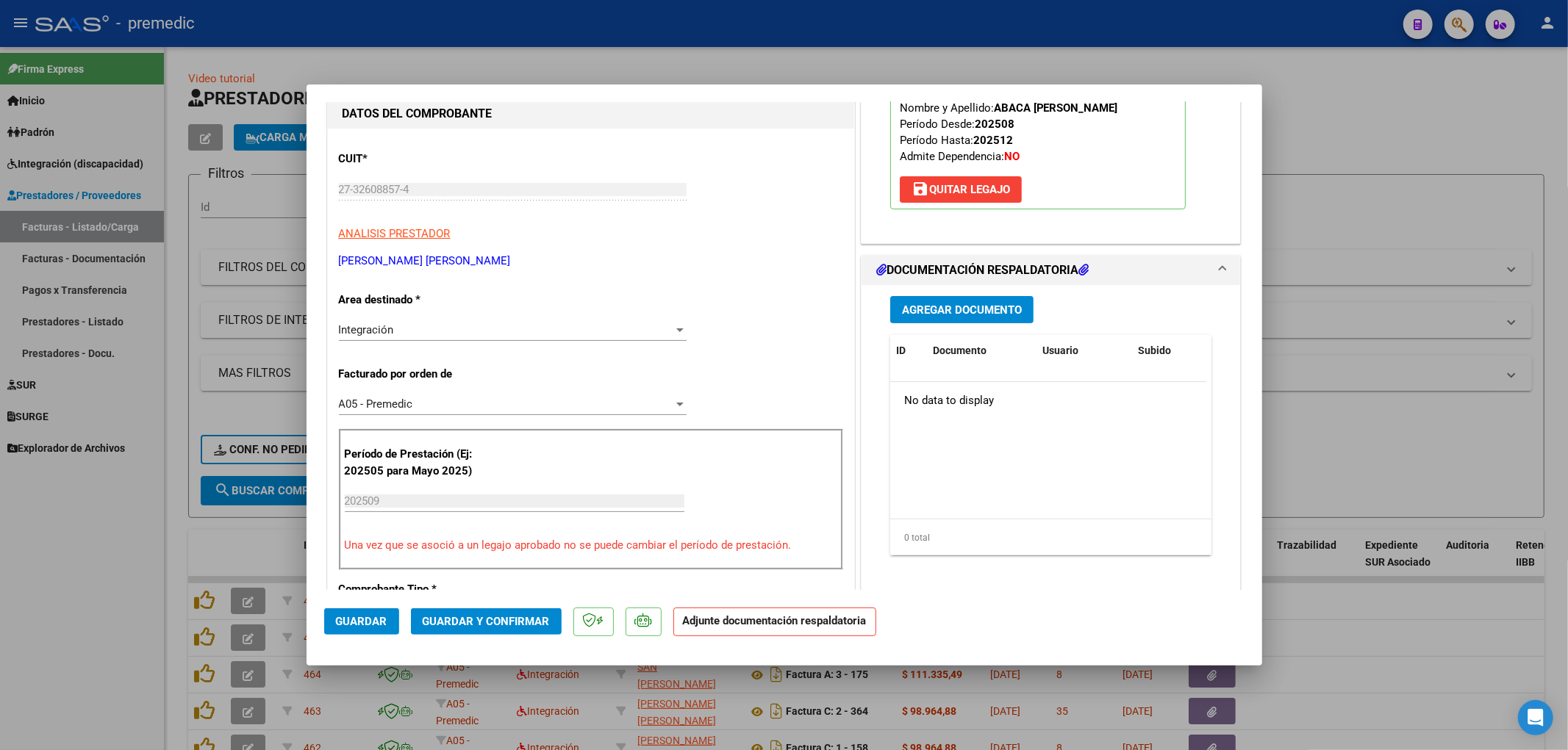
scroll to position [245, 0]
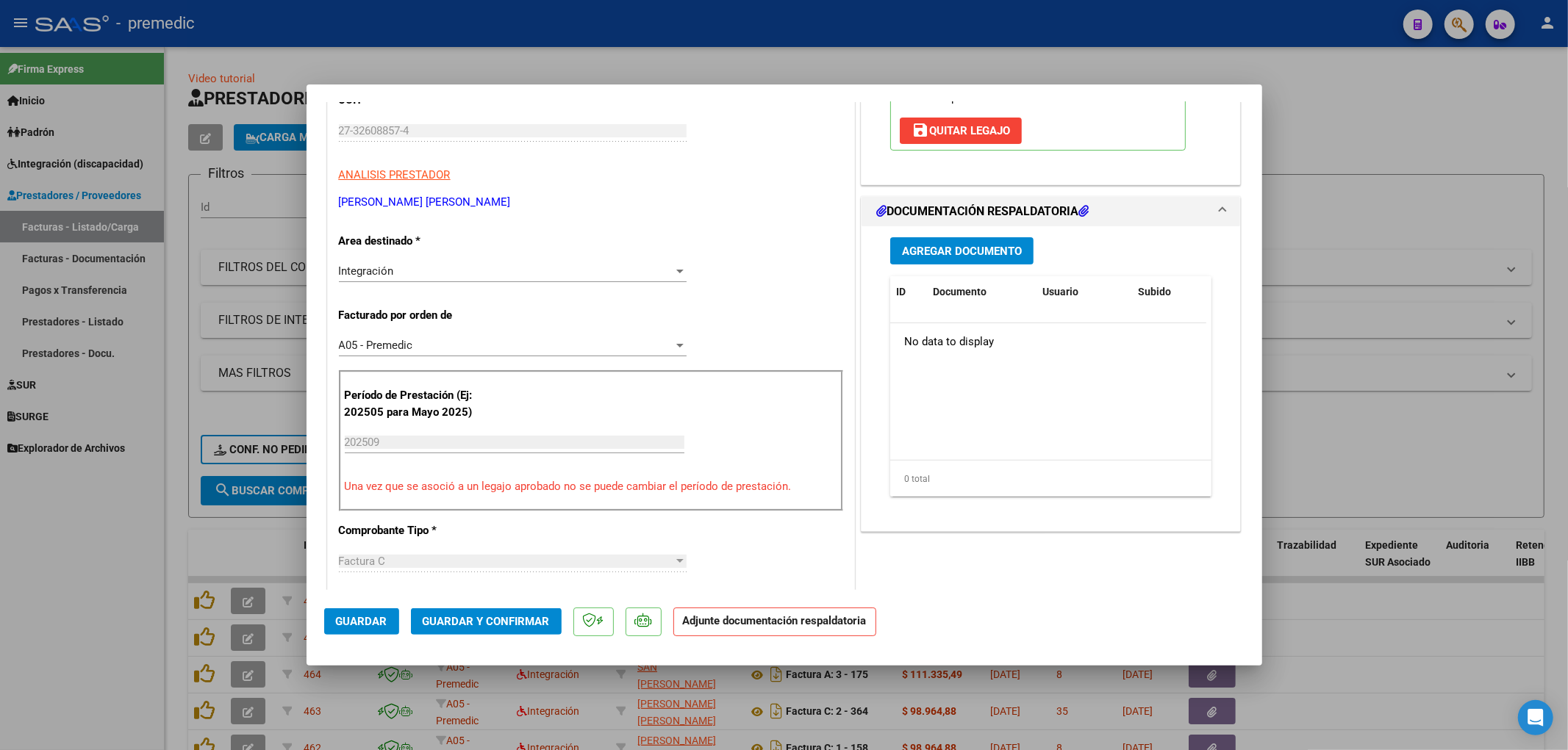
click at [978, 260] on button "Agregar Documento" at bounding box center [961, 251] width 143 height 27
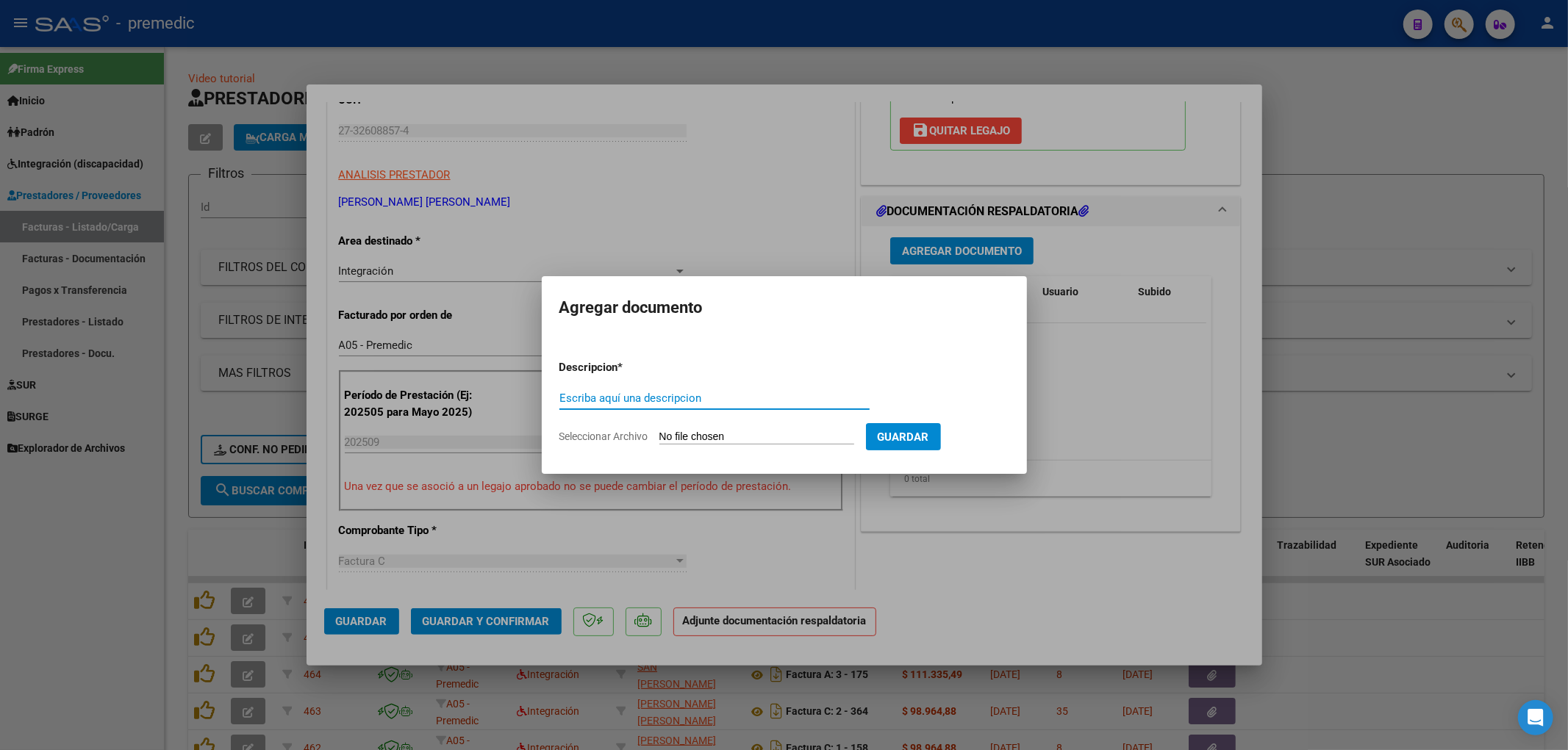
click at [709, 445] on form "Descripcion * Escriba aquí una descripcion Seleccionar Archivo Guardar" at bounding box center [784, 402] width 450 height 107
click at [711, 437] on input "Seleccionar Archivo" at bounding box center [757, 437] width 195 height 14
type input "C:\fakepath\Abaca planilla.pdf"
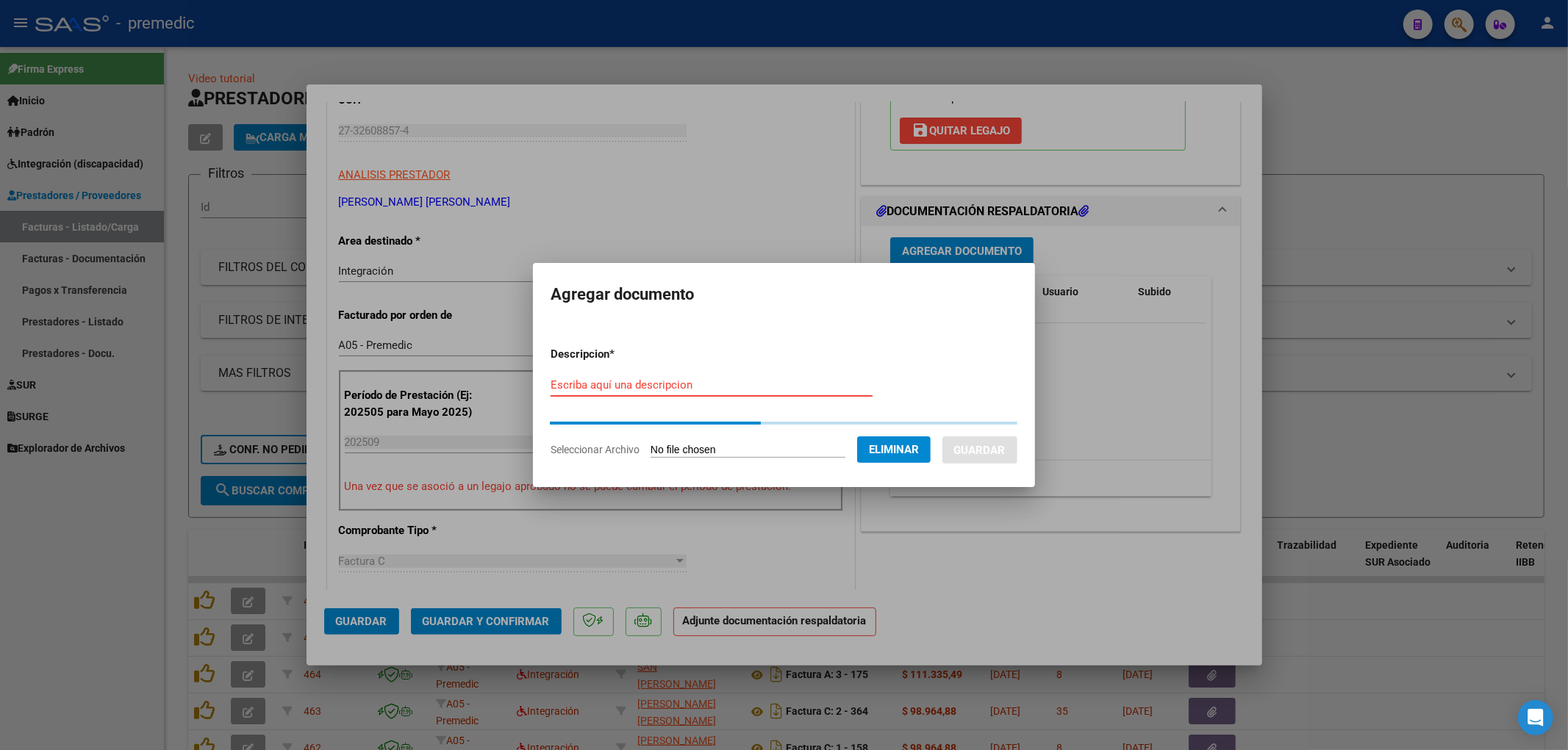
click at [638, 386] on input "Escriba aquí una descripcion" at bounding box center [711, 385] width 322 height 13
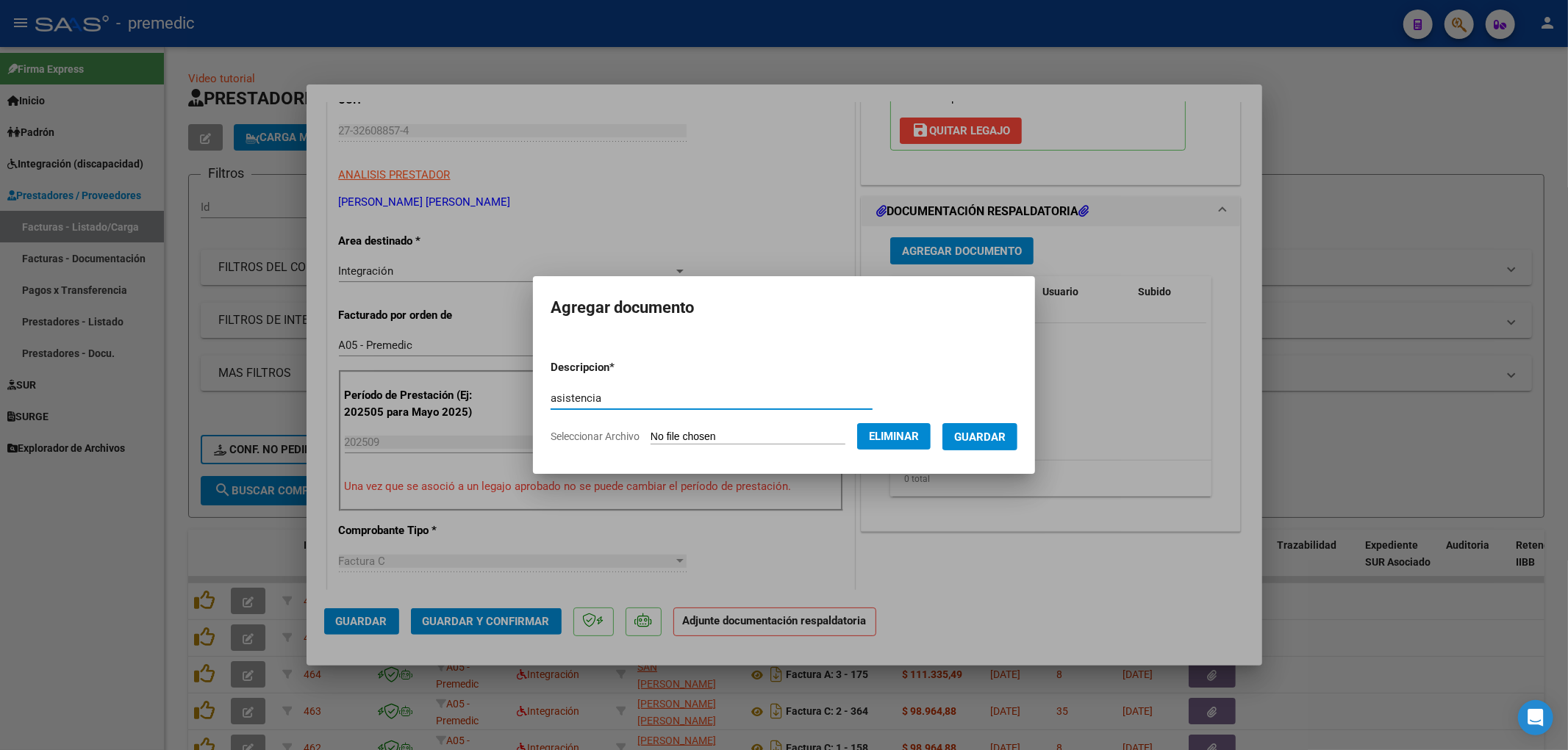
type input "asistencia"
click at [981, 431] on span "Guardar" at bounding box center [980, 437] width 51 height 13
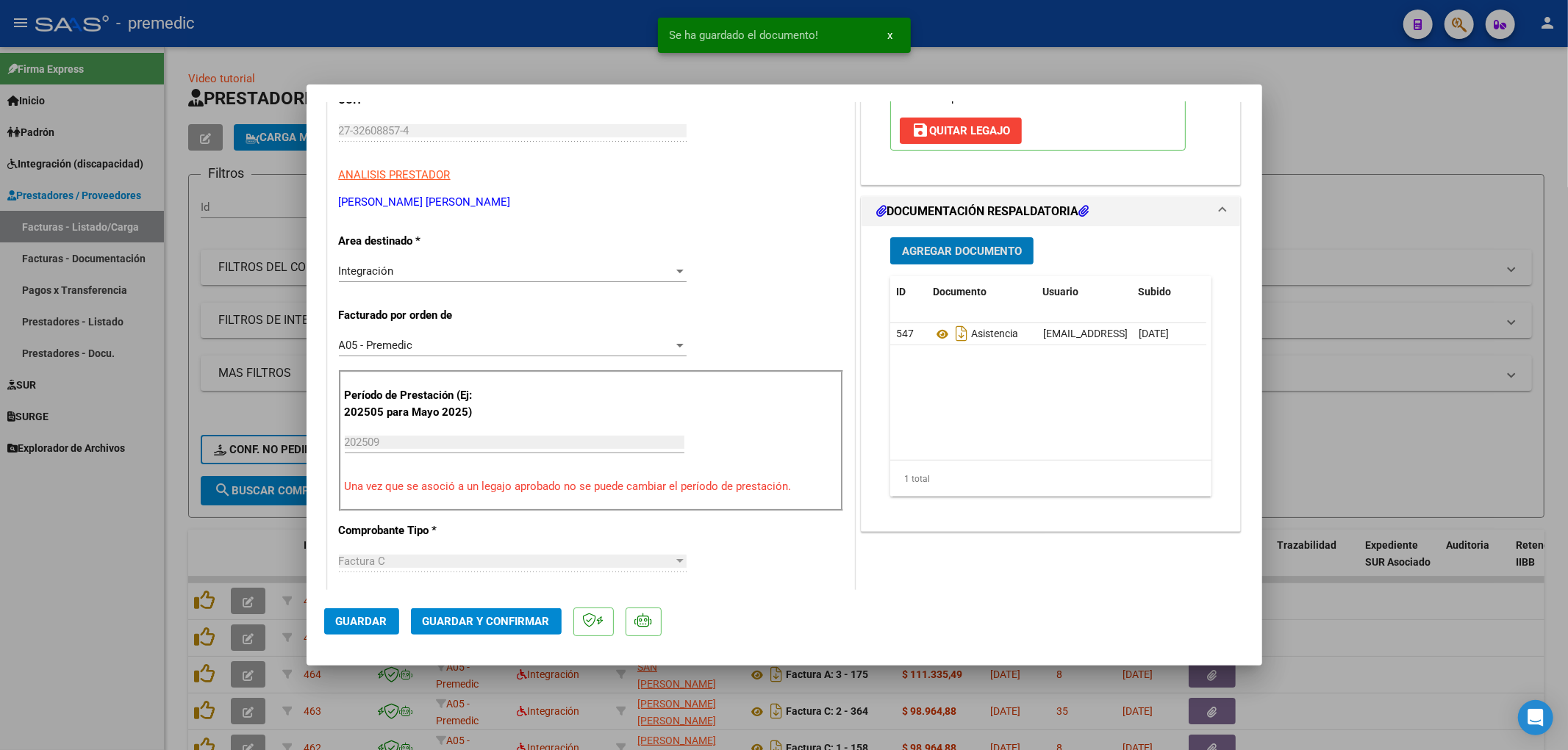
click at [375, 622] on span "Guardar" at bounding box center [361, 622] width 51 height 13
click at [1385, 511] on div at bounding box center [784, 375] width 1568 height 750
type input "$ 0,00"
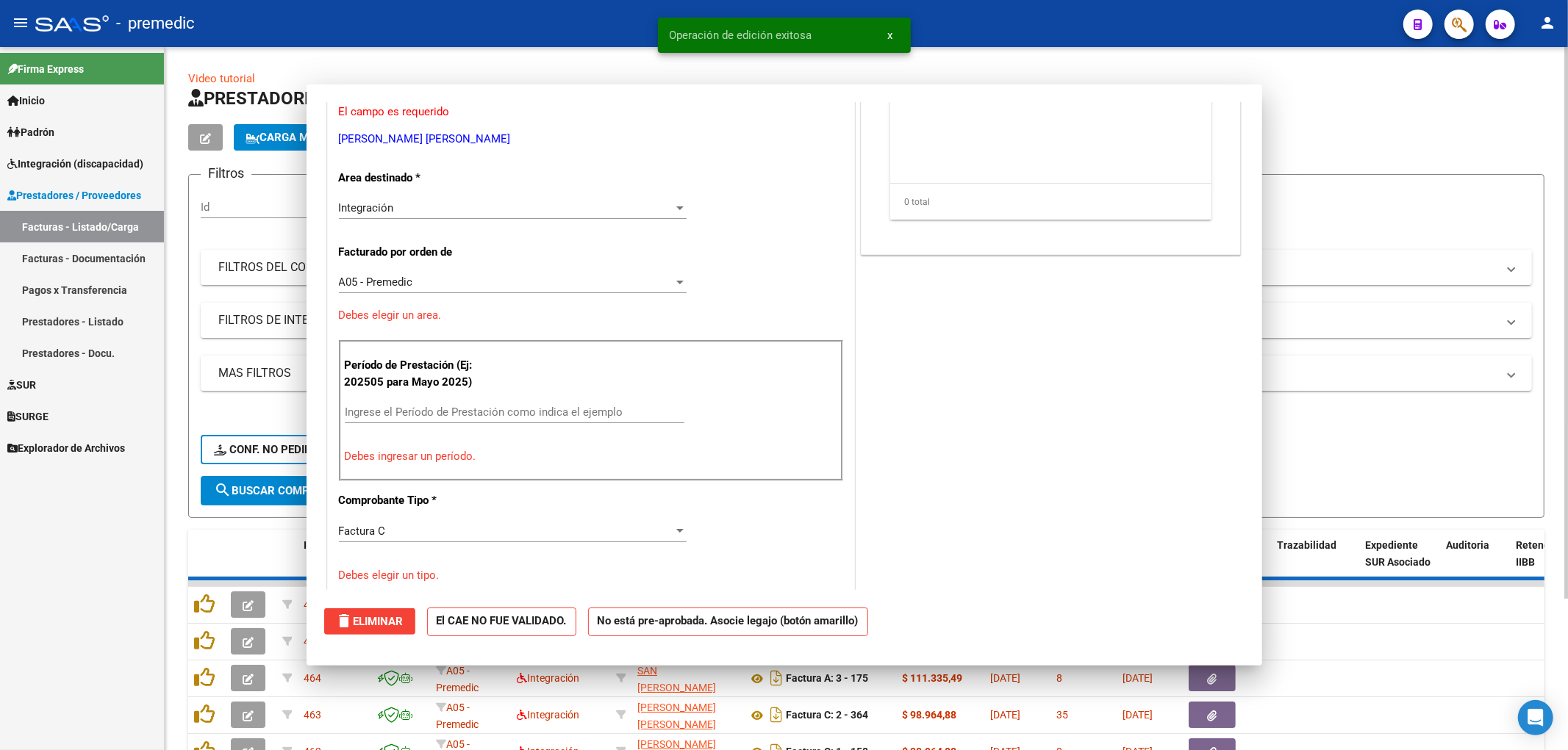
scroll to position [200, 0]
